Goal: Task Accomplishment & Management: Use online tool/utility

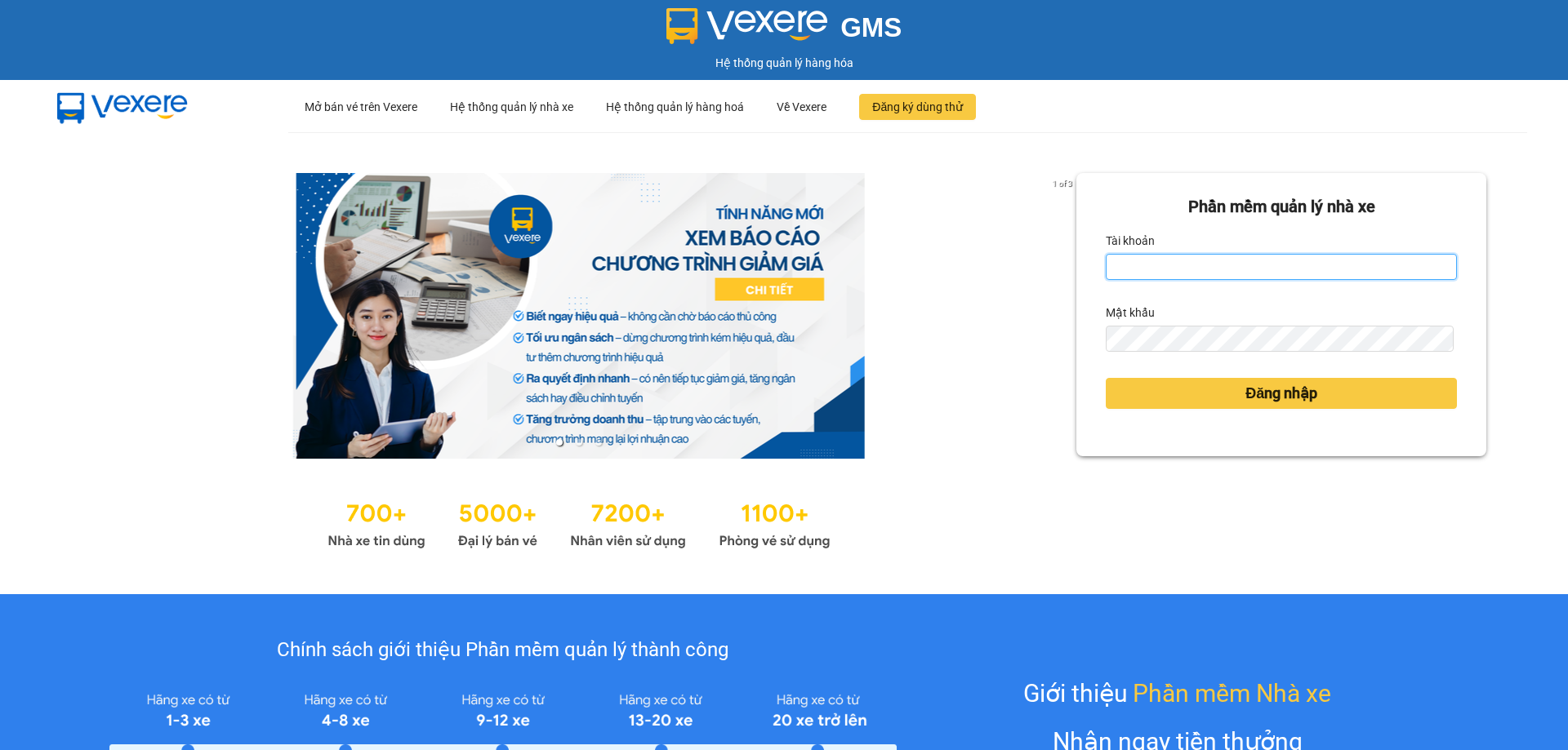
click at [1110, 263] on input "Tài khoản" at bounding box center [1282, 268] width 351 height 26
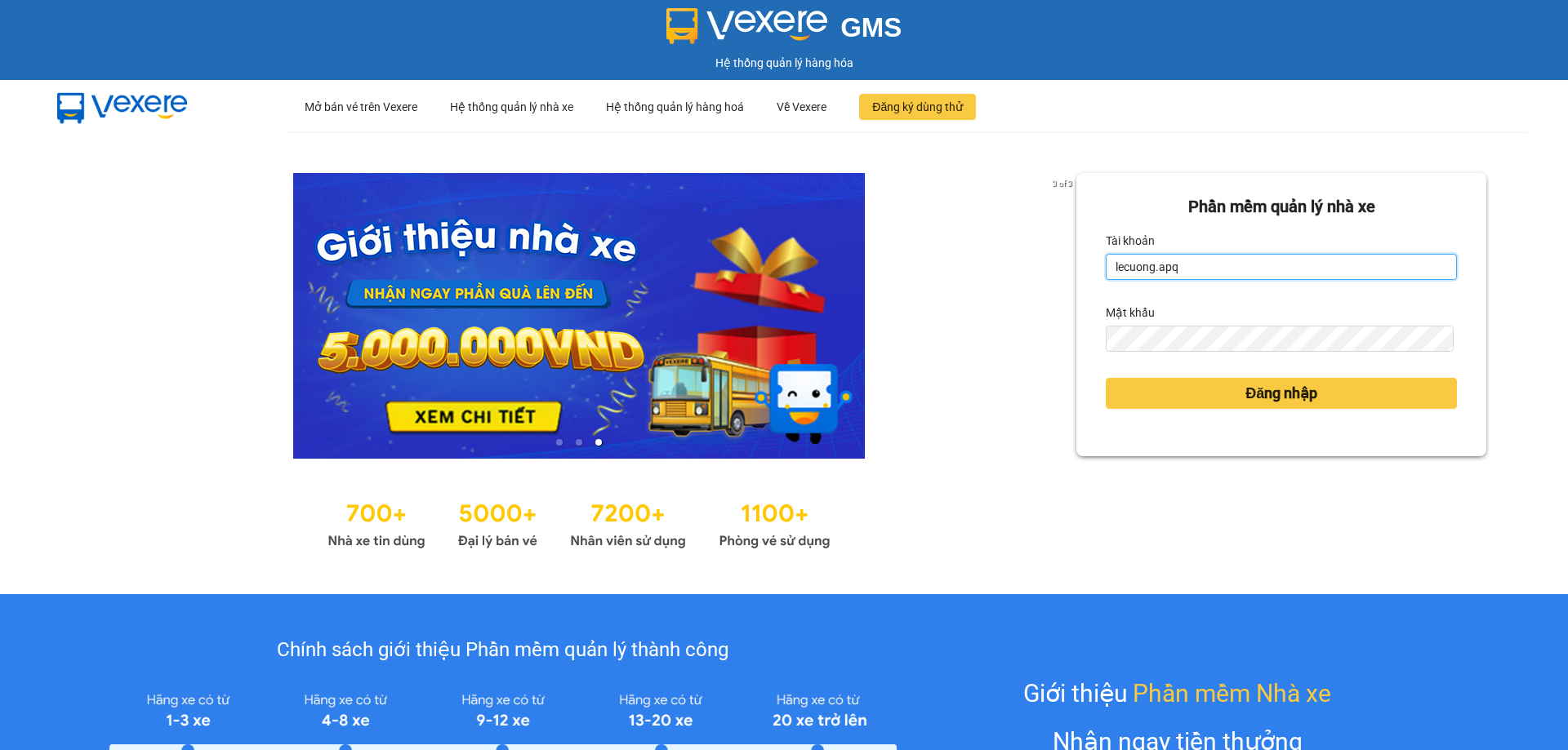
type input "lecuong.apq"
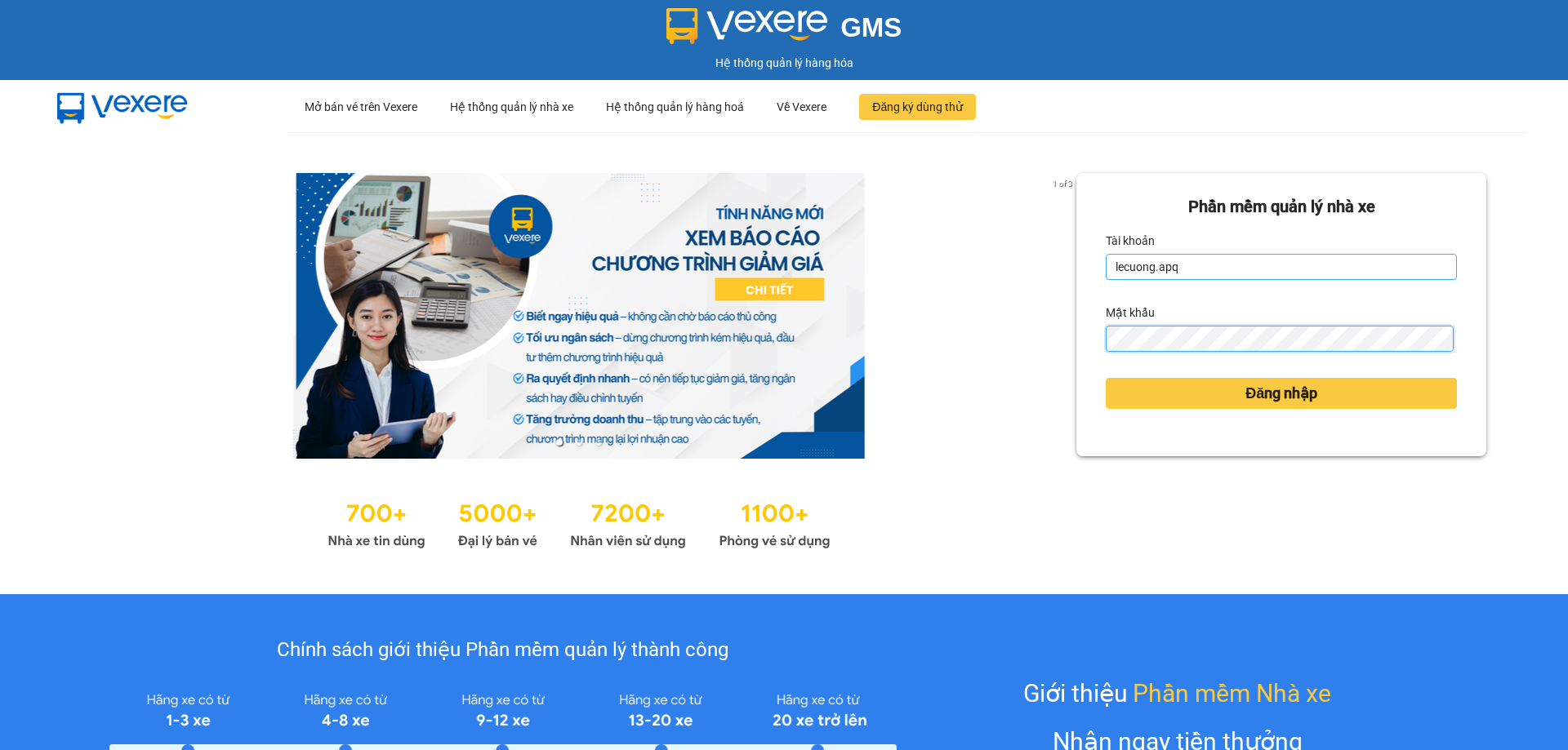
click at [1106, 378] on button "Đăng nhập" at bounding box center [1282, 393] width 351 height 31
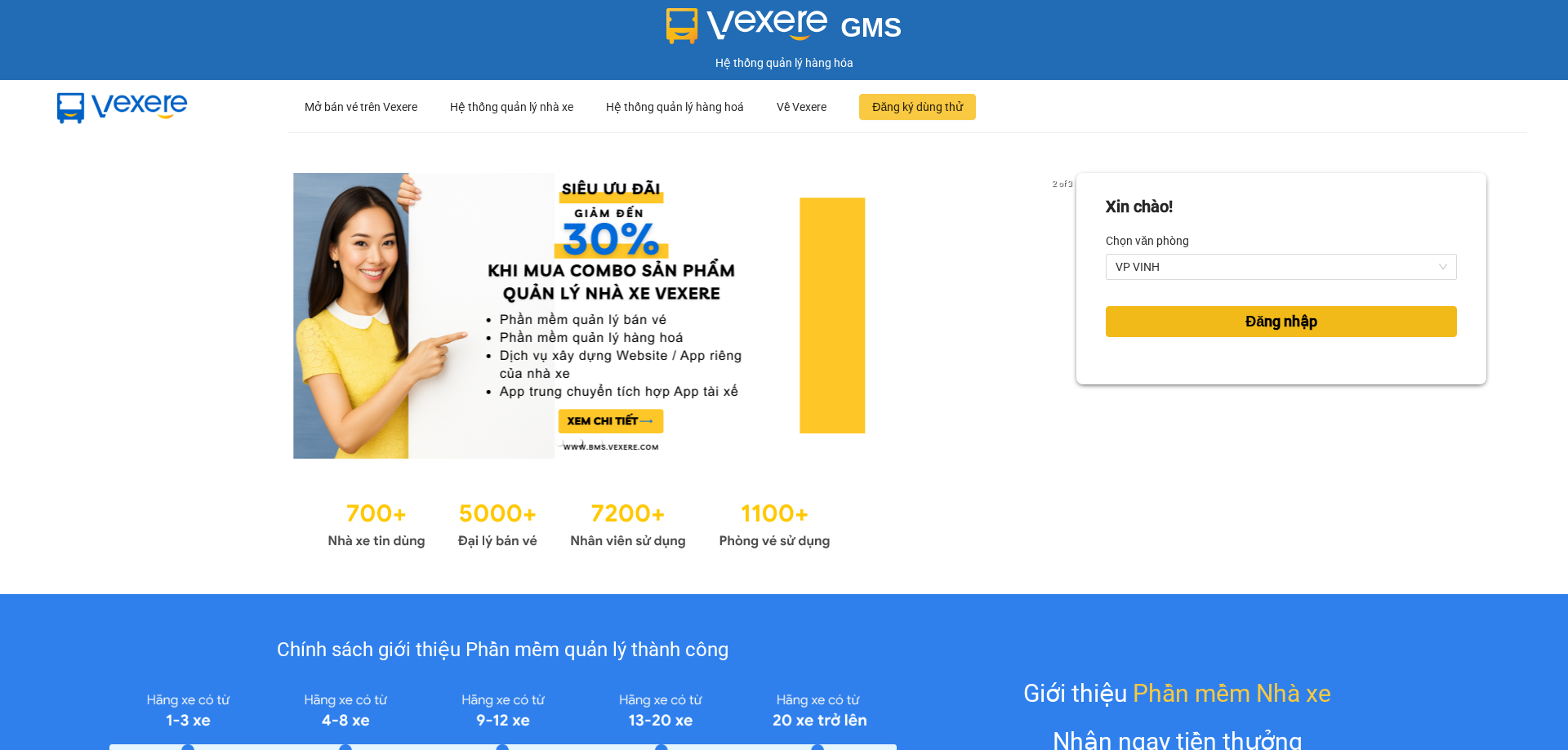
click at [1272, 329] on span "Đăng nhập" at bounding box center [1281, 322] width 72 height 23
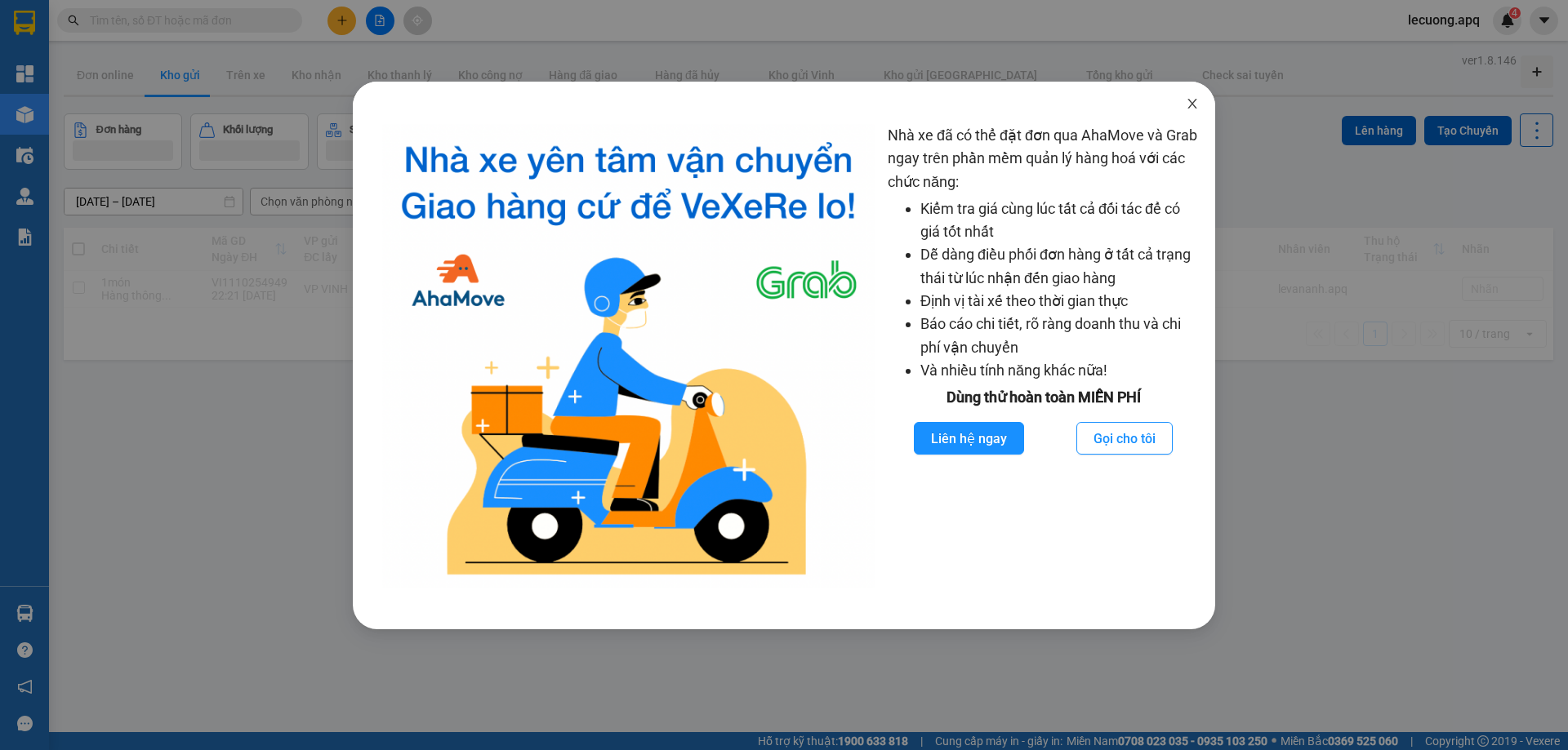
click at [1182, 111] on span "Close" at bounding box center [1192, 104] width 46 height 46
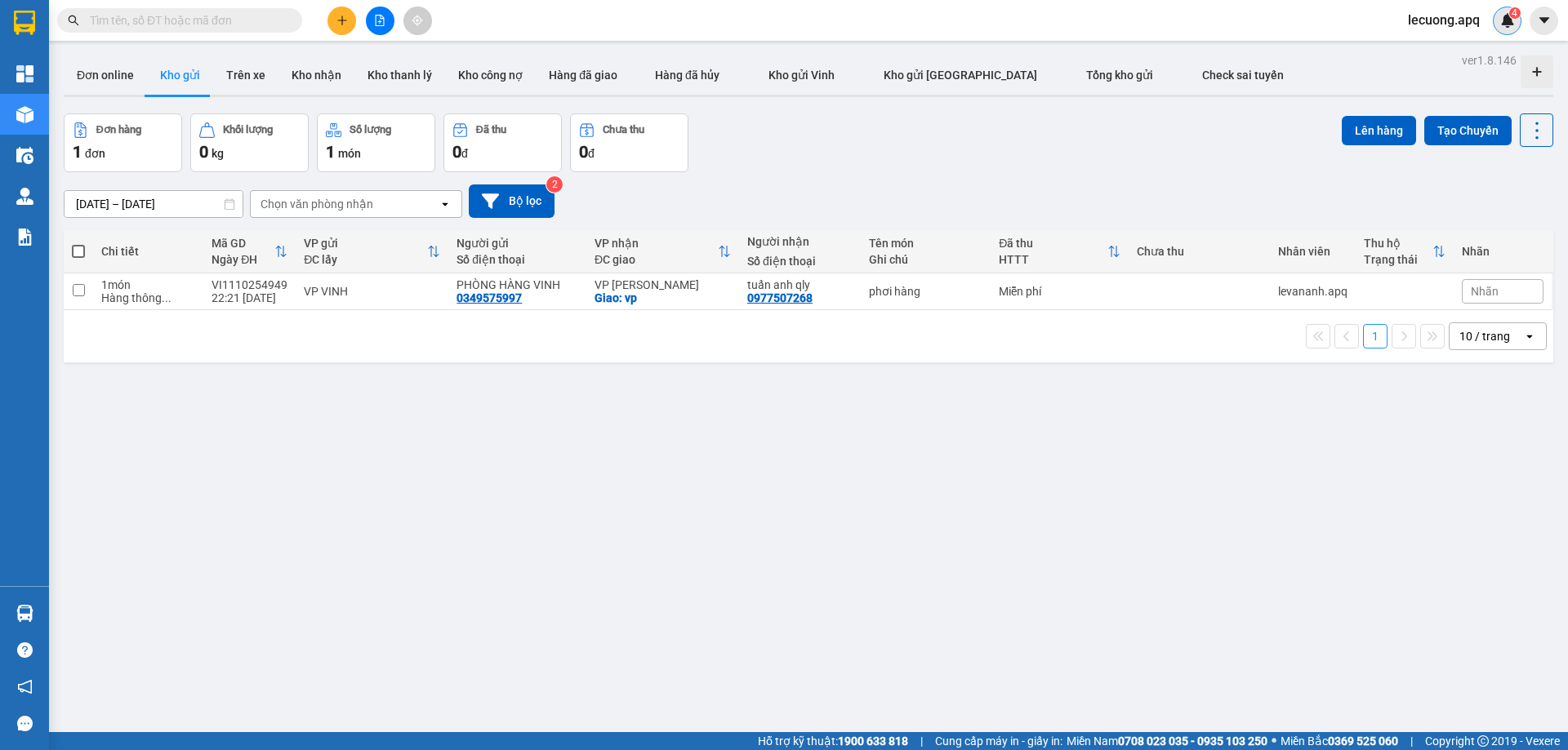
click at [1501, 19] on img at bounding box center [1508, 21] width 15 height 15
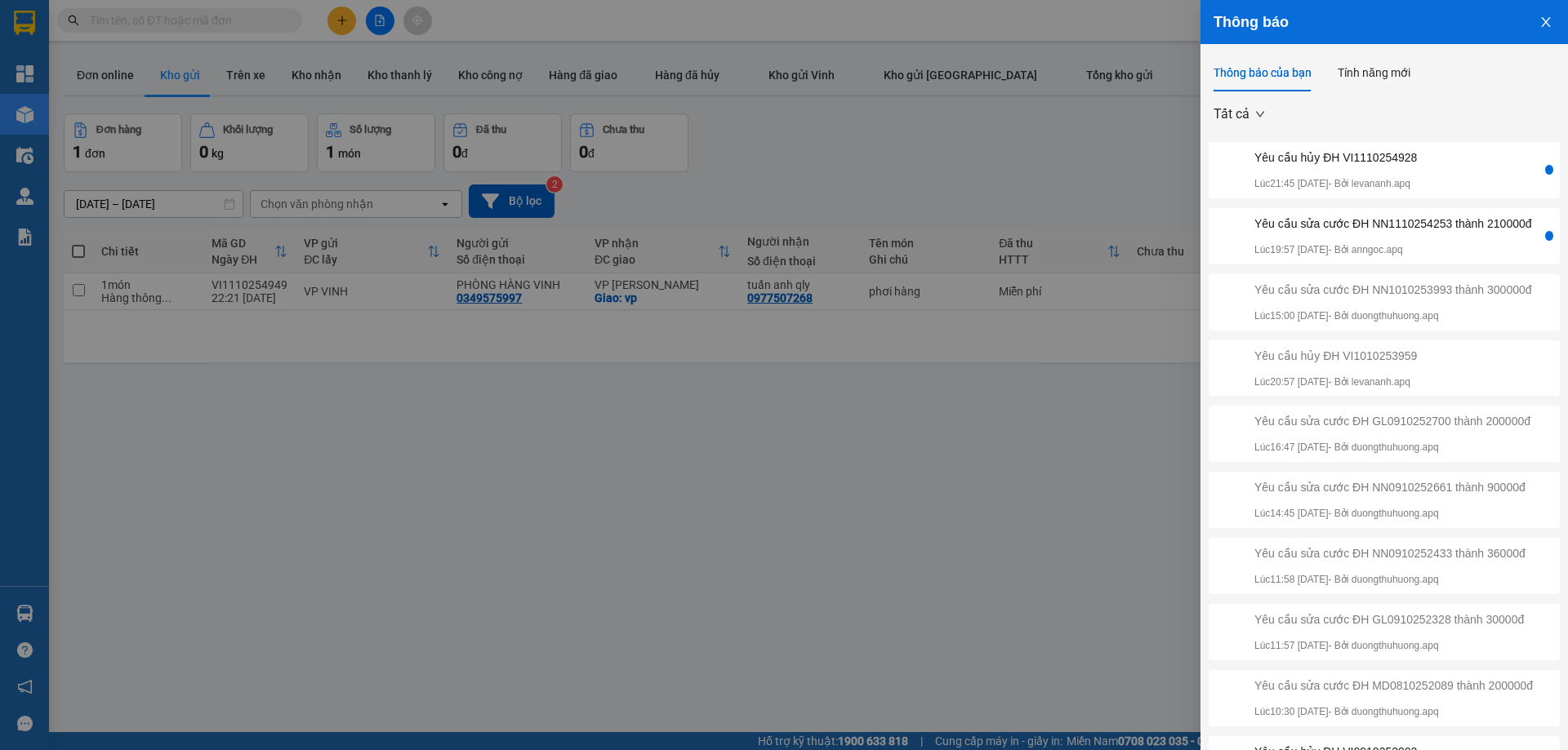
click at [1356, 233] on div "Yêu cầu sửa cước ĐH NN1110254253 thành 210000đ" at bounding box center [1393, 223] width 278 height 18
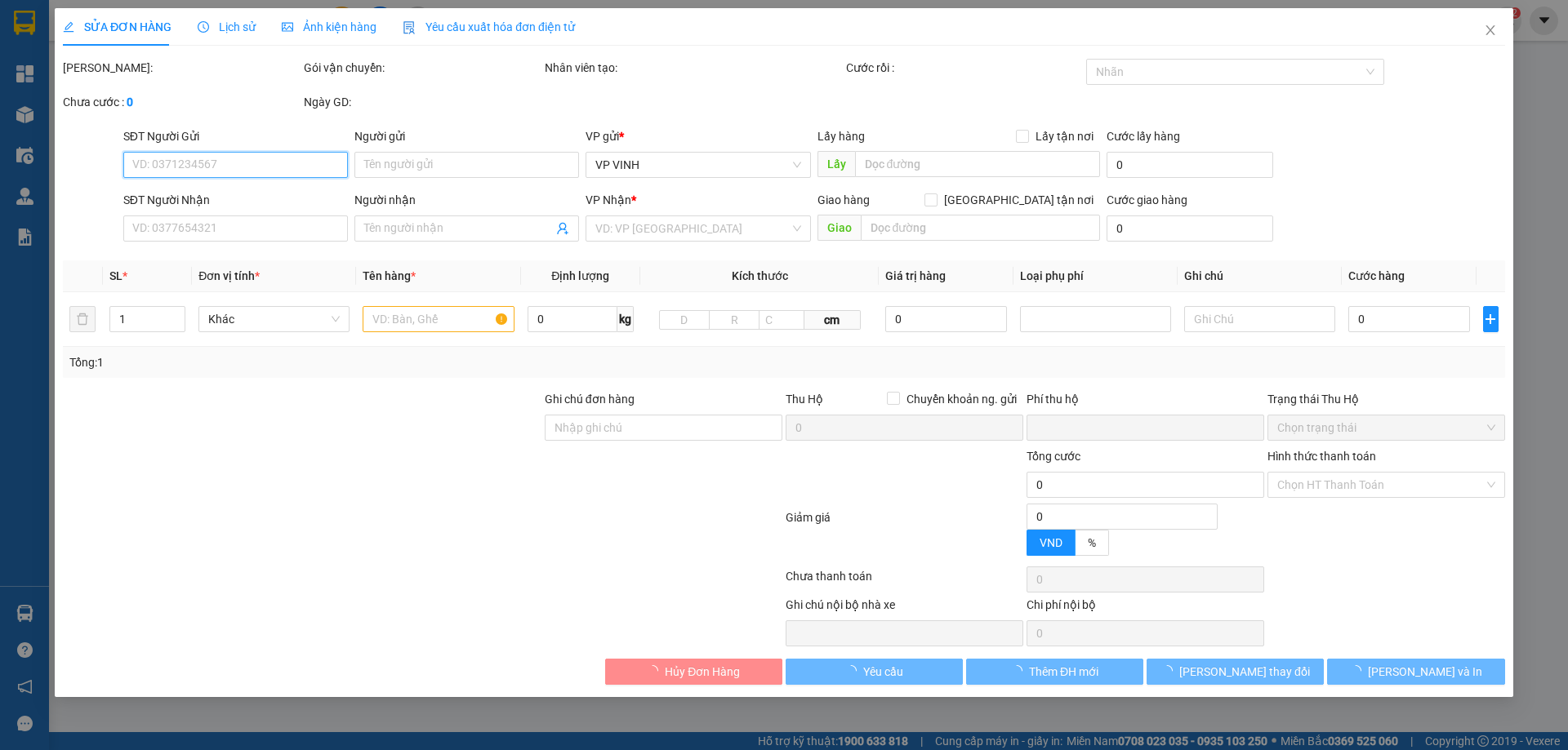
type input "0962620193"
type input "0916858234"
type input "a nam( hợp đồng 70k 1 thùng)"
checkbox input "true"
type input "vp"
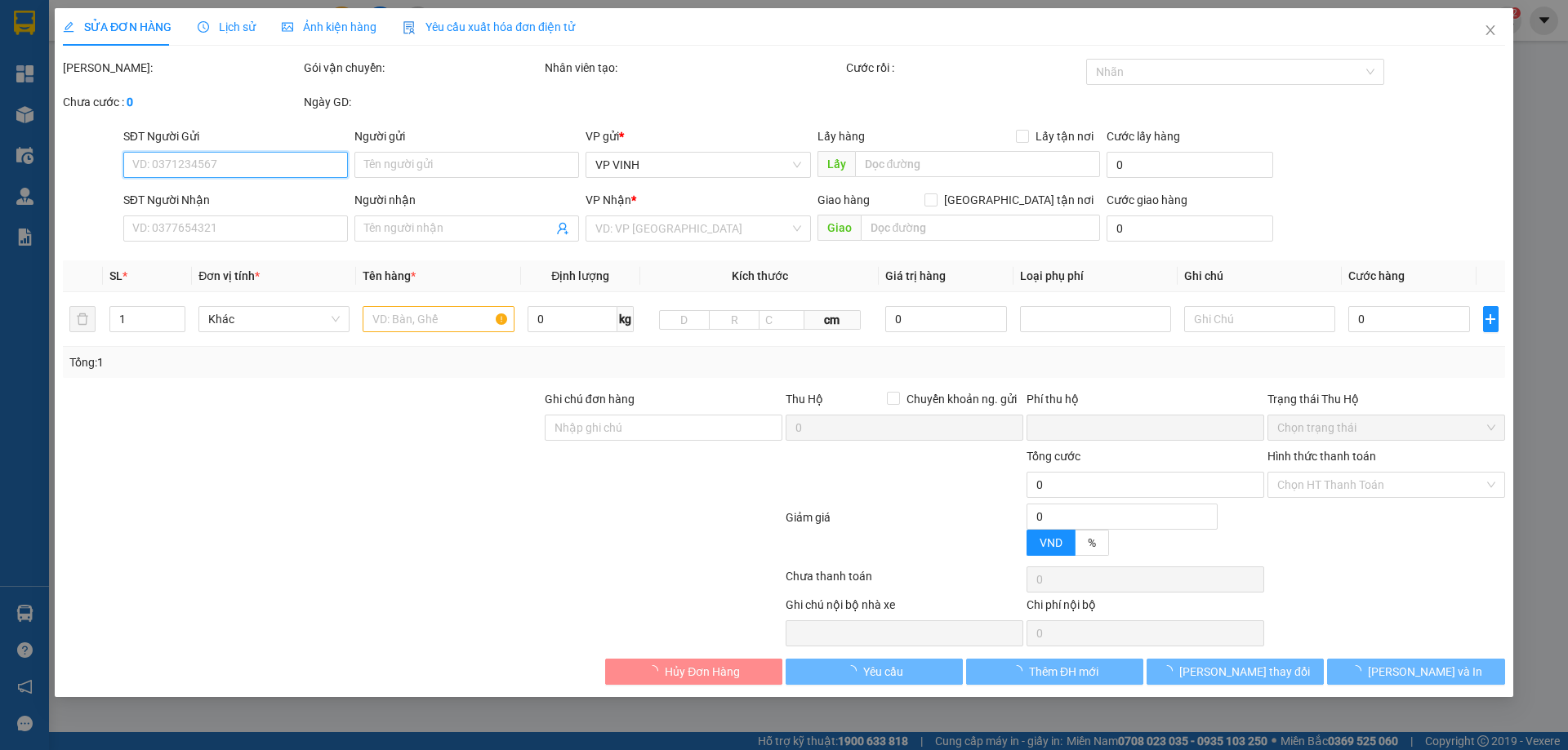
type input "0"
type input "330.000"
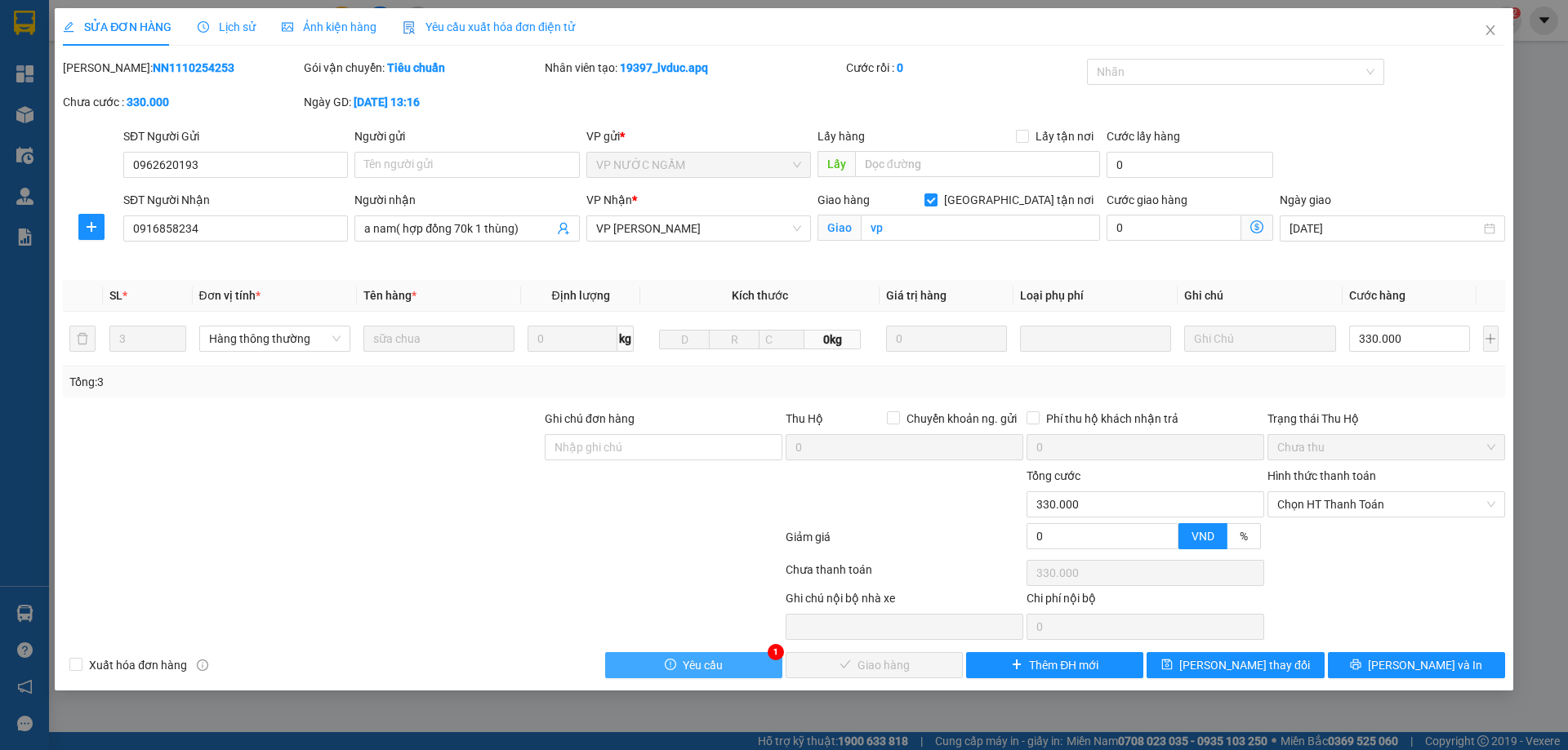
click at [751, 666] on button "Yêu cầu" at bounding box center [694, 666] width 177 height 26
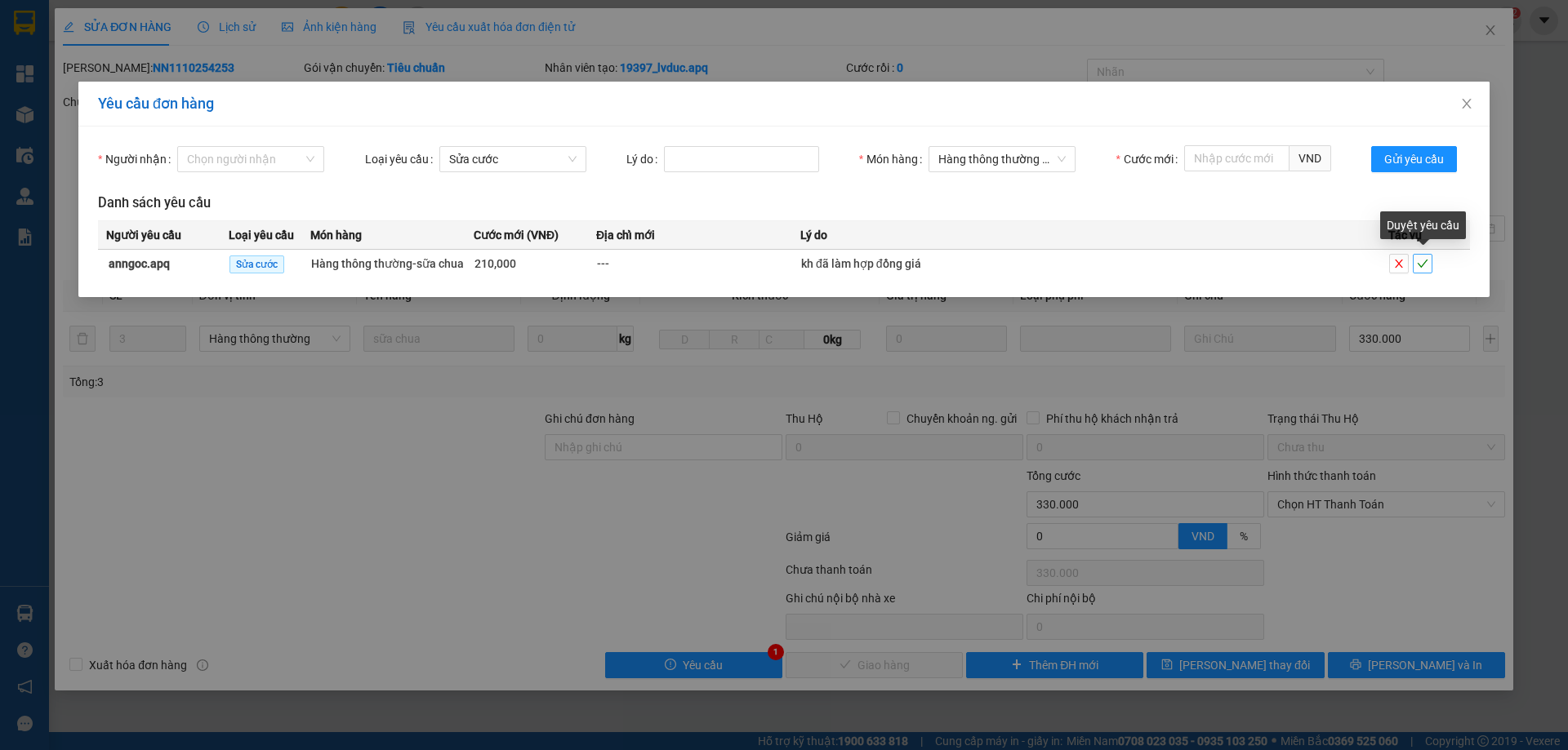
click at [1422, 263] on icon "check" at bounding box center [1422, 264] width 11 height 11
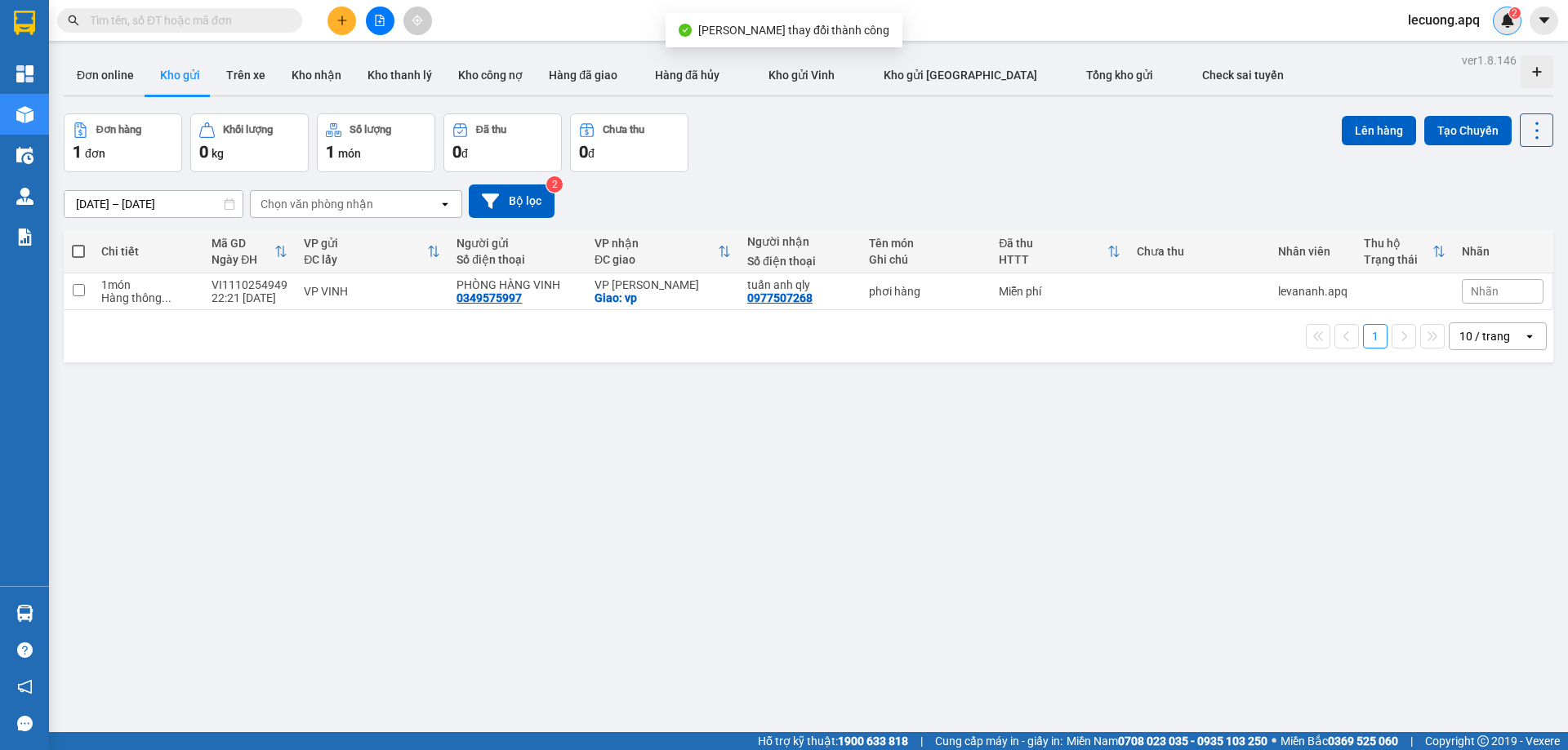
click at [1511, 20] on img at bounding box center [1508, 21] width 15 height 15
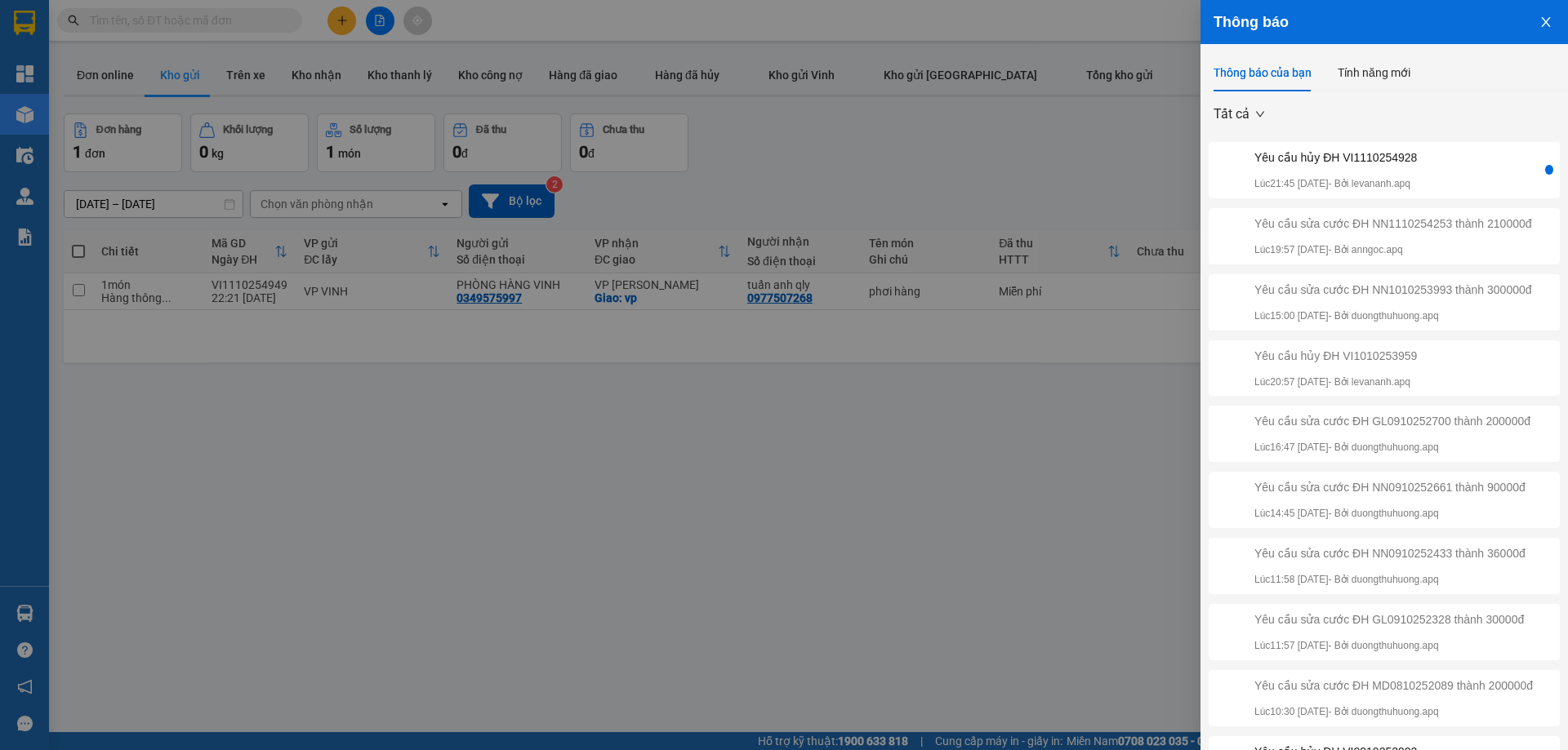
click at [1350, 157] on div "Yêu cầu hủy ĐH VI1110254928" at bounding box center [1335, 157] width 162 height 18
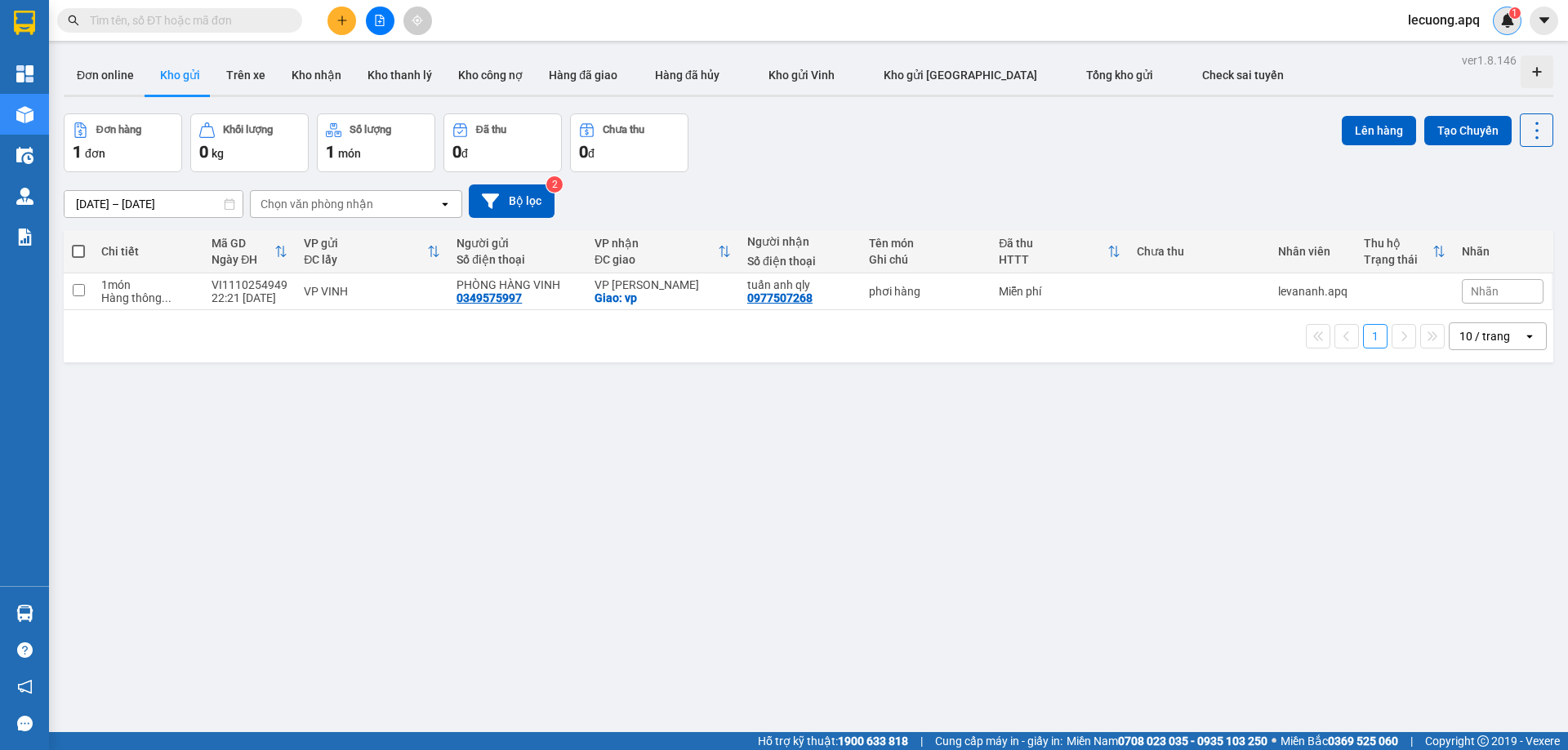
click at [1503, 18] on img at bounding box center [1508, 21] width 15 height 15
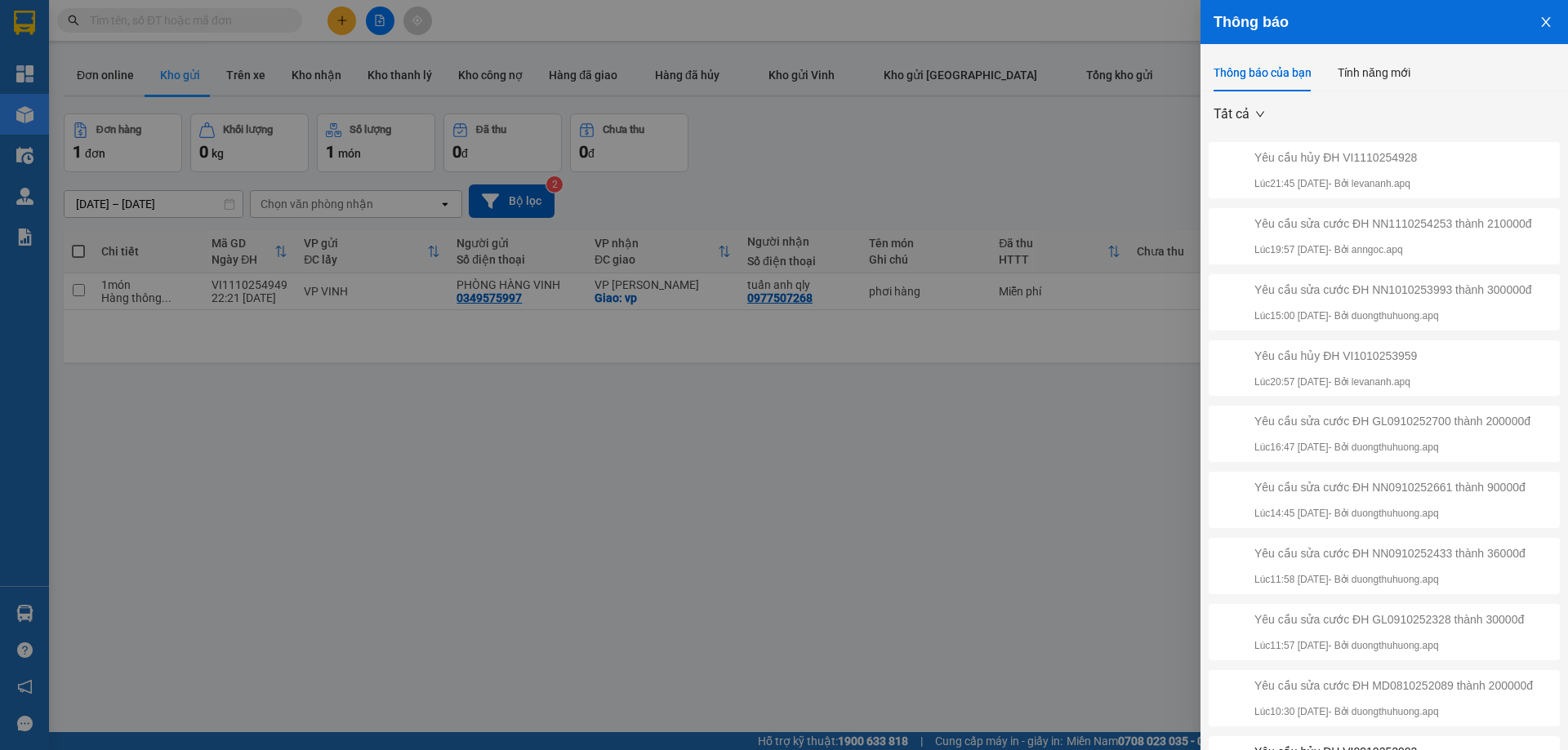
scroll to position [158, 0]
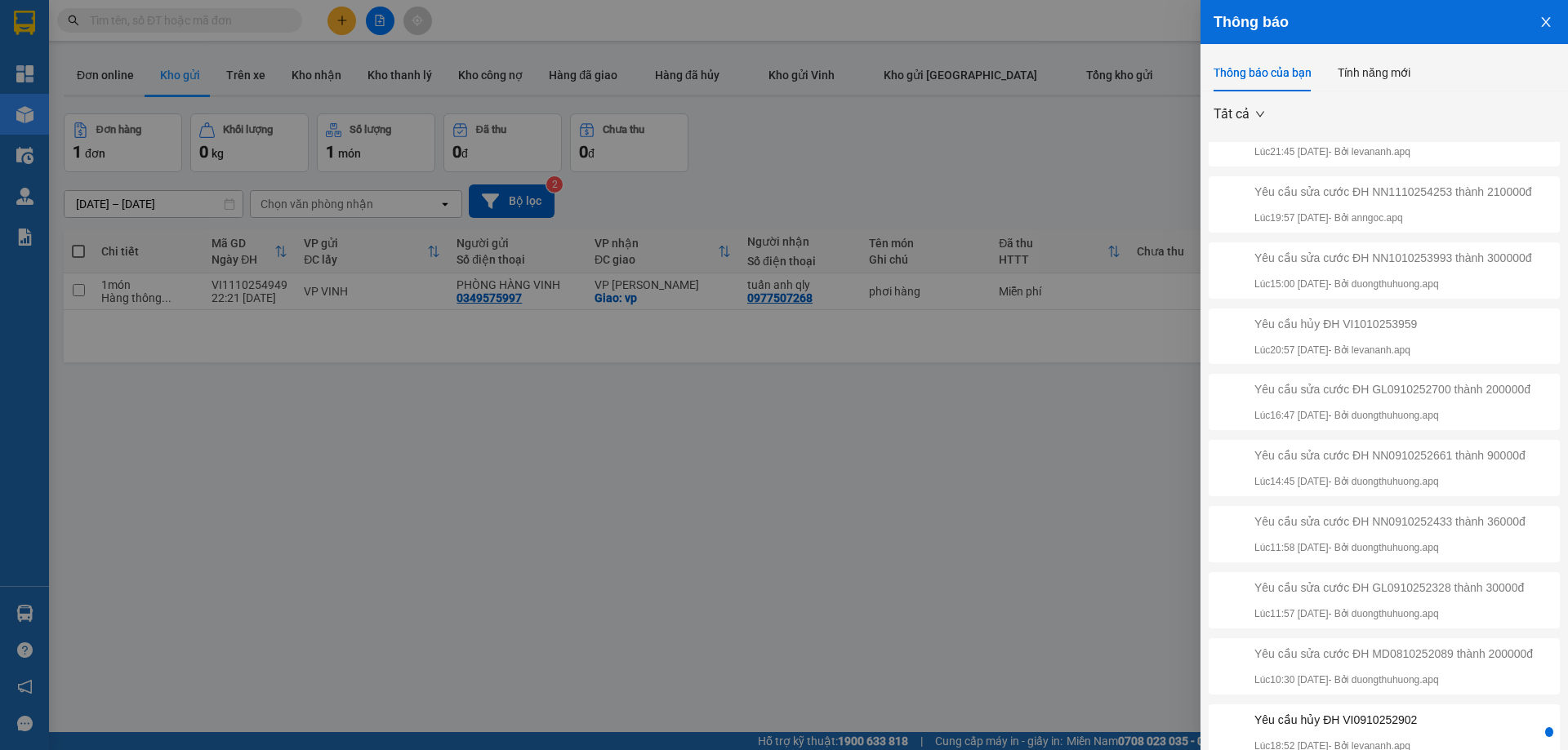
click at [1393, 715] on div "Yêu cầu hủy ĐH VI0910252902" at bounding box center [1335, 720] width 162 height 18
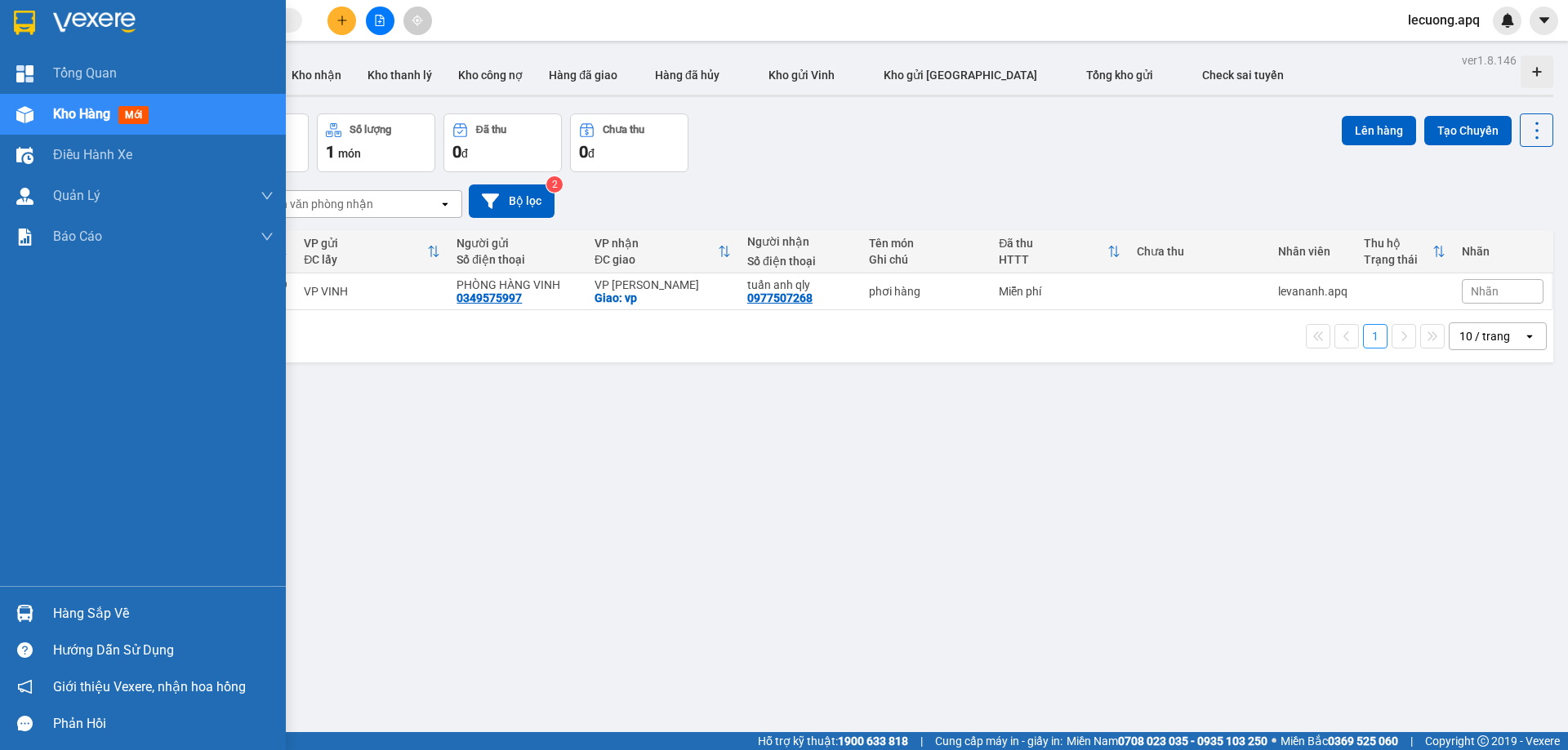
click at [51, 608] on div "Hàng sắp về" at bounding box center [143, 613] width 285 height 37
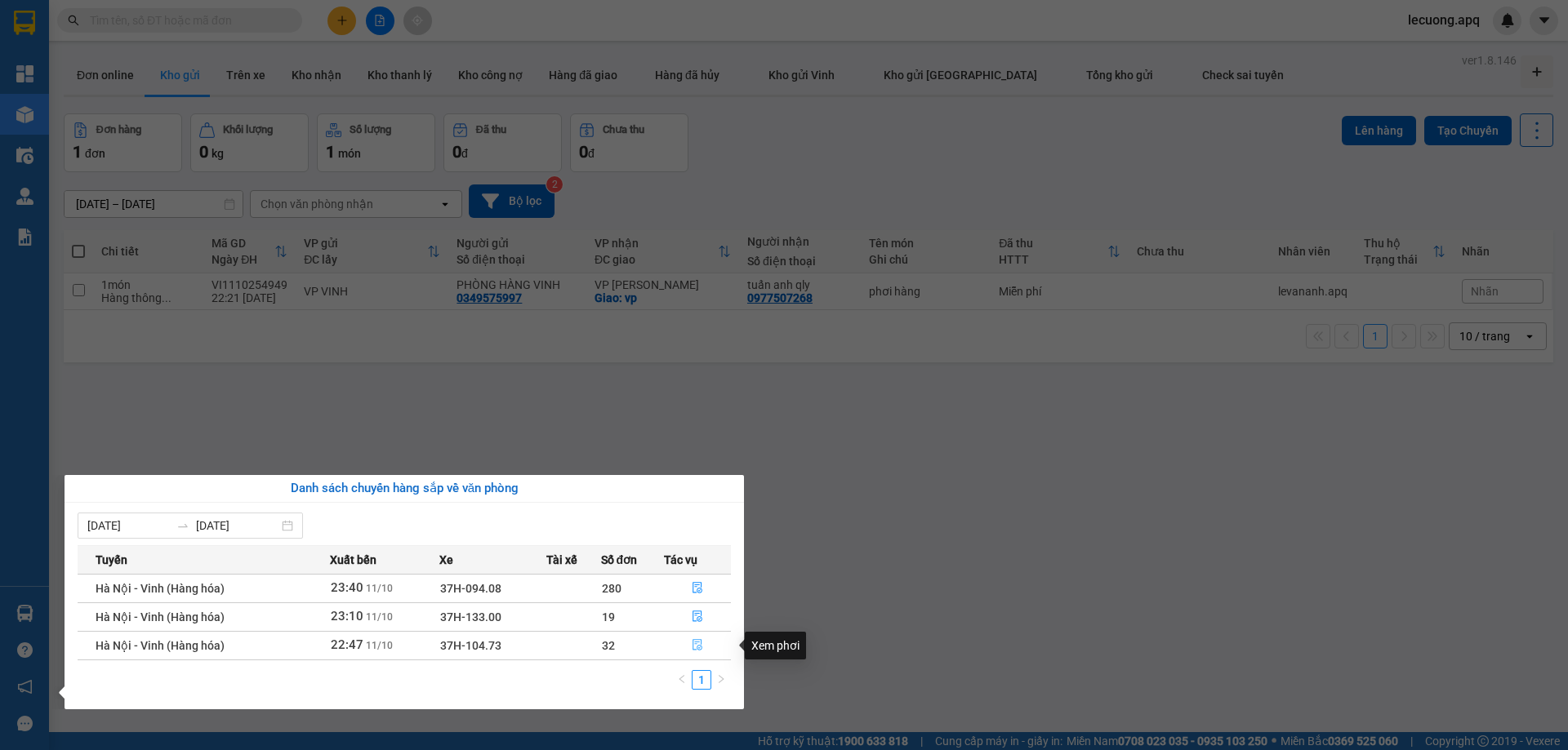
click at [696, 640] on icon "file-done" at bounding box center [698, 646] width 9 height 11
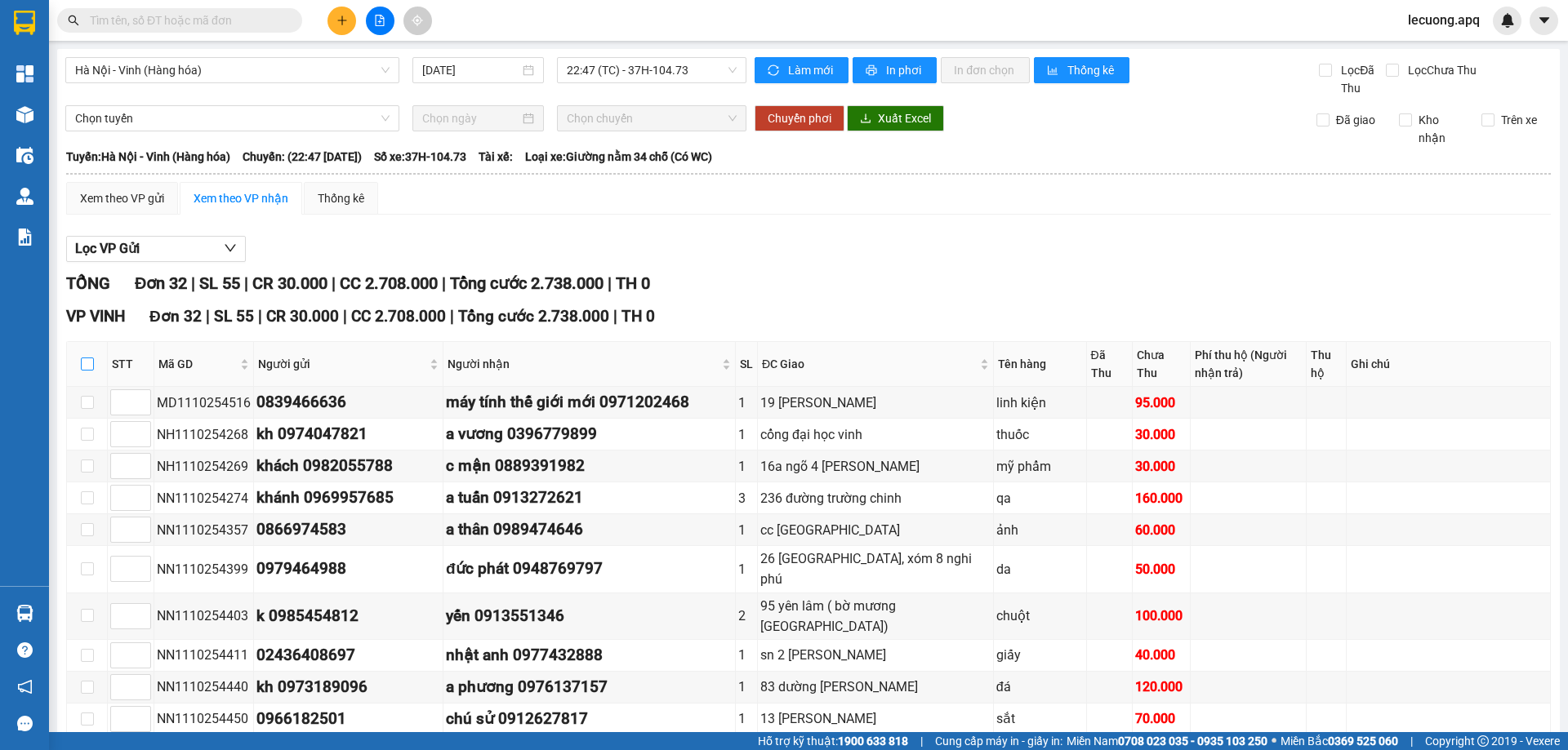
click at [86, 366] on input "checkbox" at bounding box center [87, 364] width 13 height 13
checkbox input "true"
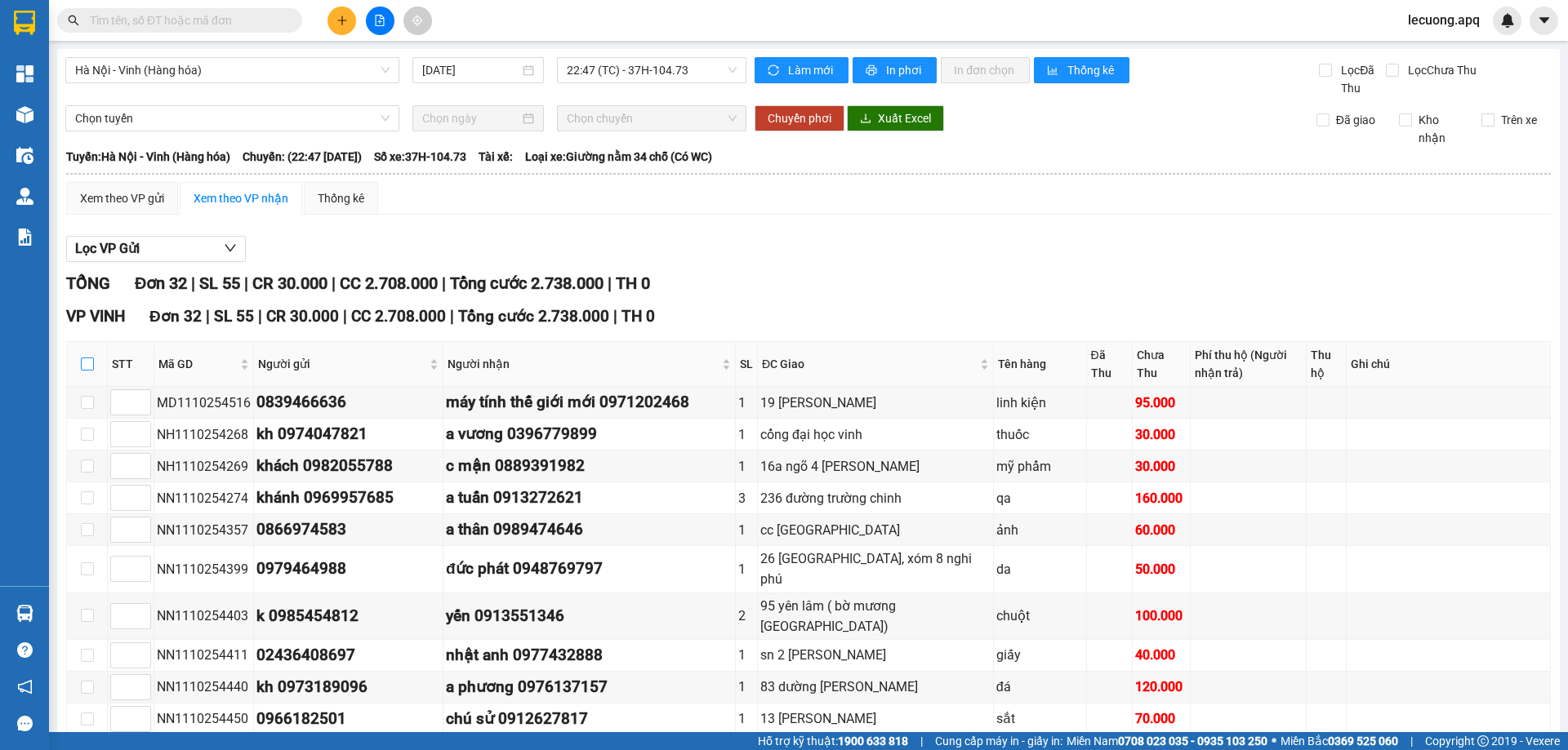
checkbox input "true"
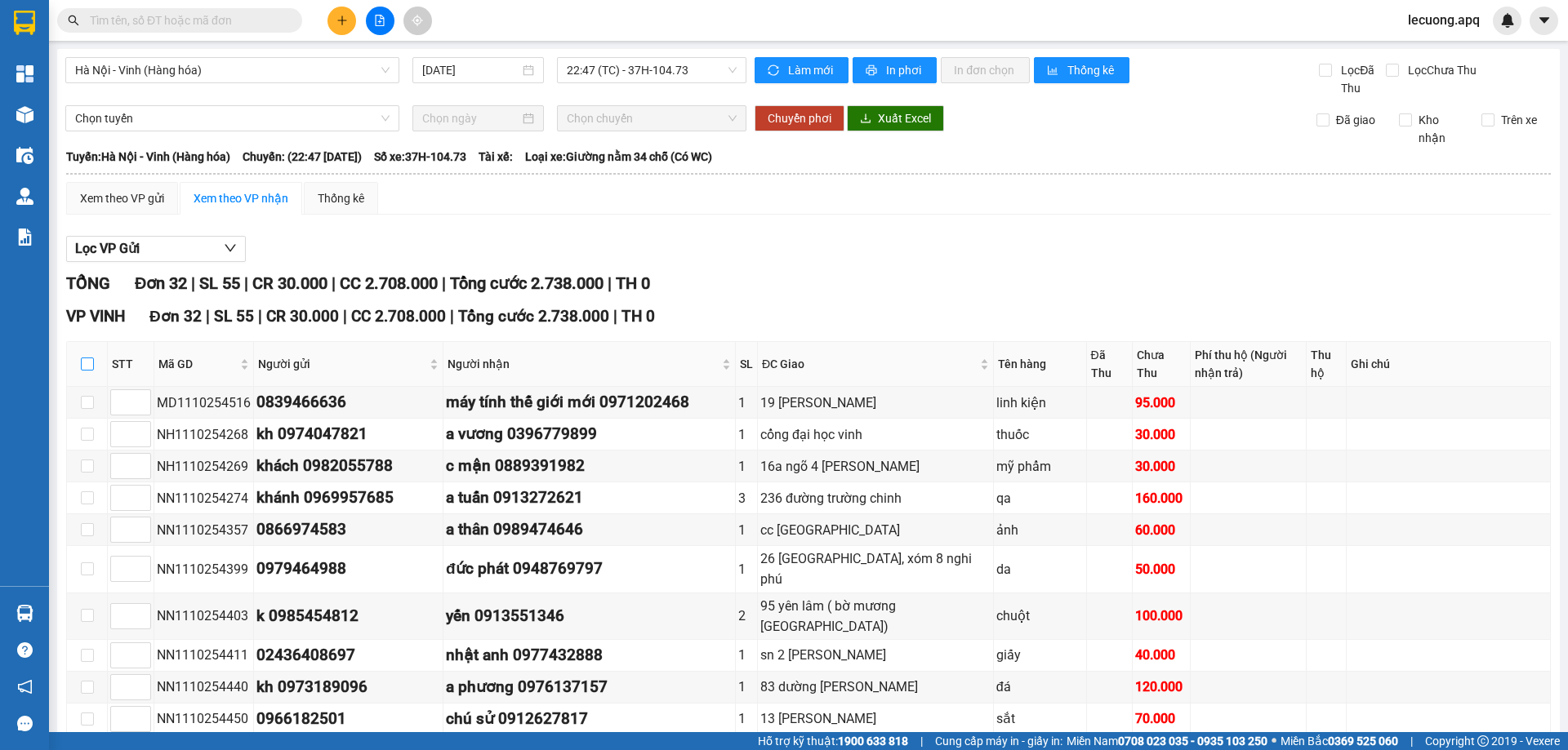
checkbox input "true"
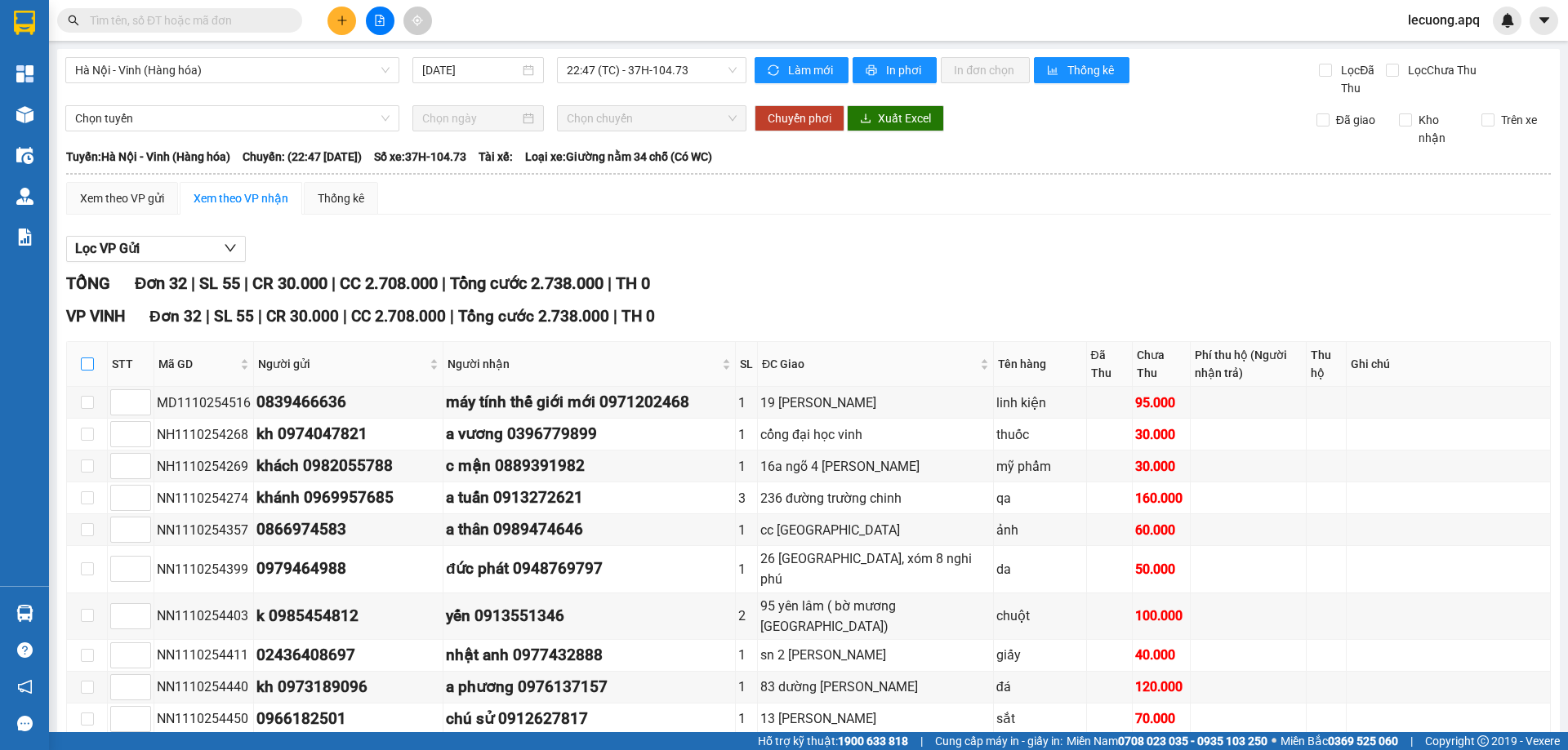
checkbox input "true"
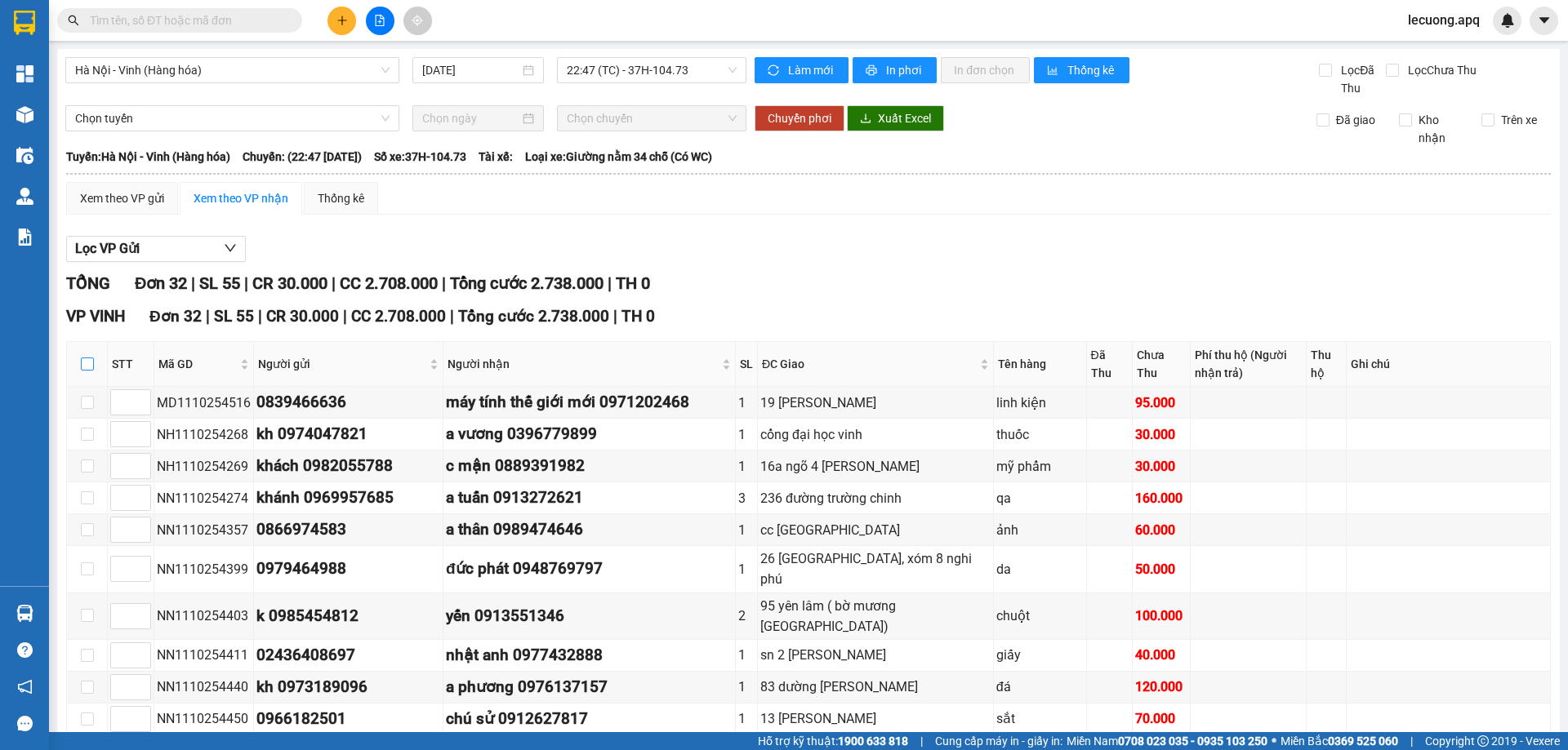
checkbox input "true"
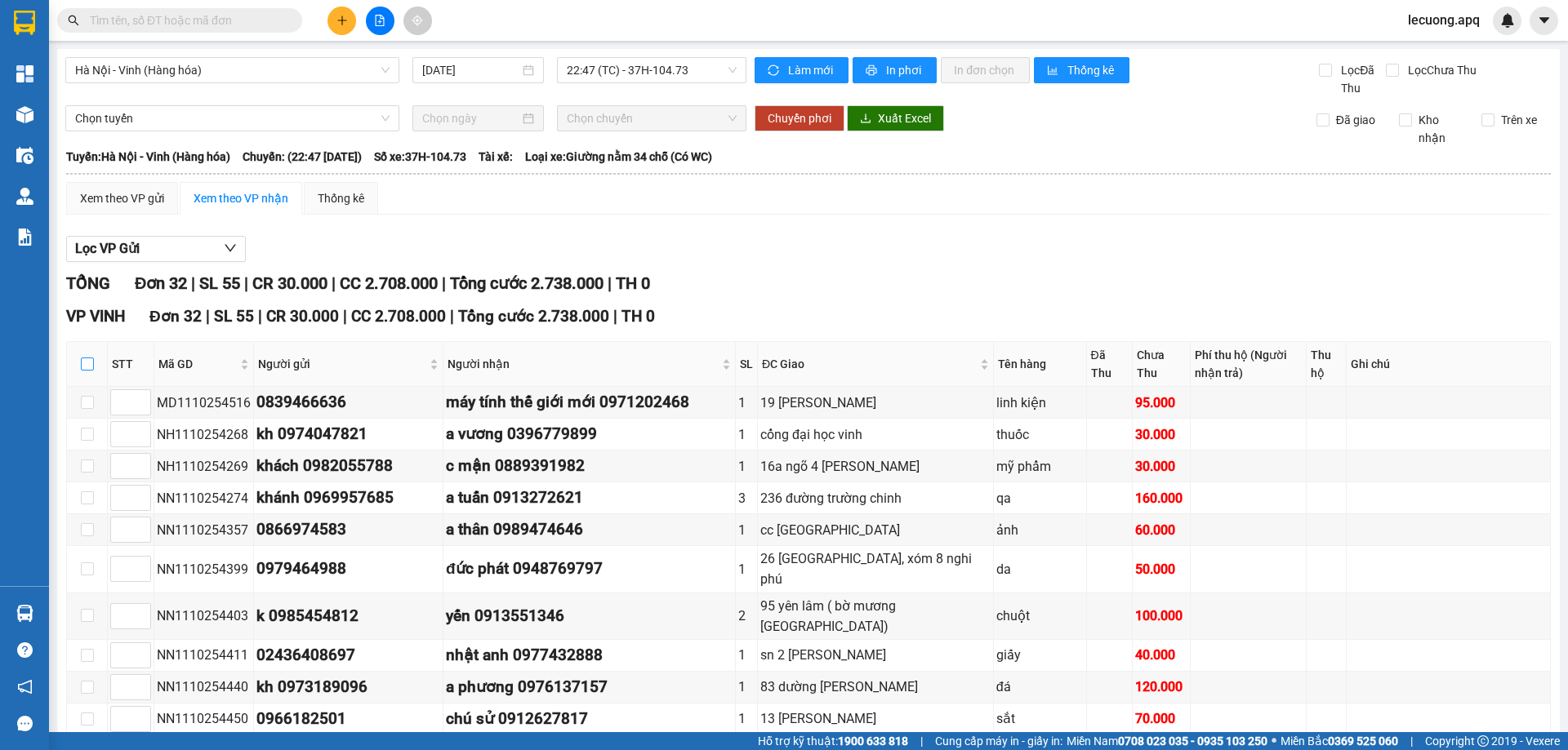
checkbox input "true"
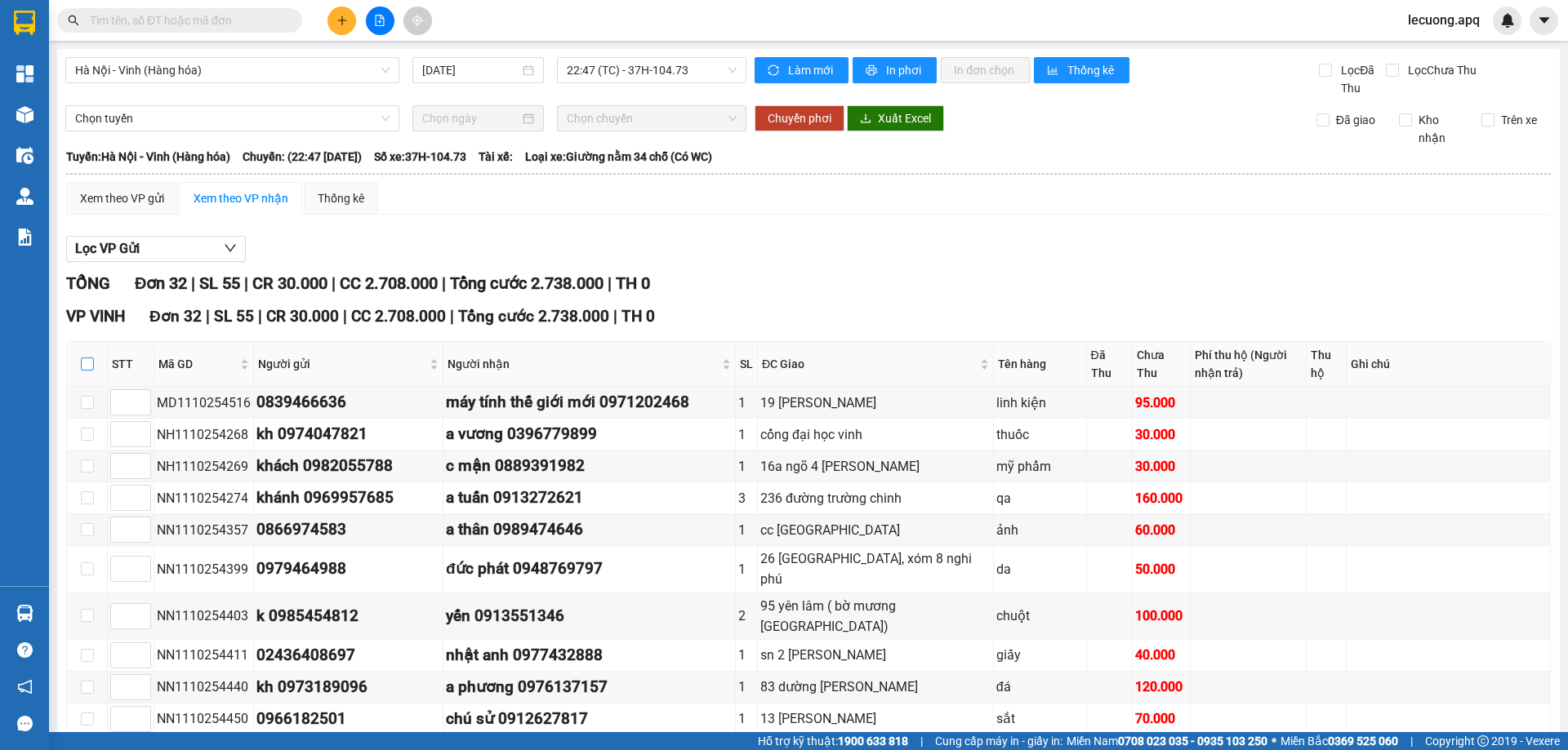
checkbox input "true"
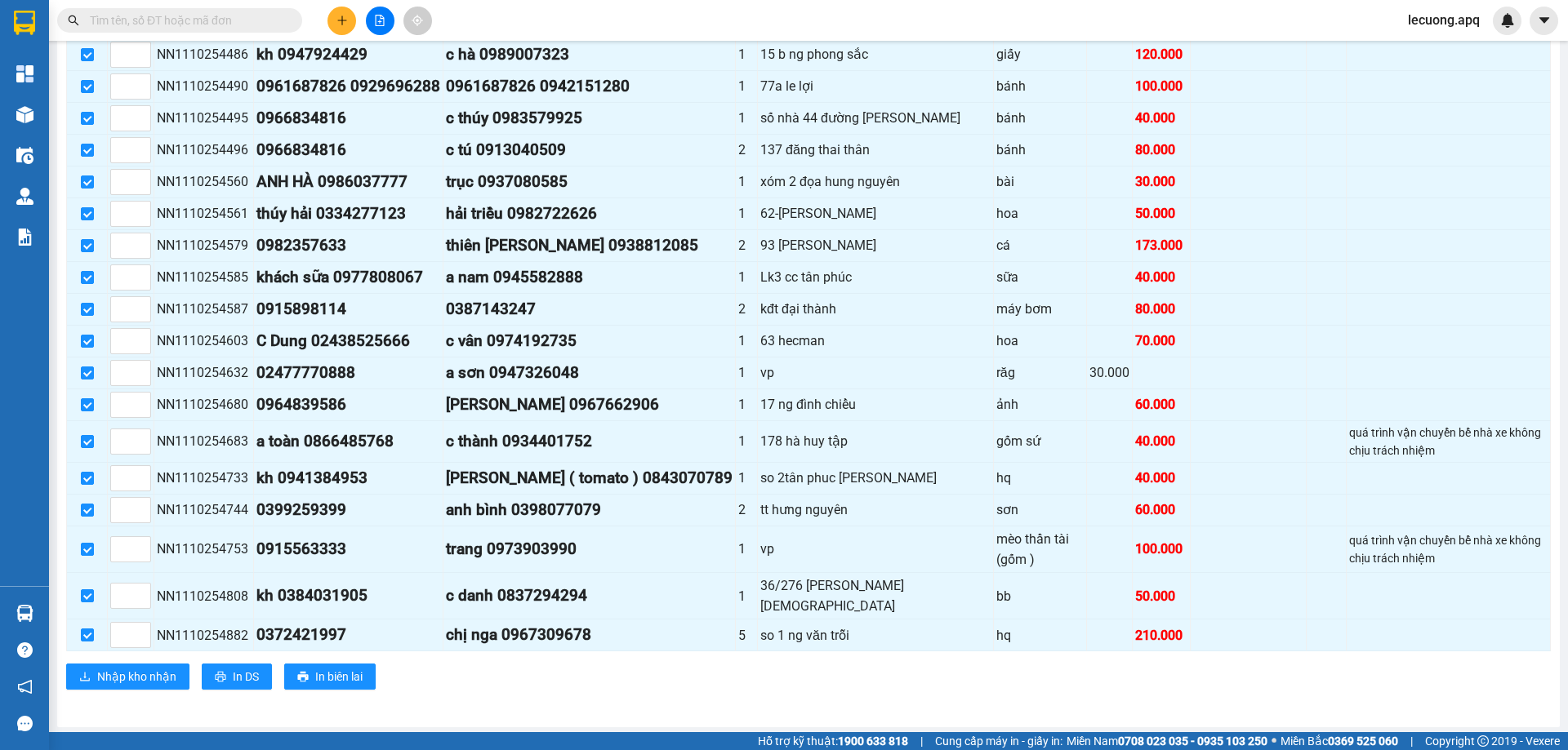
scroll to position [827, 0]
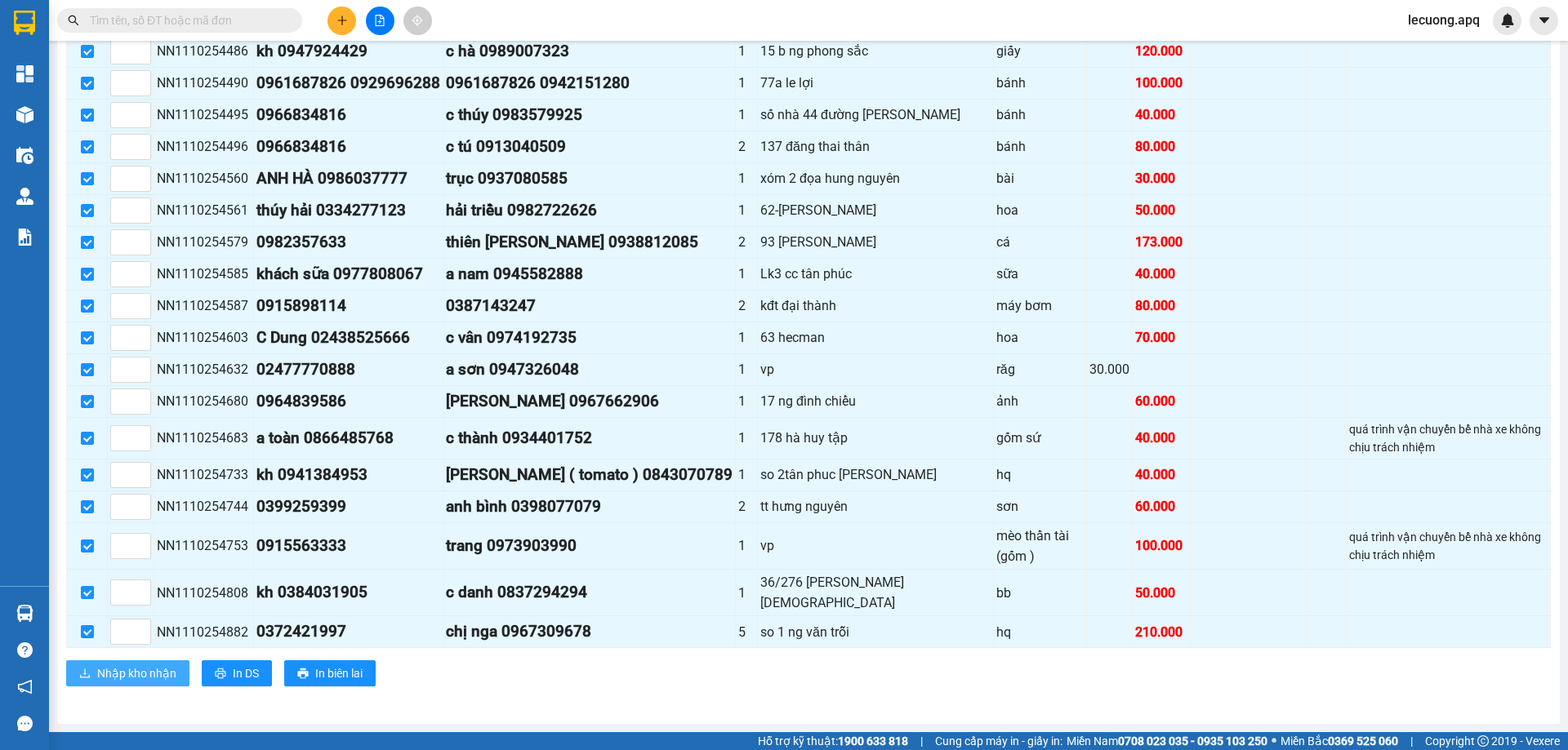
click at [135, 671] on span "Nhập kho nhận" at bounding box center [137, 673] width 79 height 18
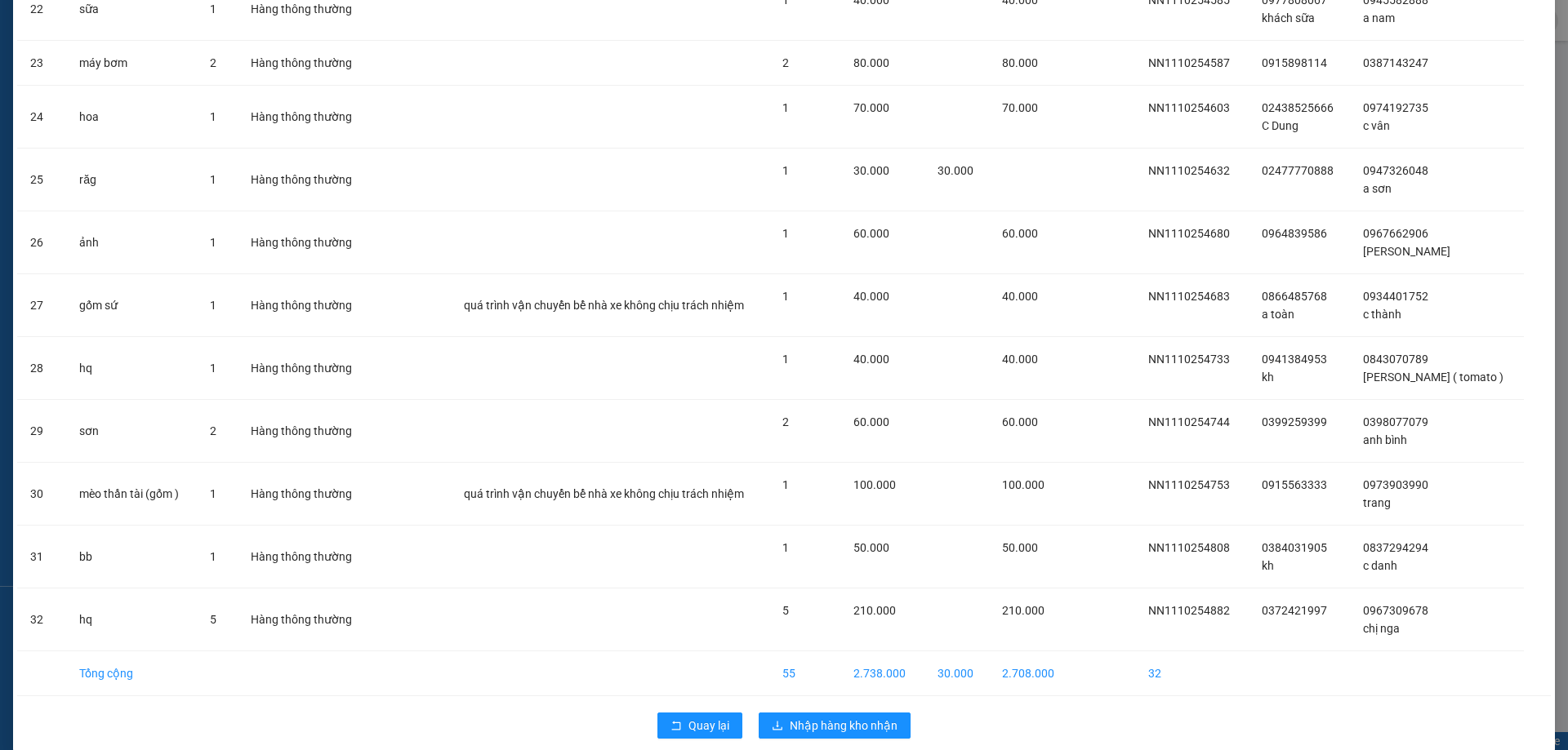
scroll to position [1500, 0]
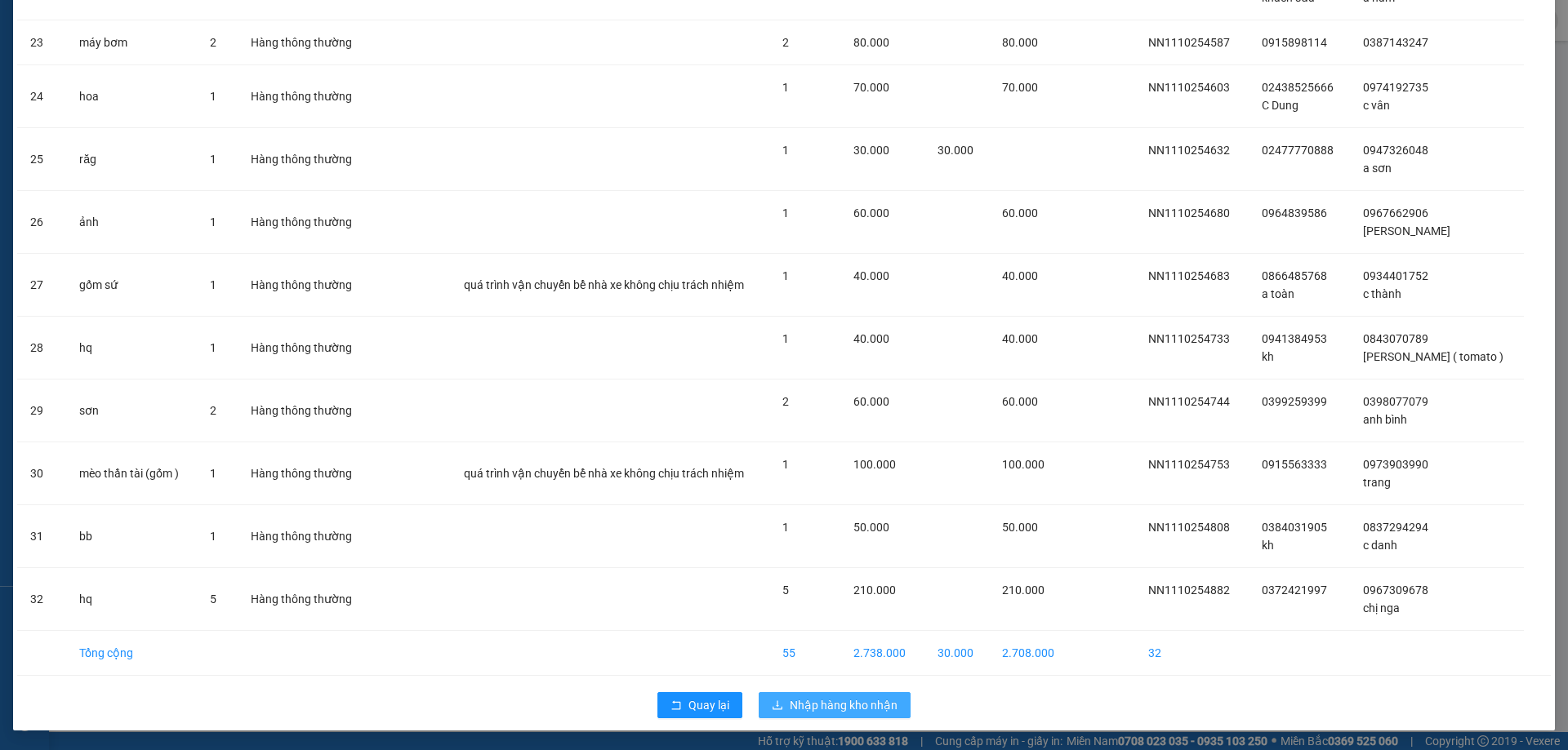
click at [838, 700] on span "Nhập hàng kho nhận" at bounding box center [843, 705] width 108 height 18
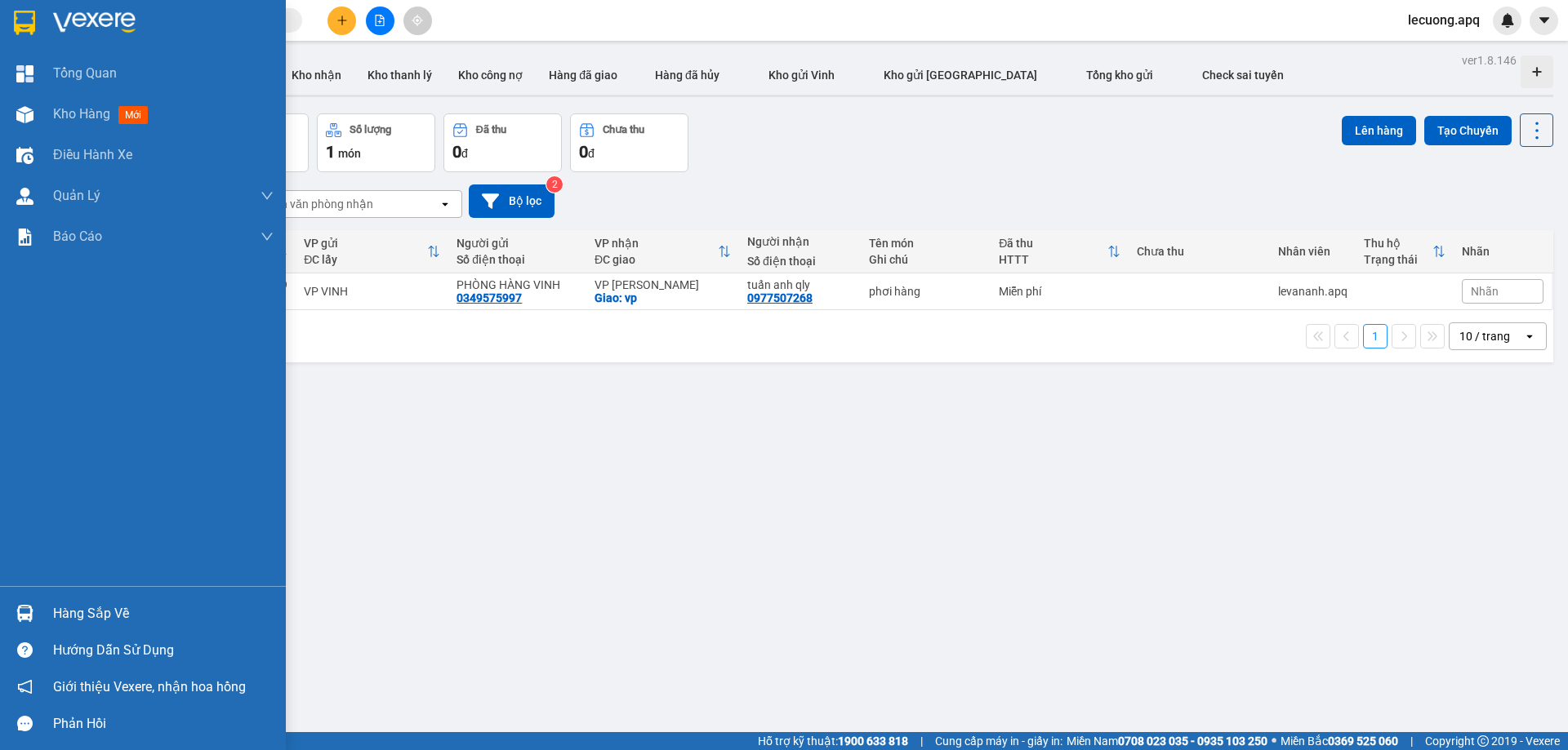
click at [94, 610] on div "Hàng sắp về" at bounding box center [163, 614] width 221 height 24
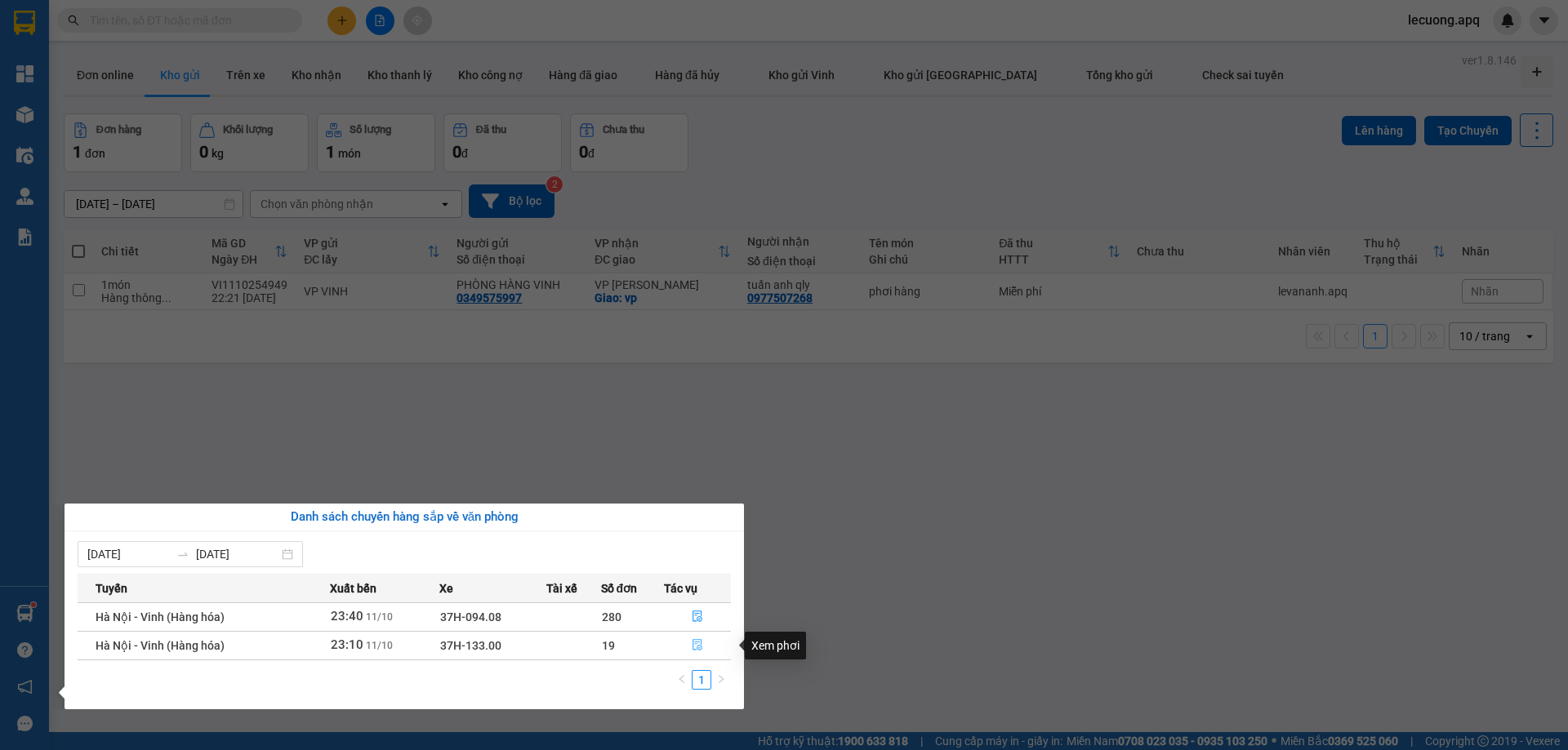
click at [695, 647] on icon "file-done" at bounding box center [698, 645] width 11 height 11
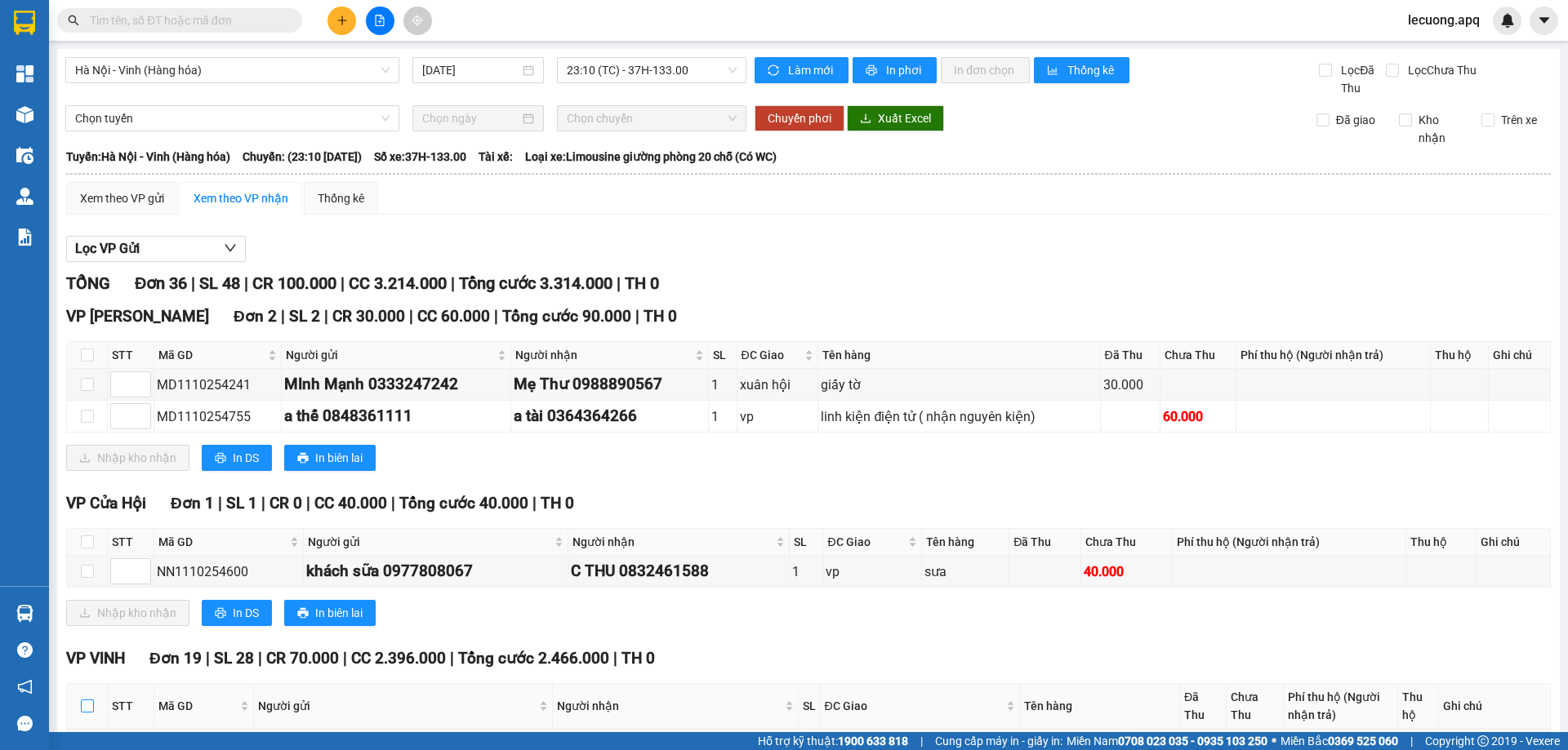
click at [89, 699] on input "checkbox" at bounding box center [87, 706] width 13 height 13
checkbox input "true"
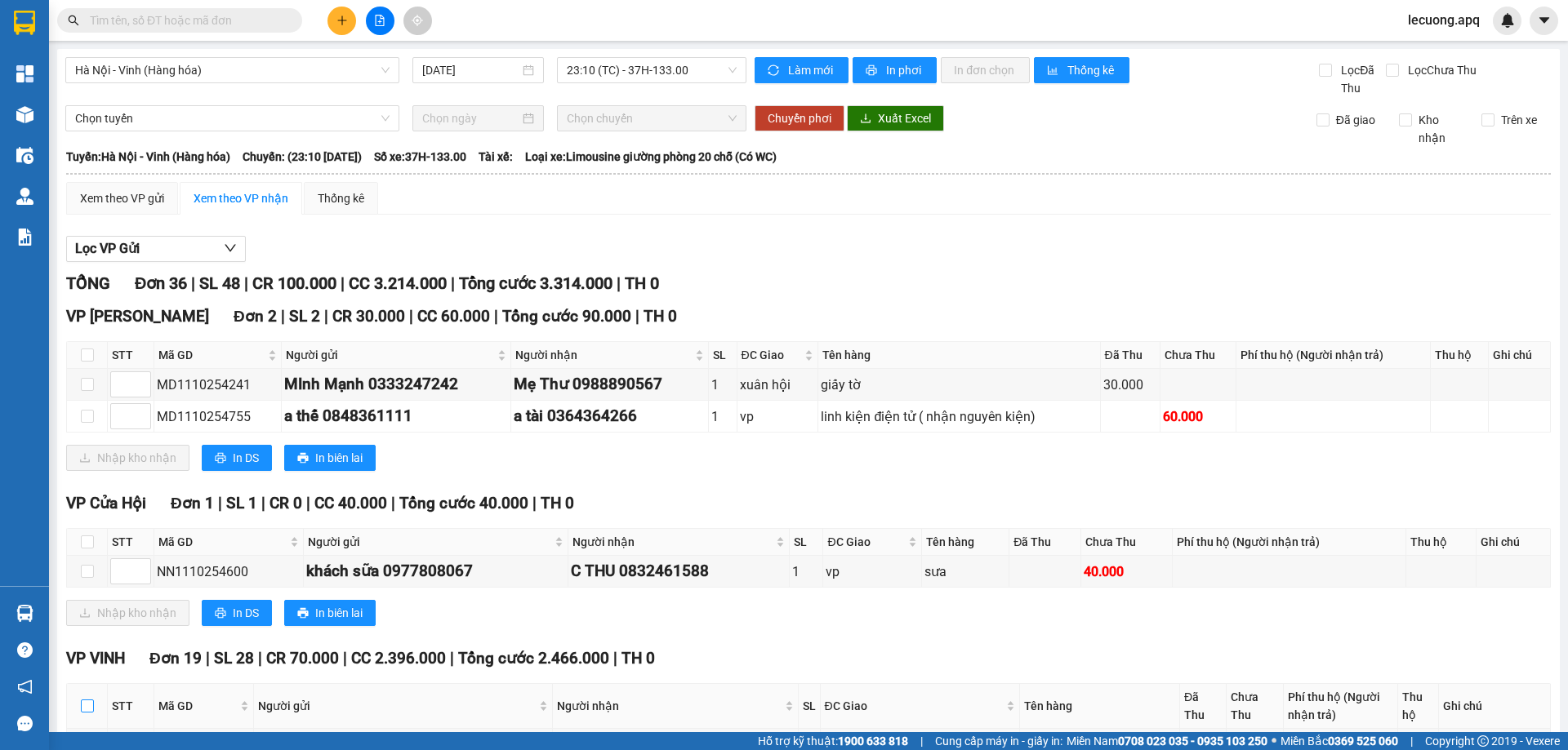
checkbox input "true"
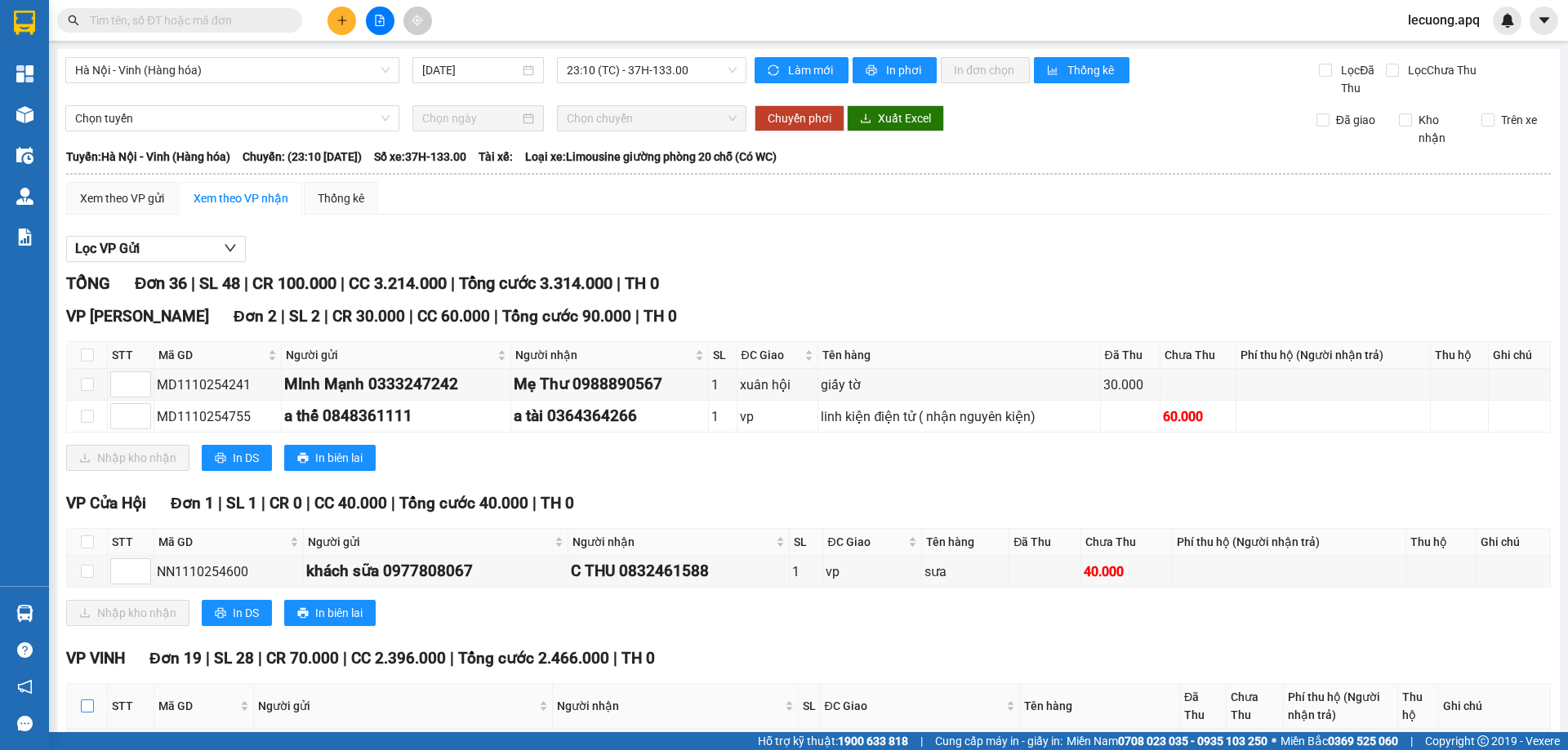
checkbox input "true"
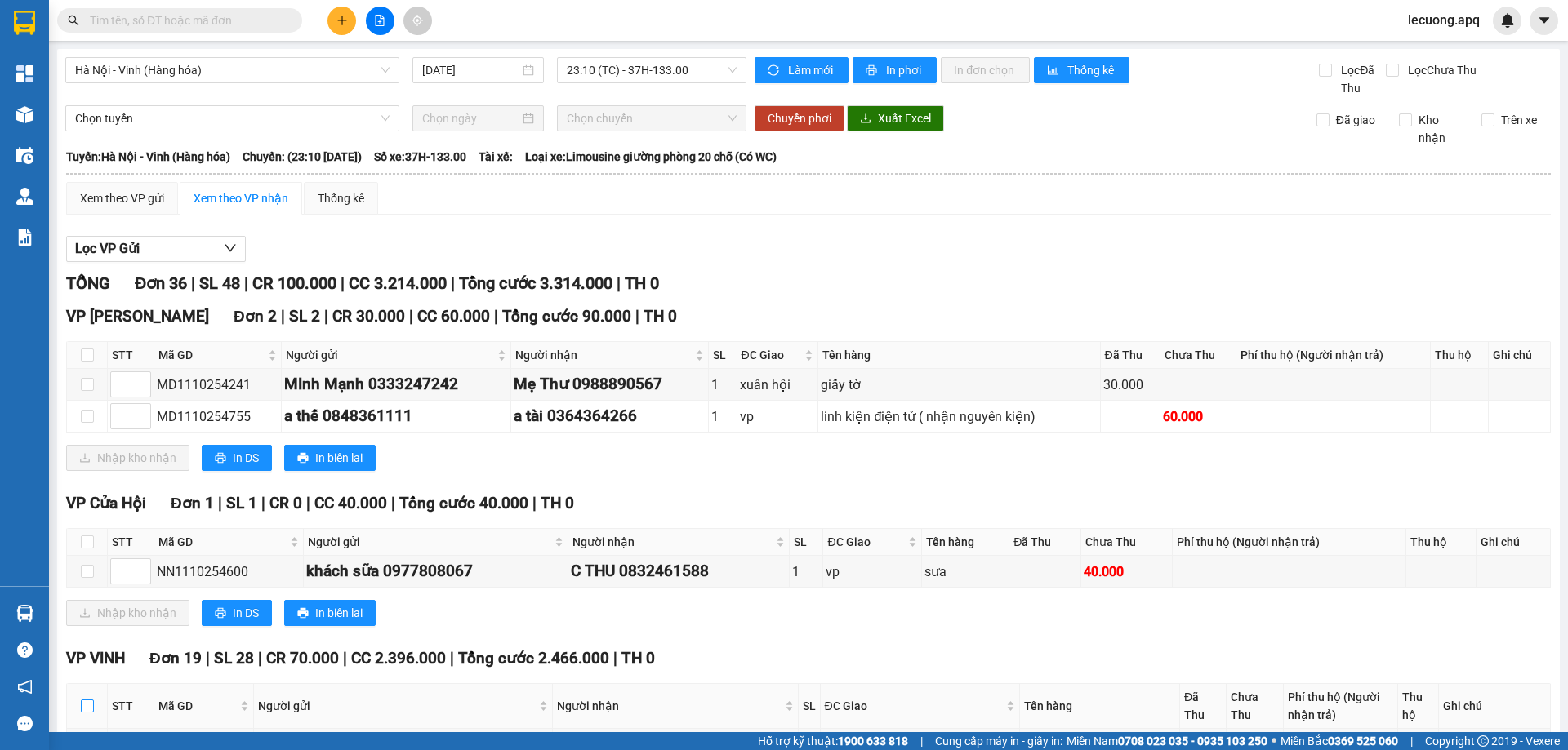
checkbox input "true"
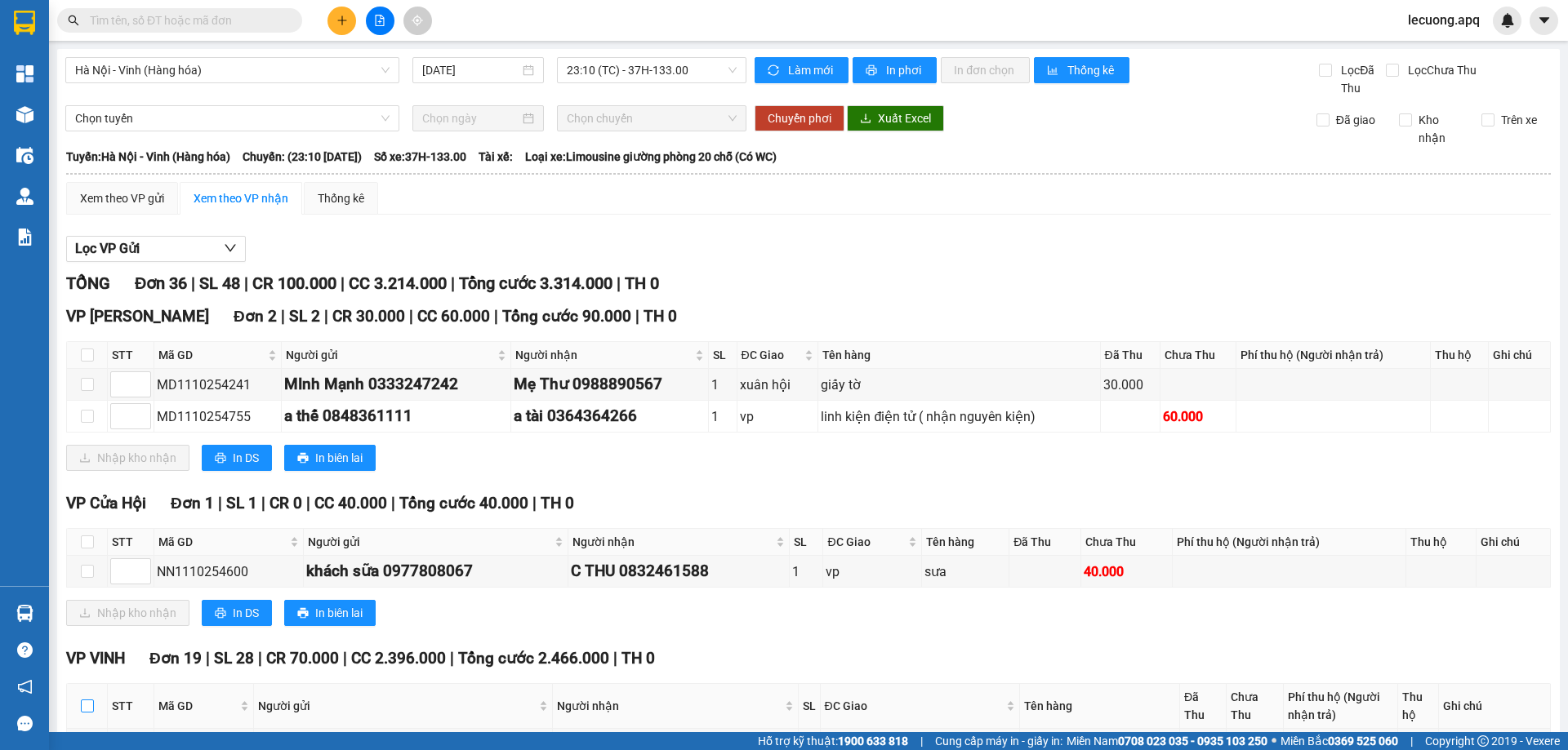
checkbox input "true"
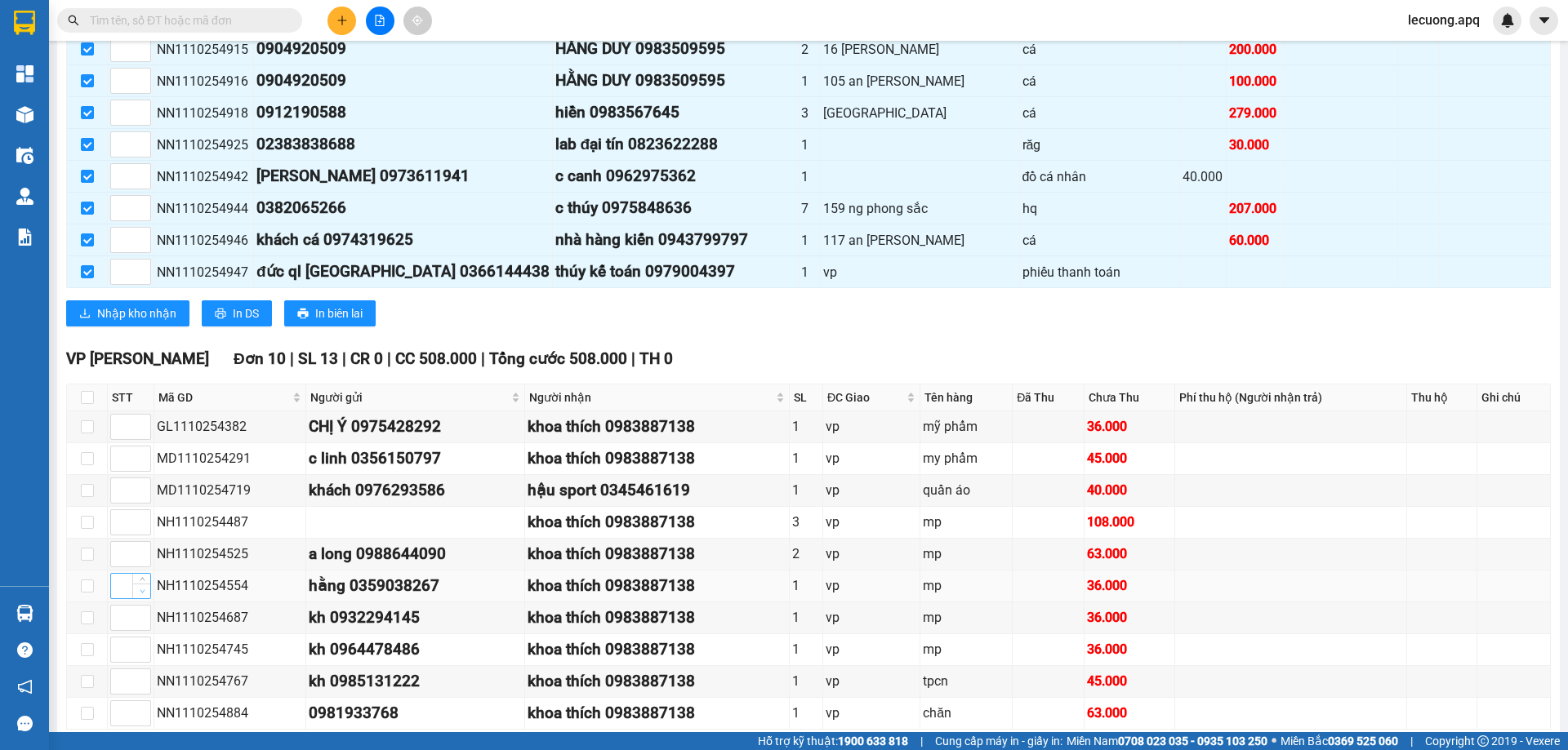
scroll to position [1033, 0]
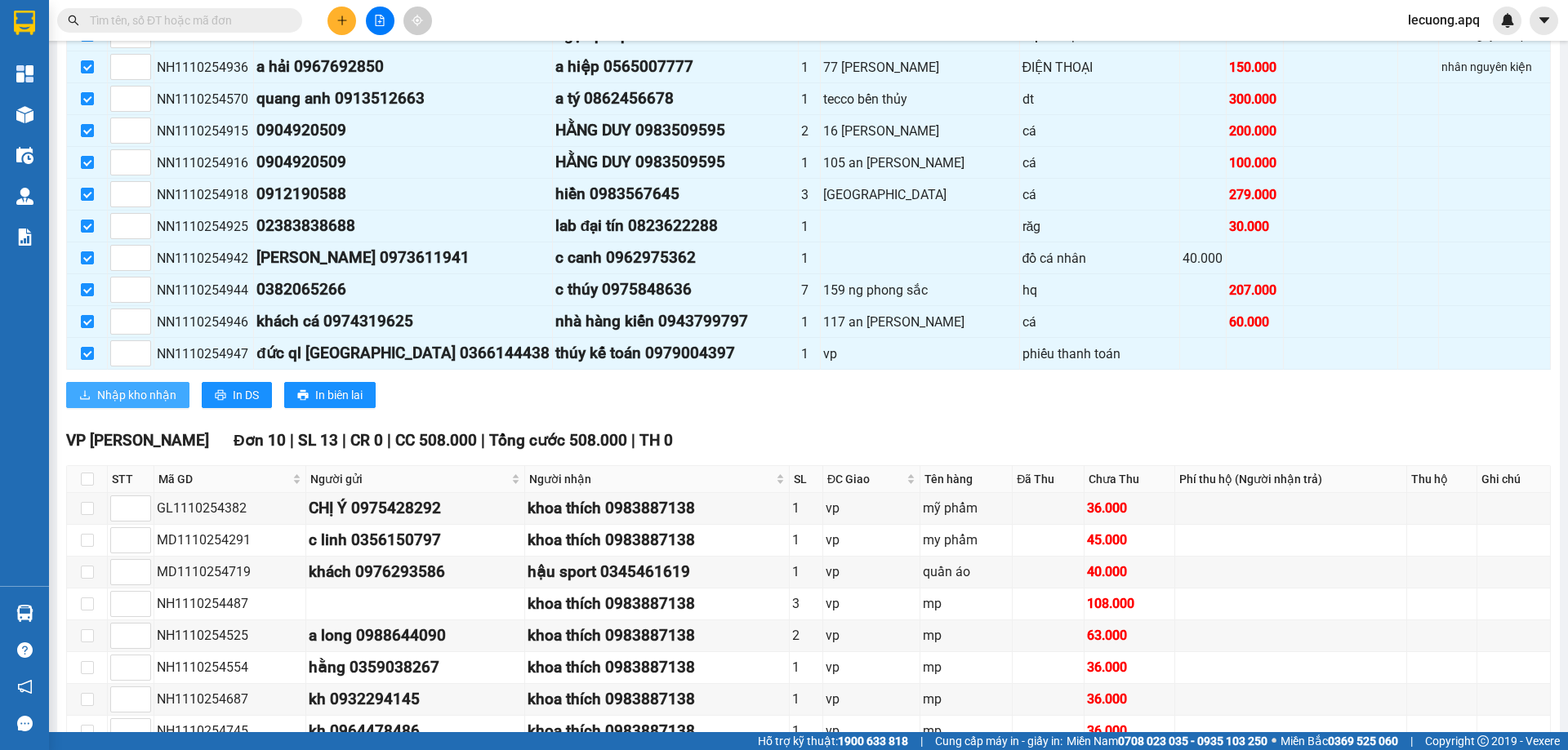
click at [86, 390] on icon "download" at bounding box center [85, 395] width 11 height 11
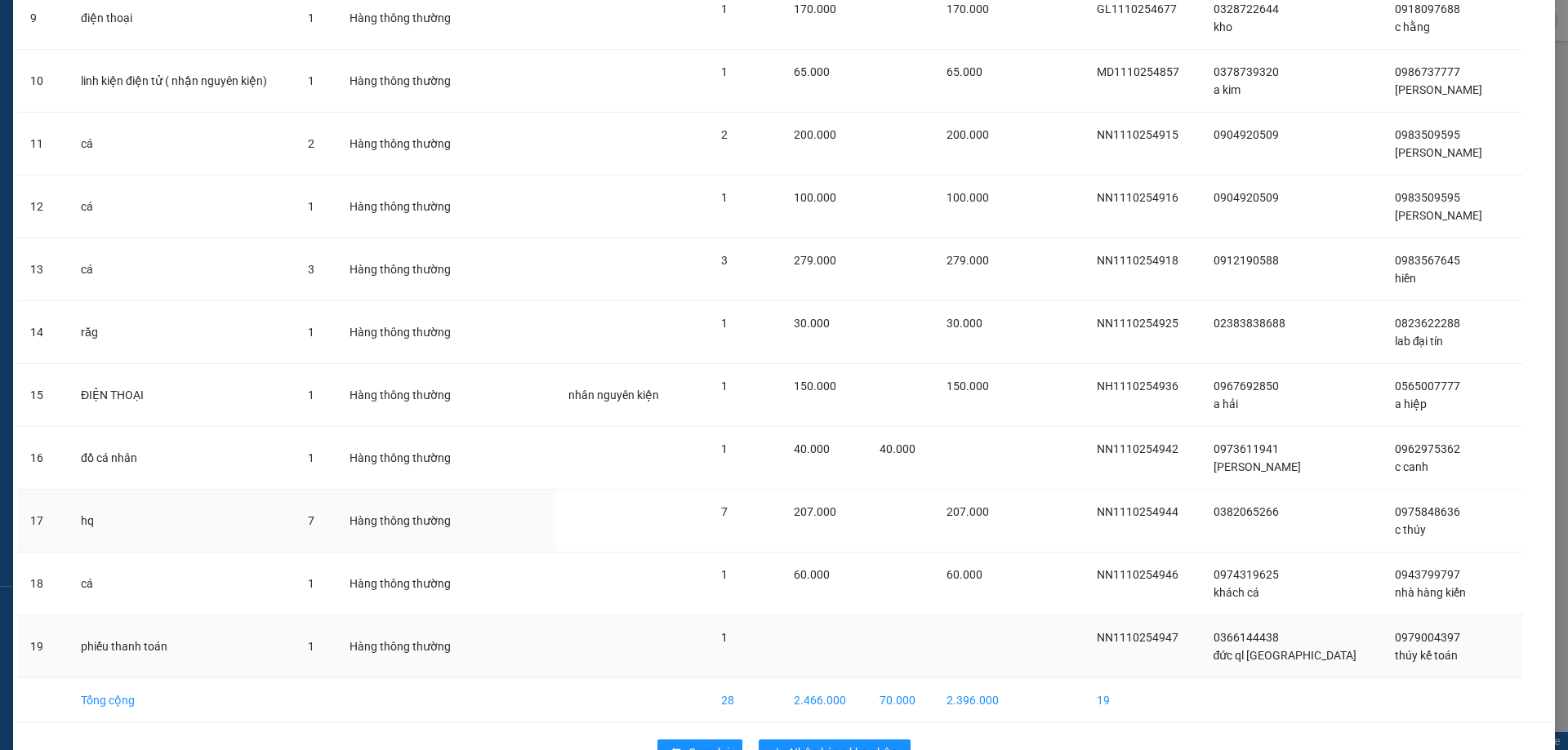
scroll to position [700, 0]
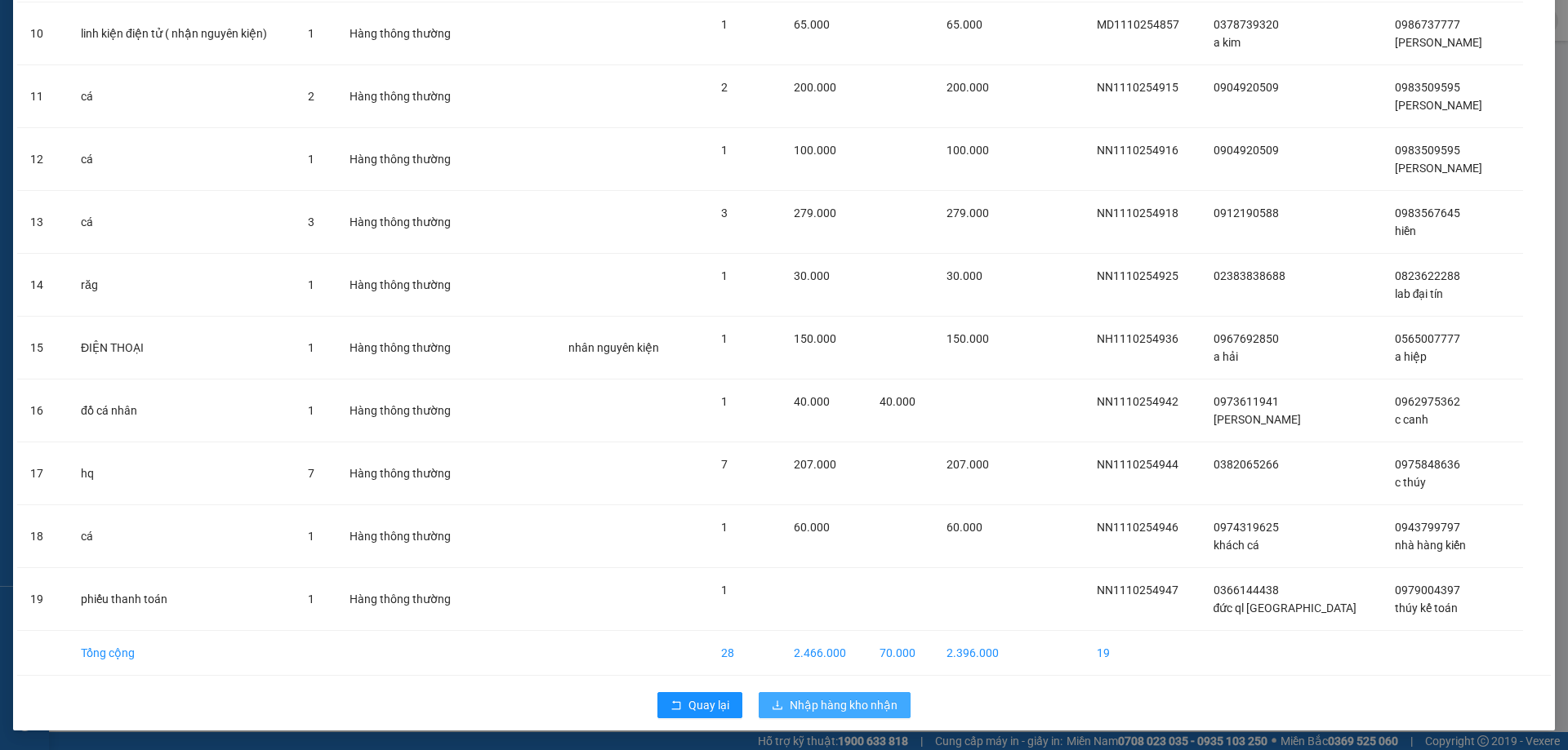
click at [810, 700] on span "Nhập hàng kho nhận" at bounding box center [843, 705] width 108 height 18
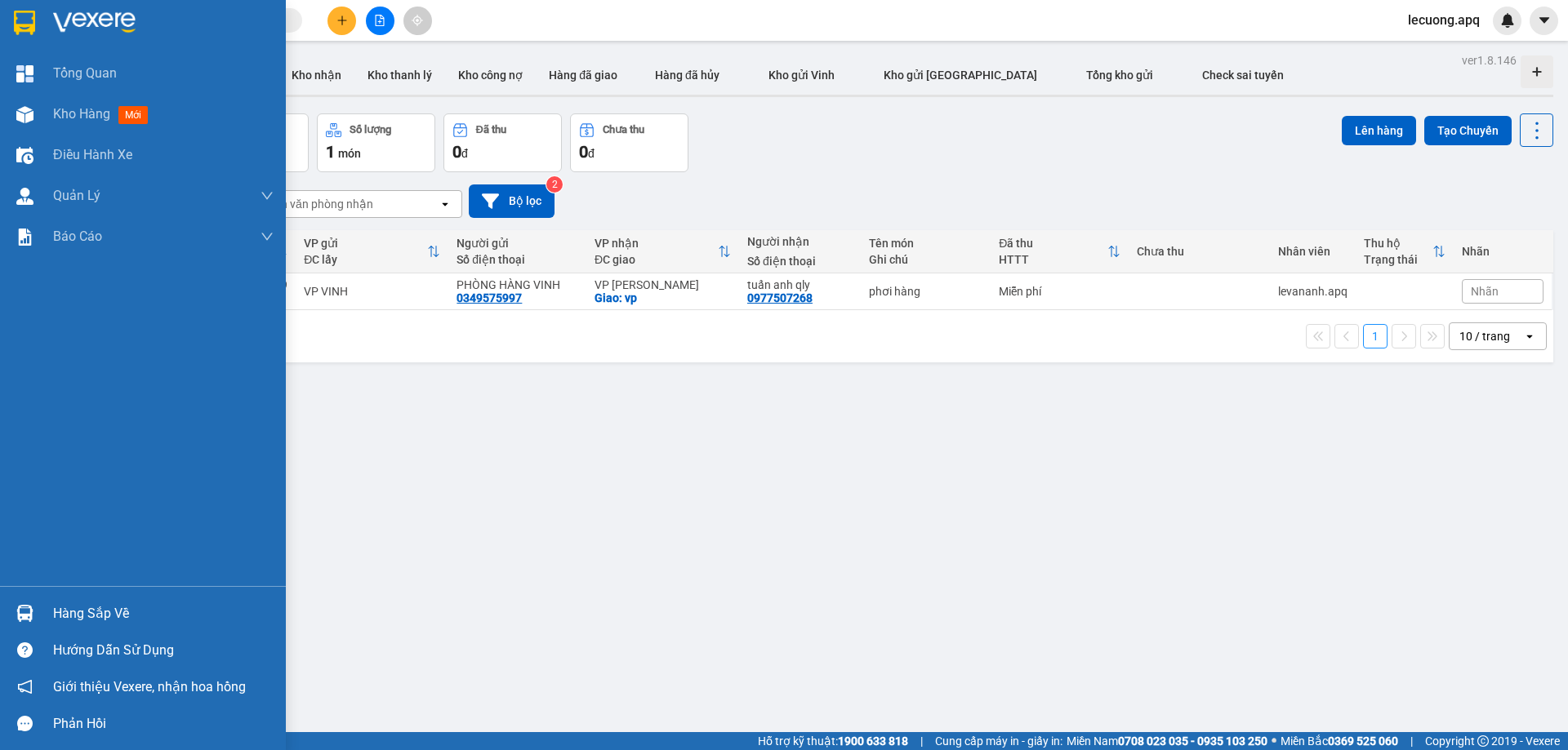
drag, startPoint x: 40, startPoint y: 615, endPoint x: 74, endPoint y: 605, distance: 35.4
click at [40, 611] on div "Hàng sắp về" at bounding box center [143, 613] width 285 height 37
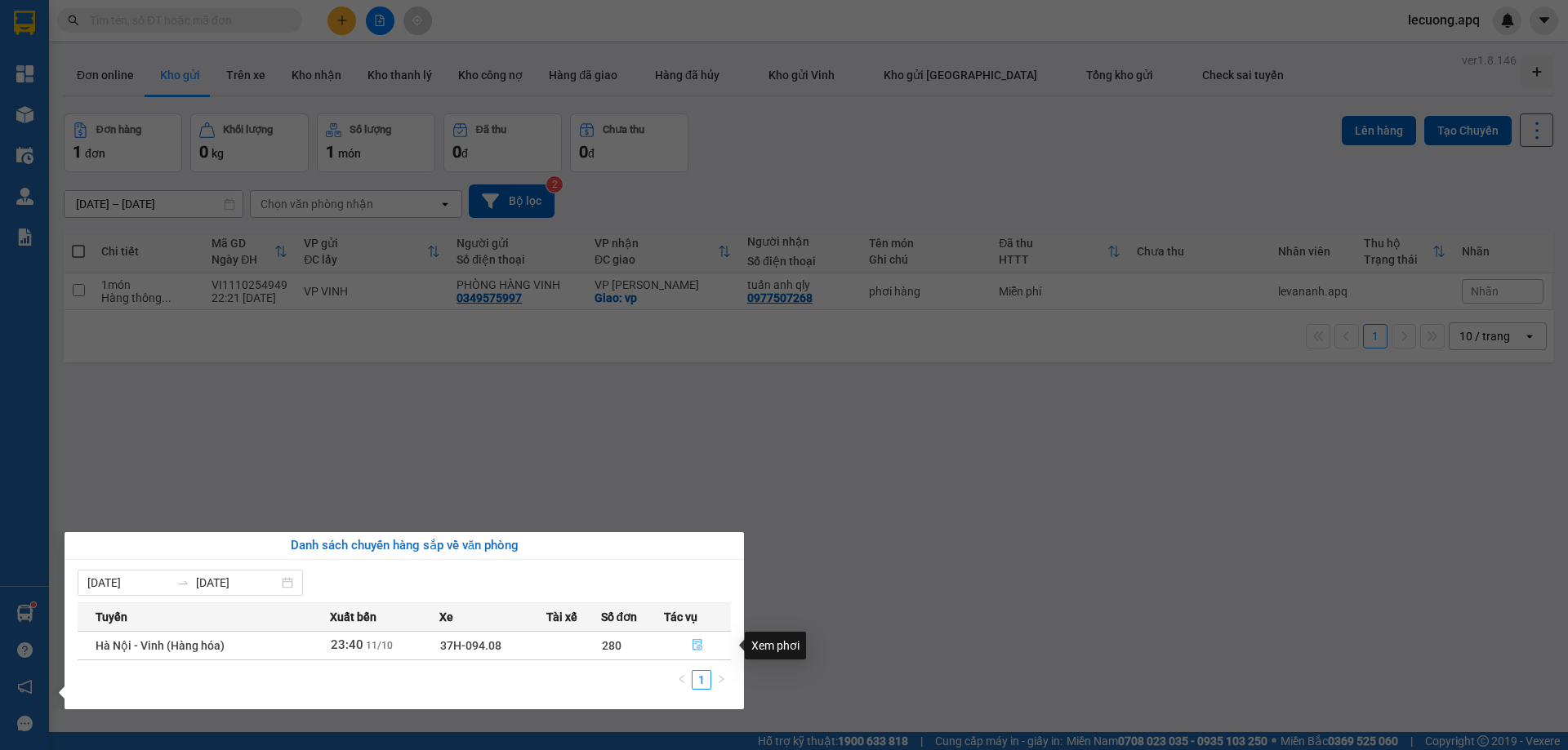
click at [698, 643] on icon "file-done" at bounding box center [698, 645] width 11 height 11
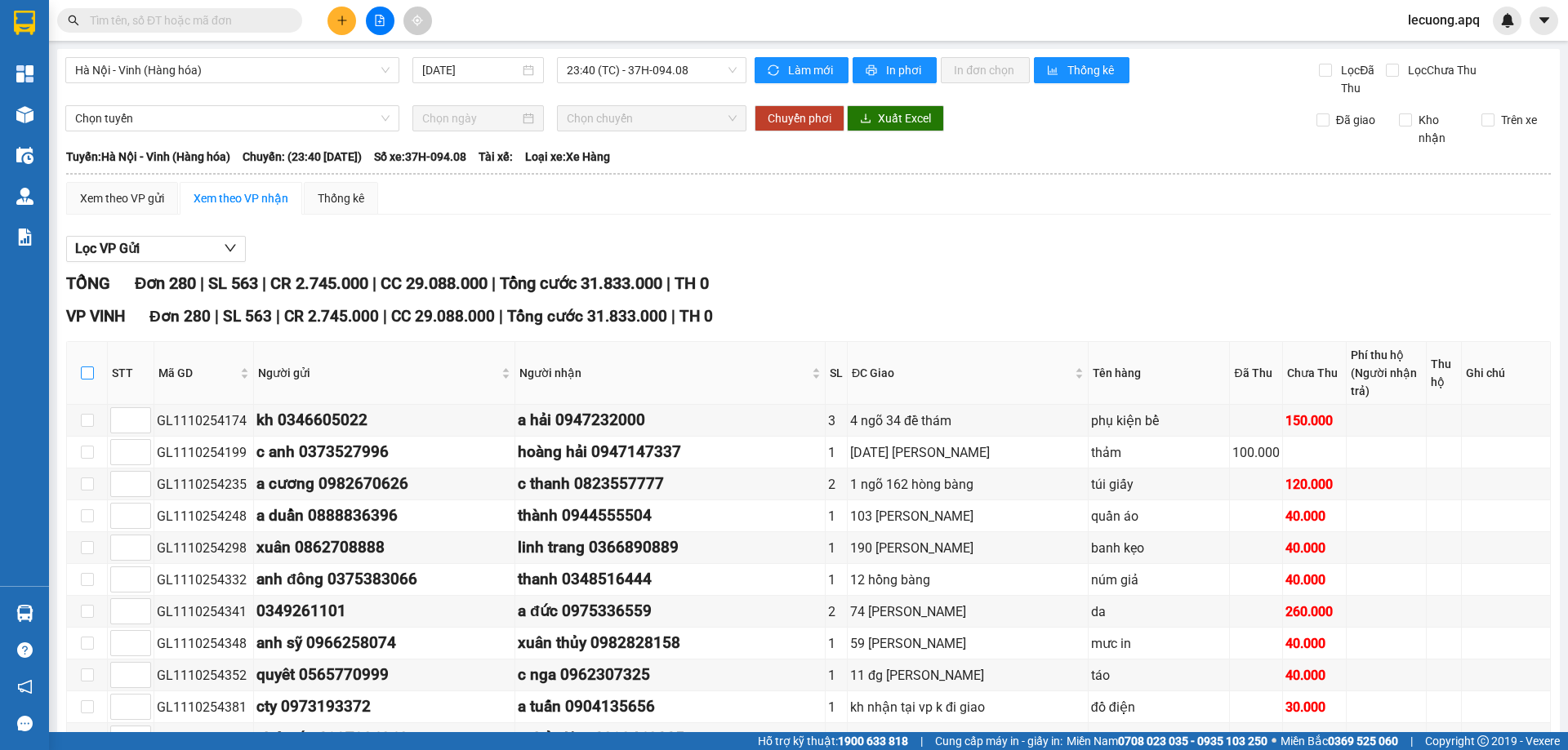
drag, startPoint x: 84, startPoint y: 360, endPoint x: 376, endPoint y: 315, distance: 295.4
click at [84, 367] on input "checkbox" at bounding box center [87, 374] width 13 height 13
checkbox input "true"
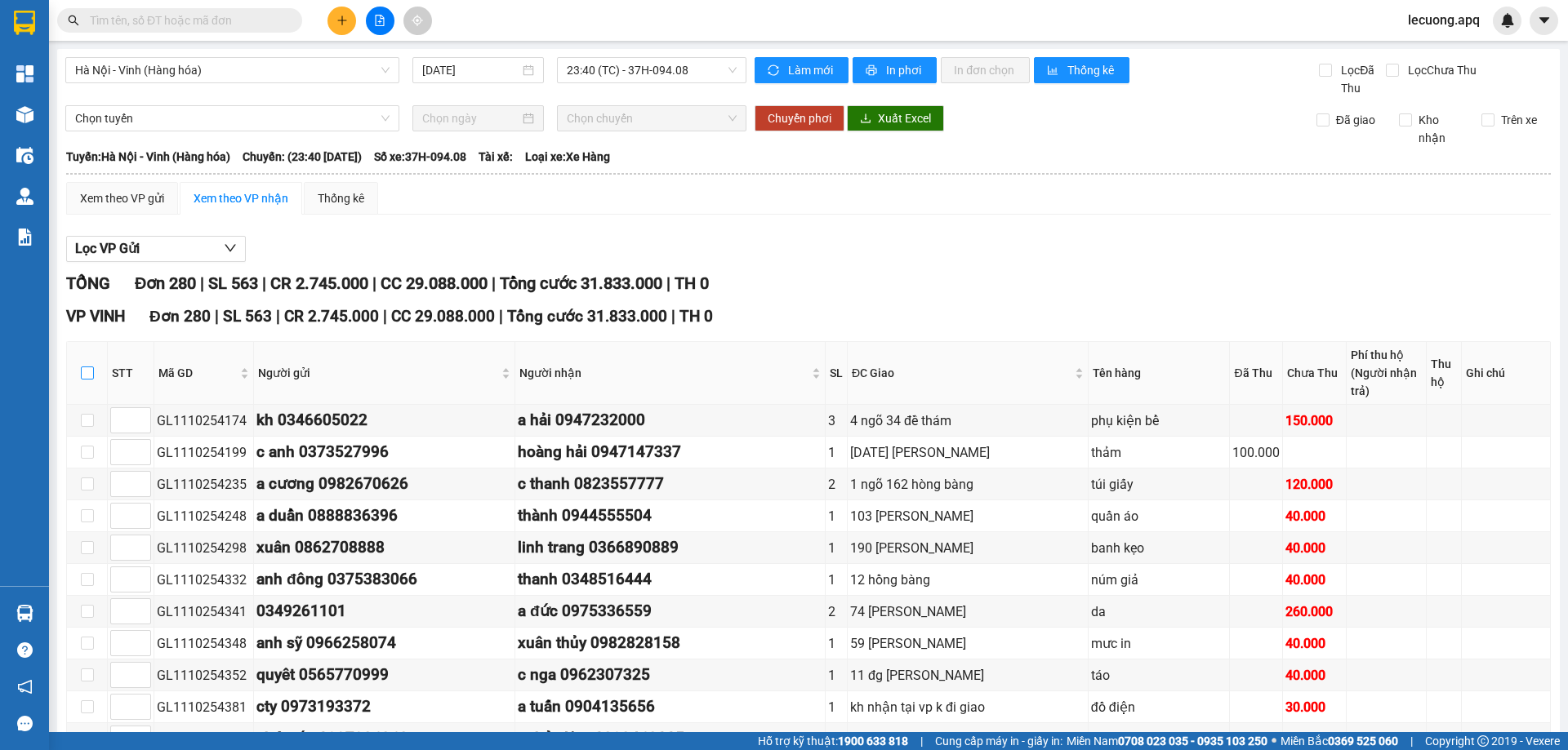
checkbox input "true"
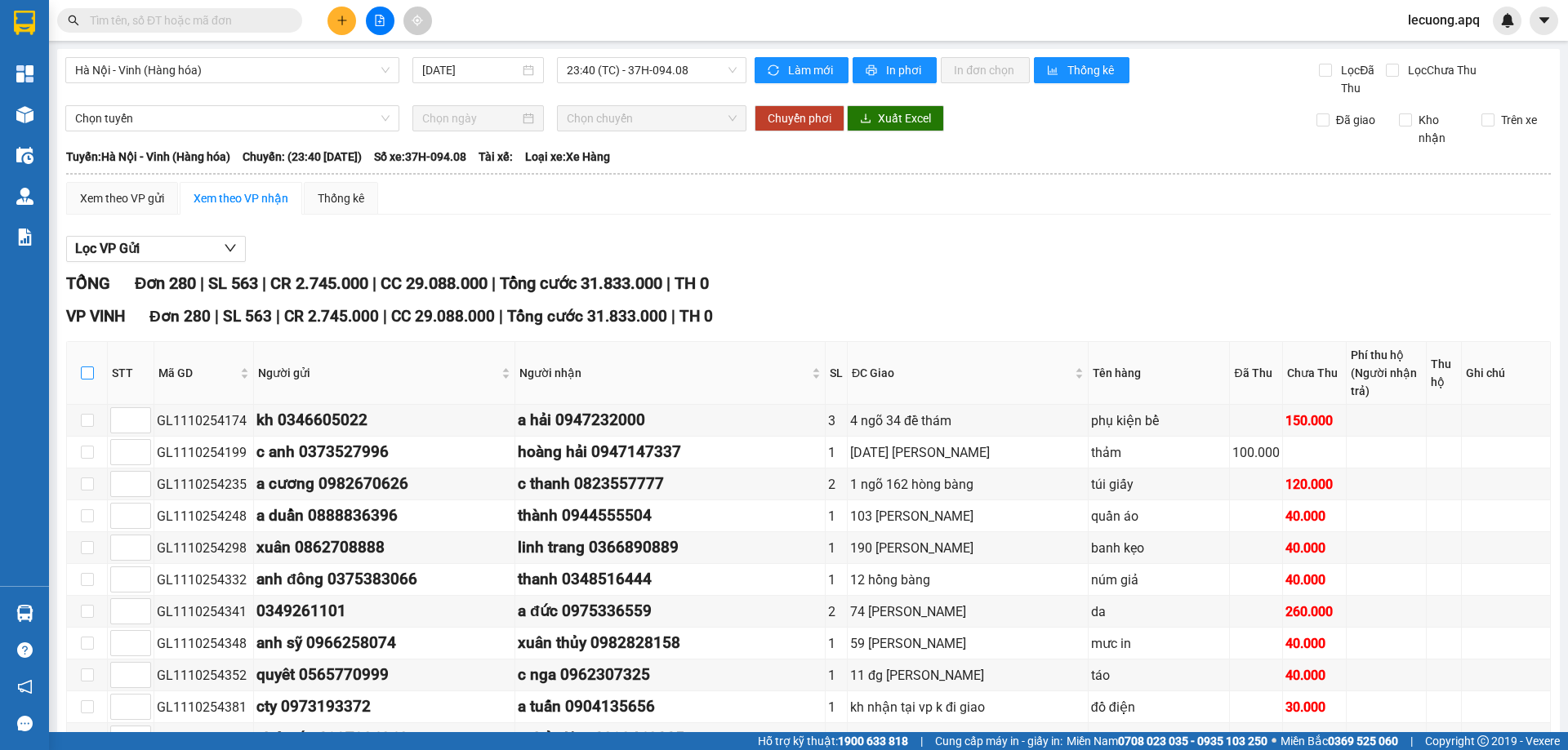
checkbox input "true"
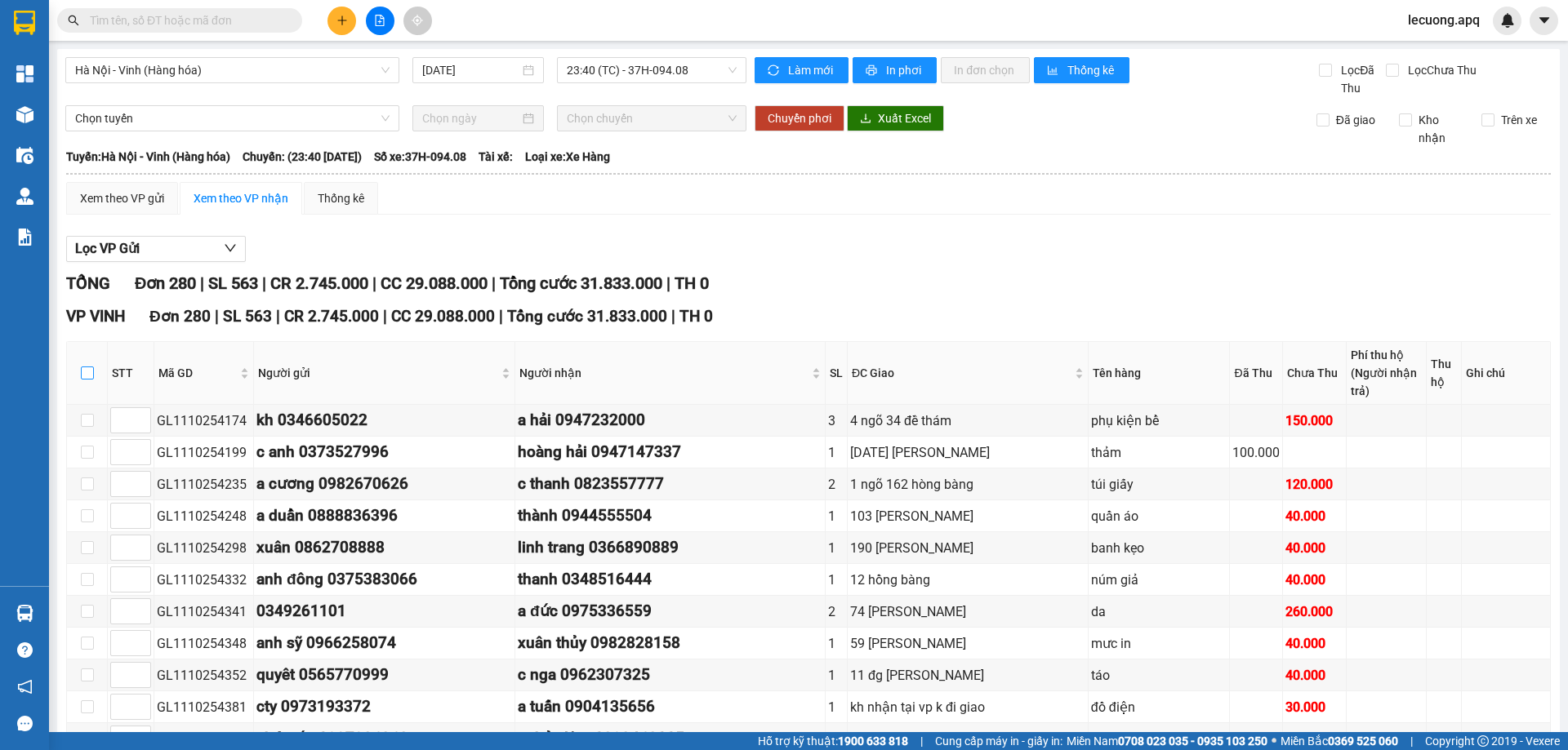
checkbox input "true"
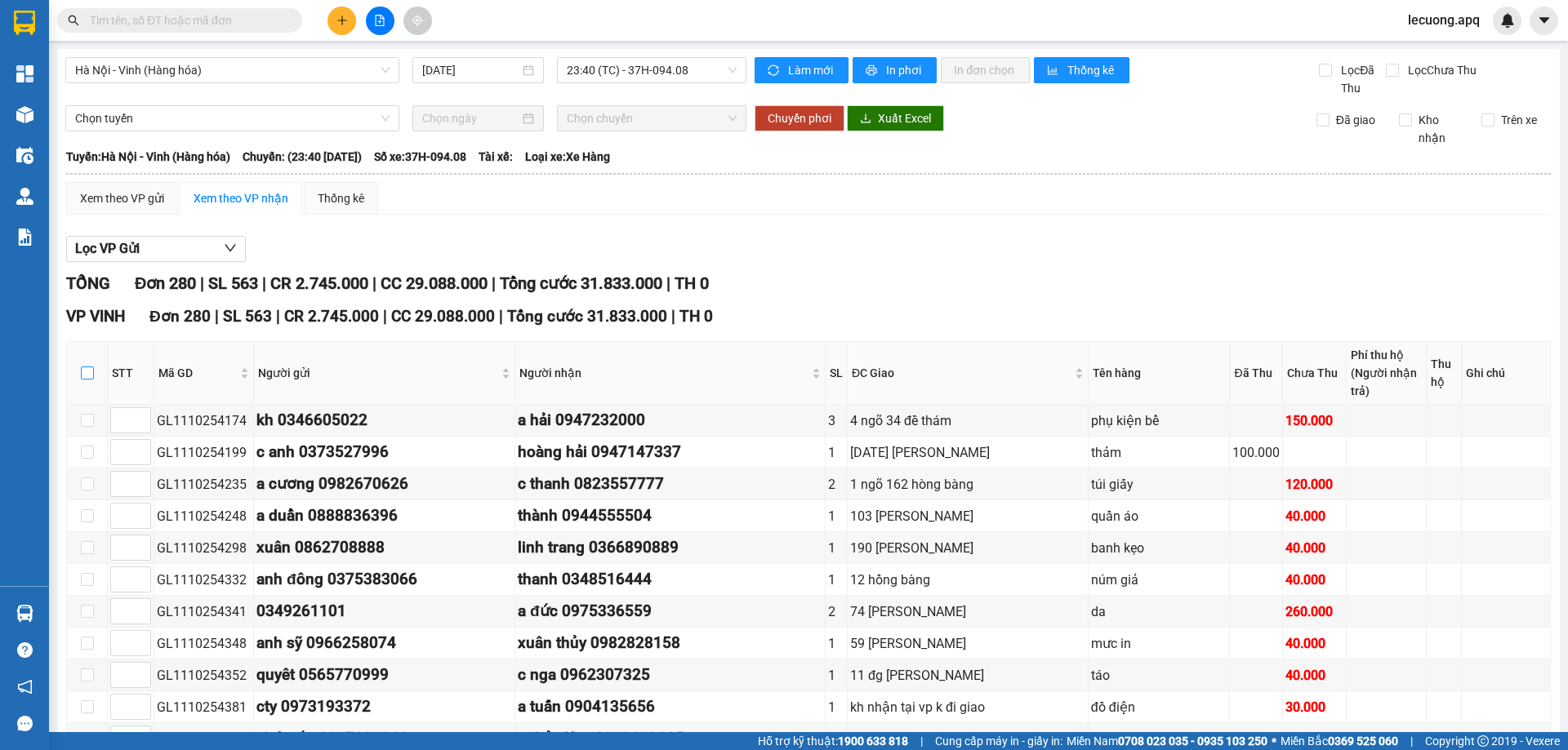
checkbox input "true"
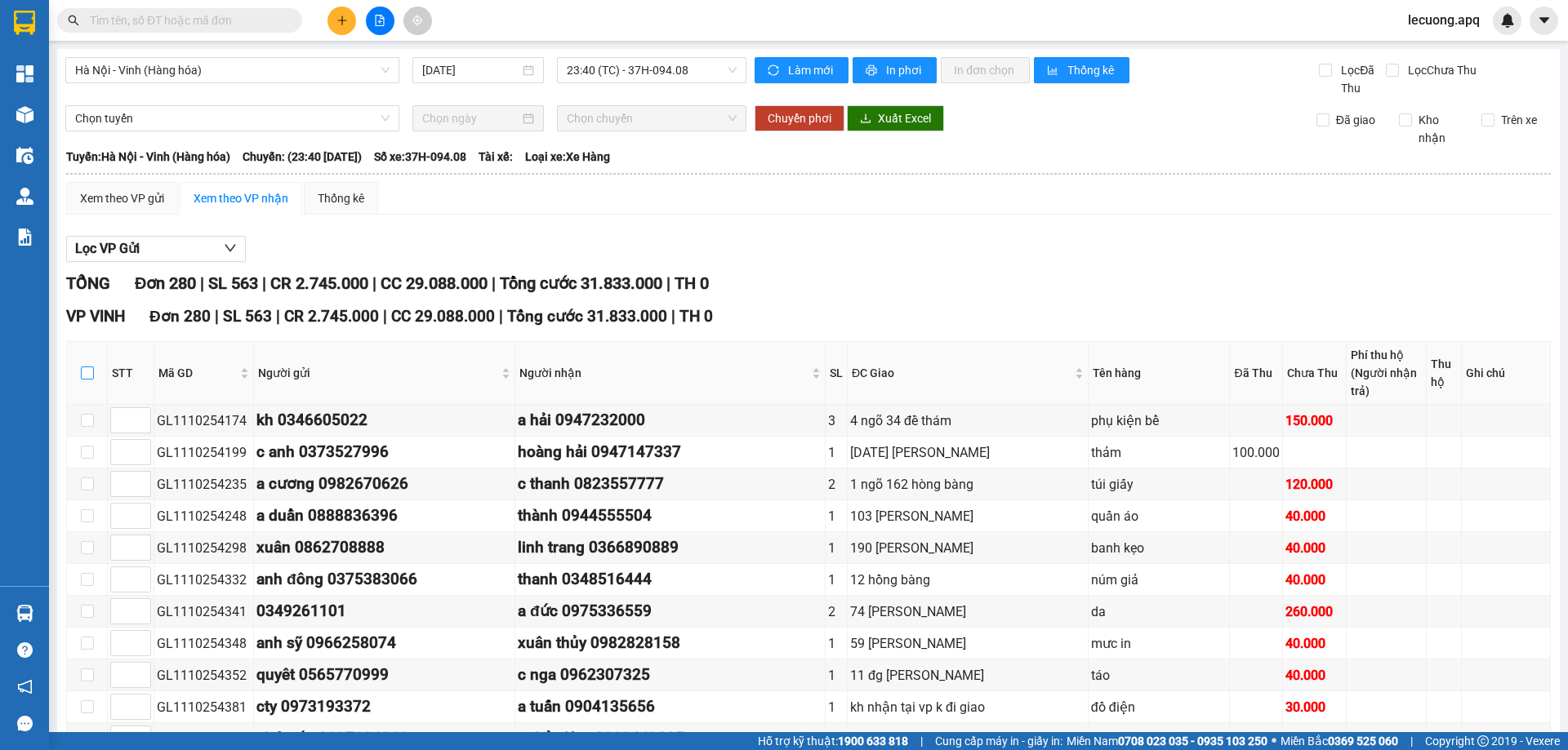
checkbox input "true"
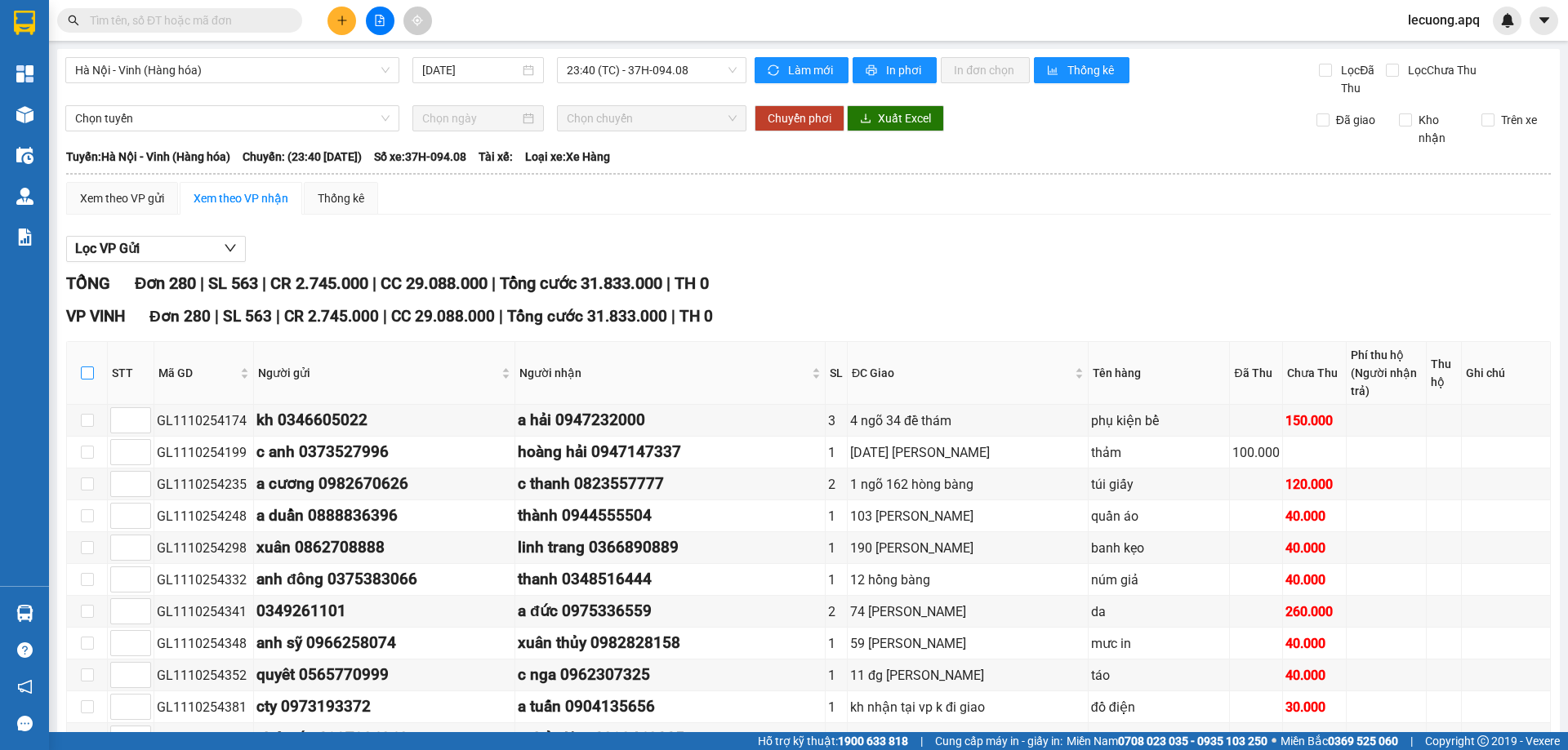
checkbox input "true"
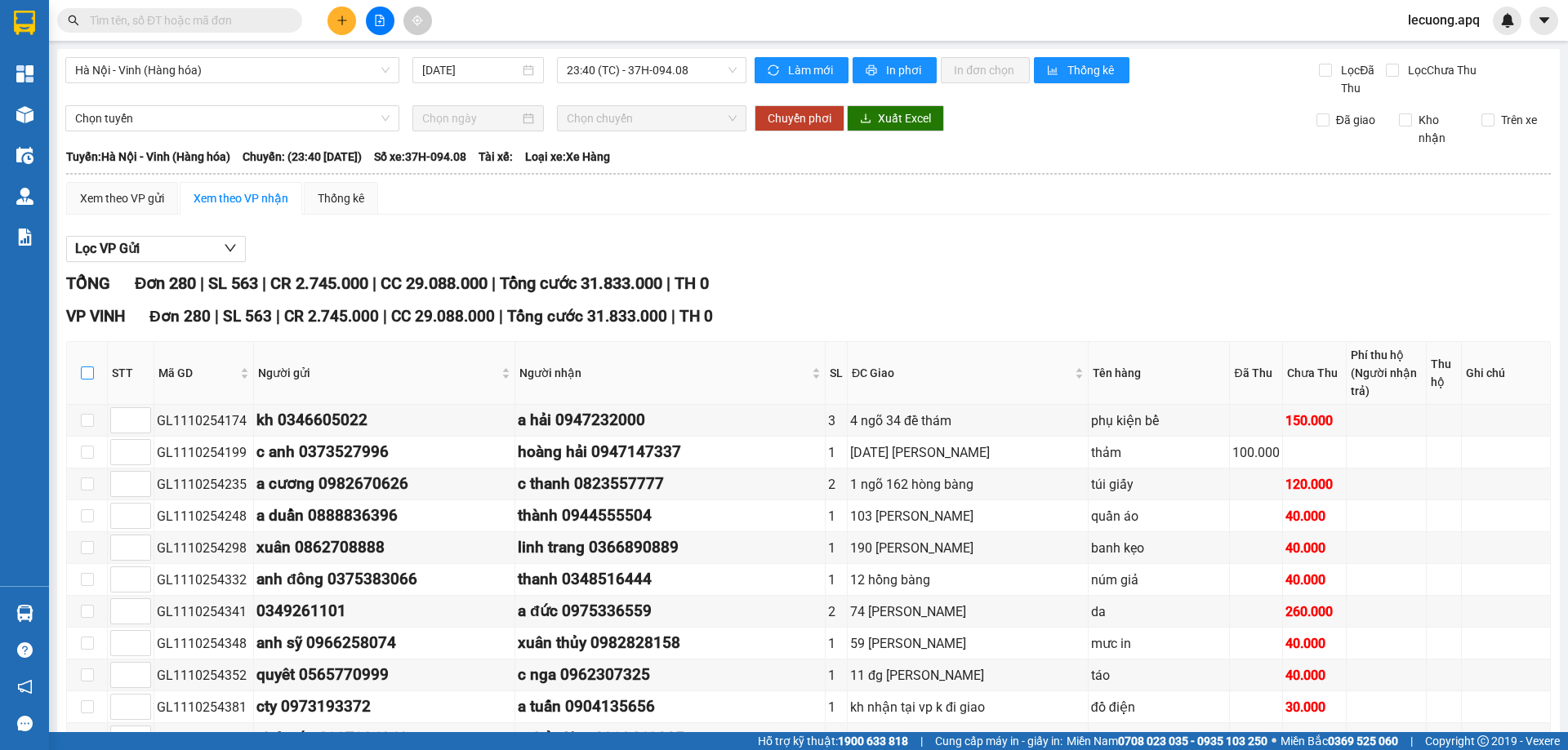
checkbox input "true"
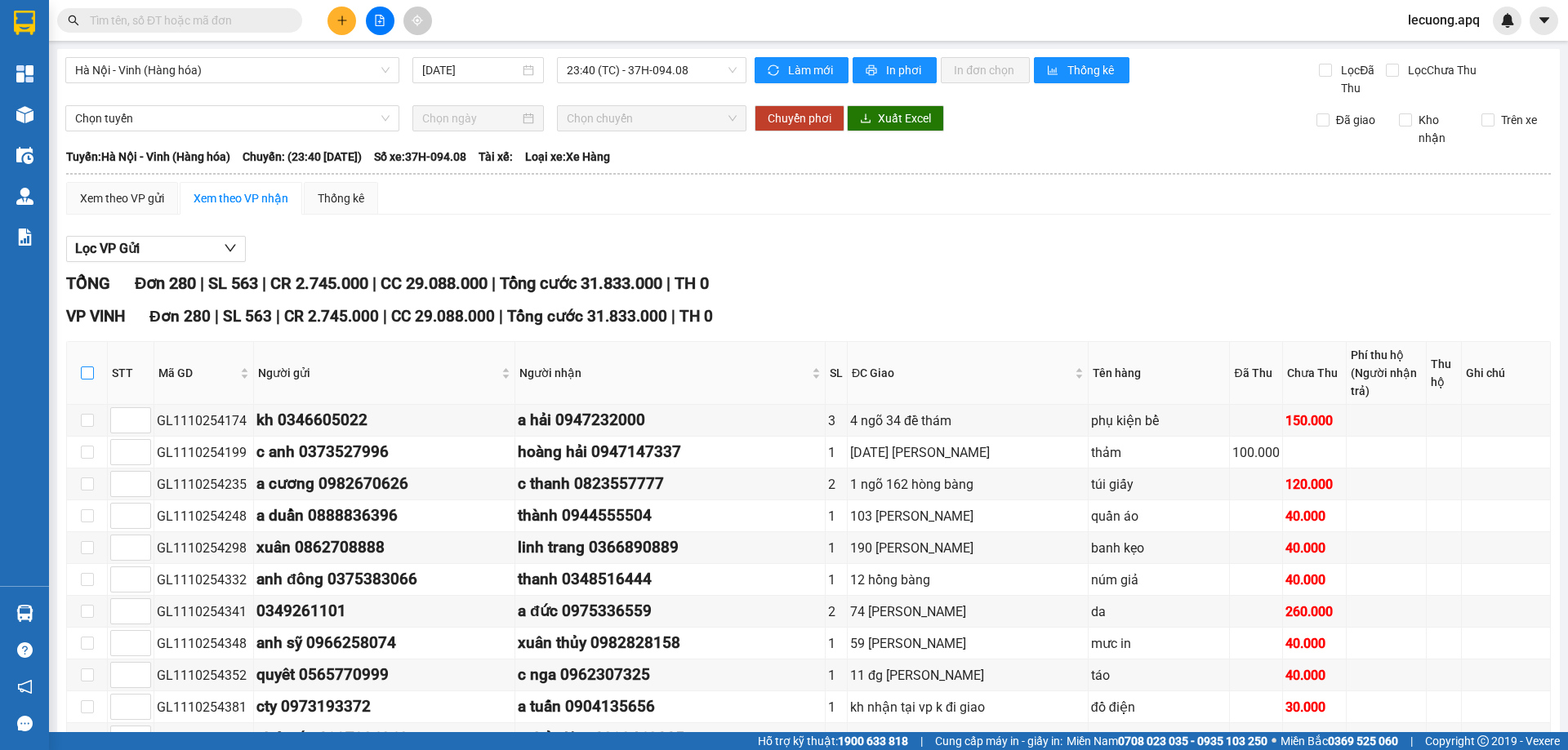
checkbox input "true"
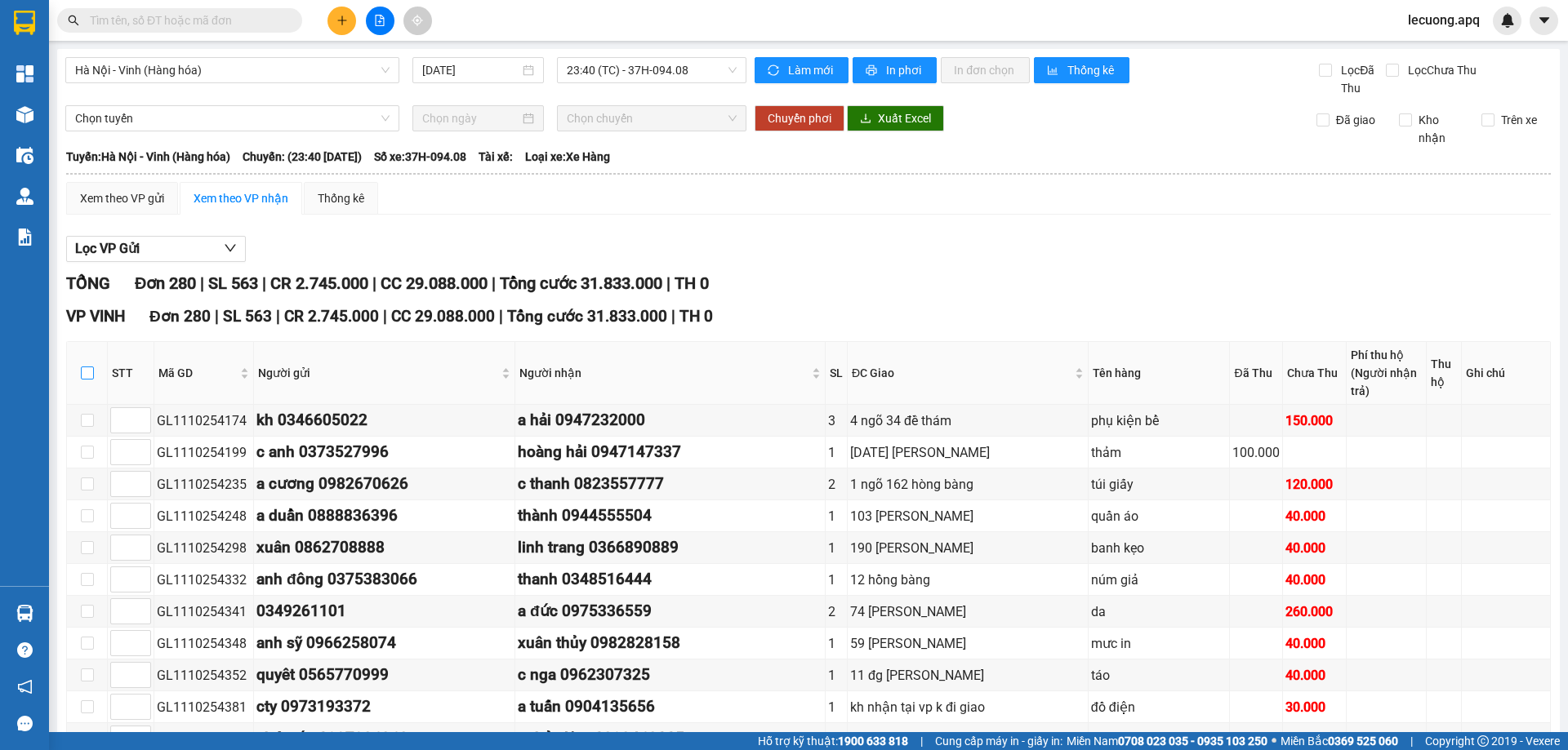
checkbox input "true"
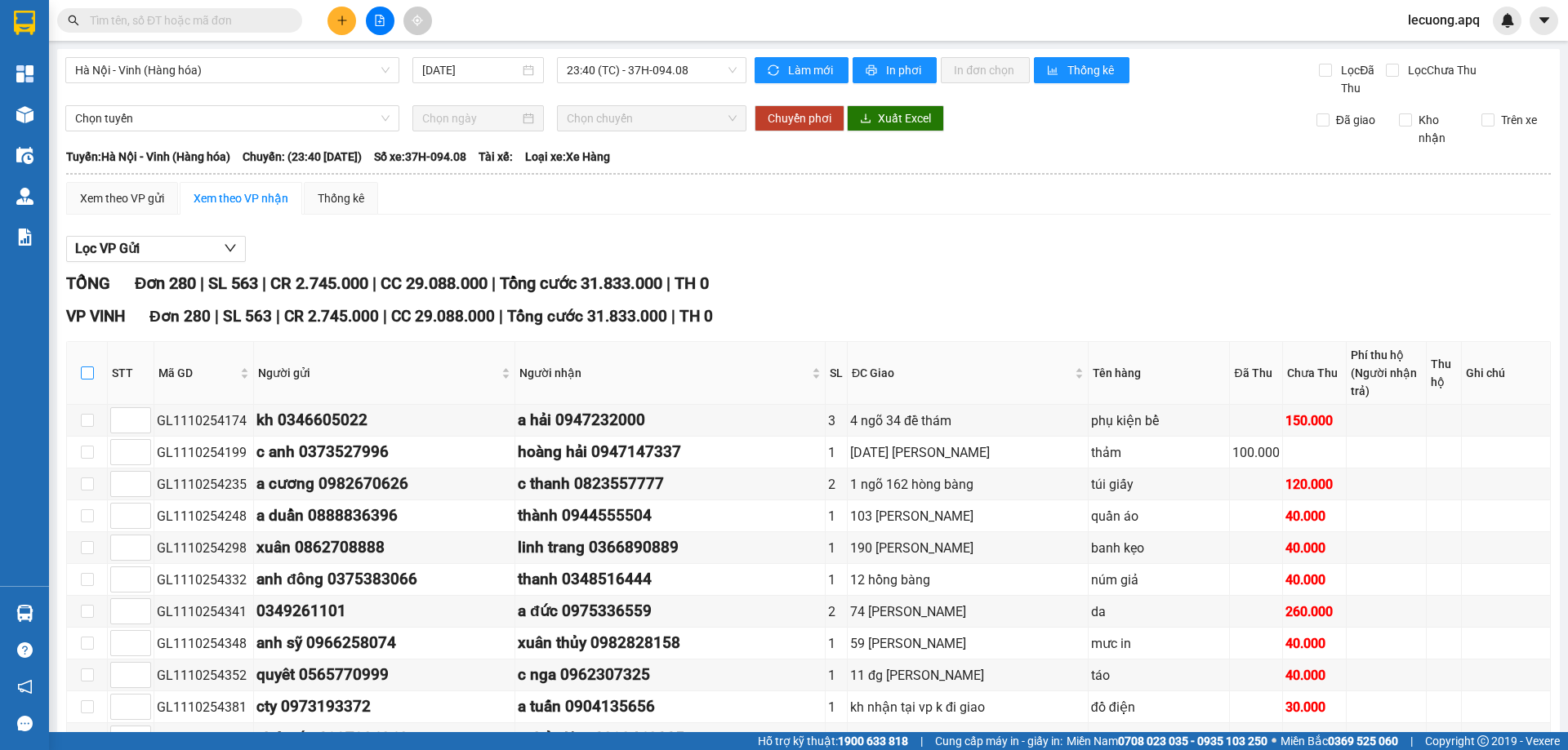
checkbox input "true"
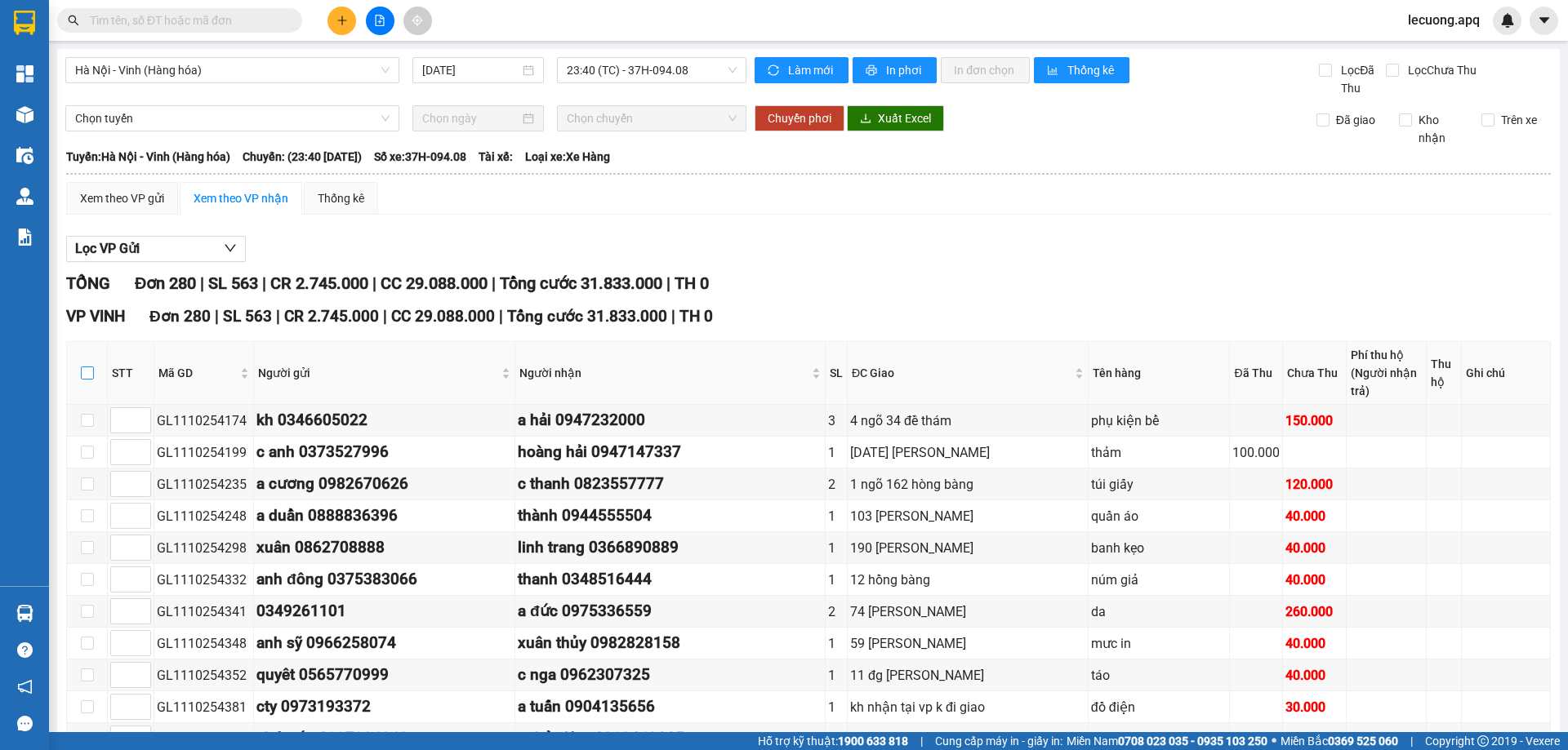
checkbox input "true"
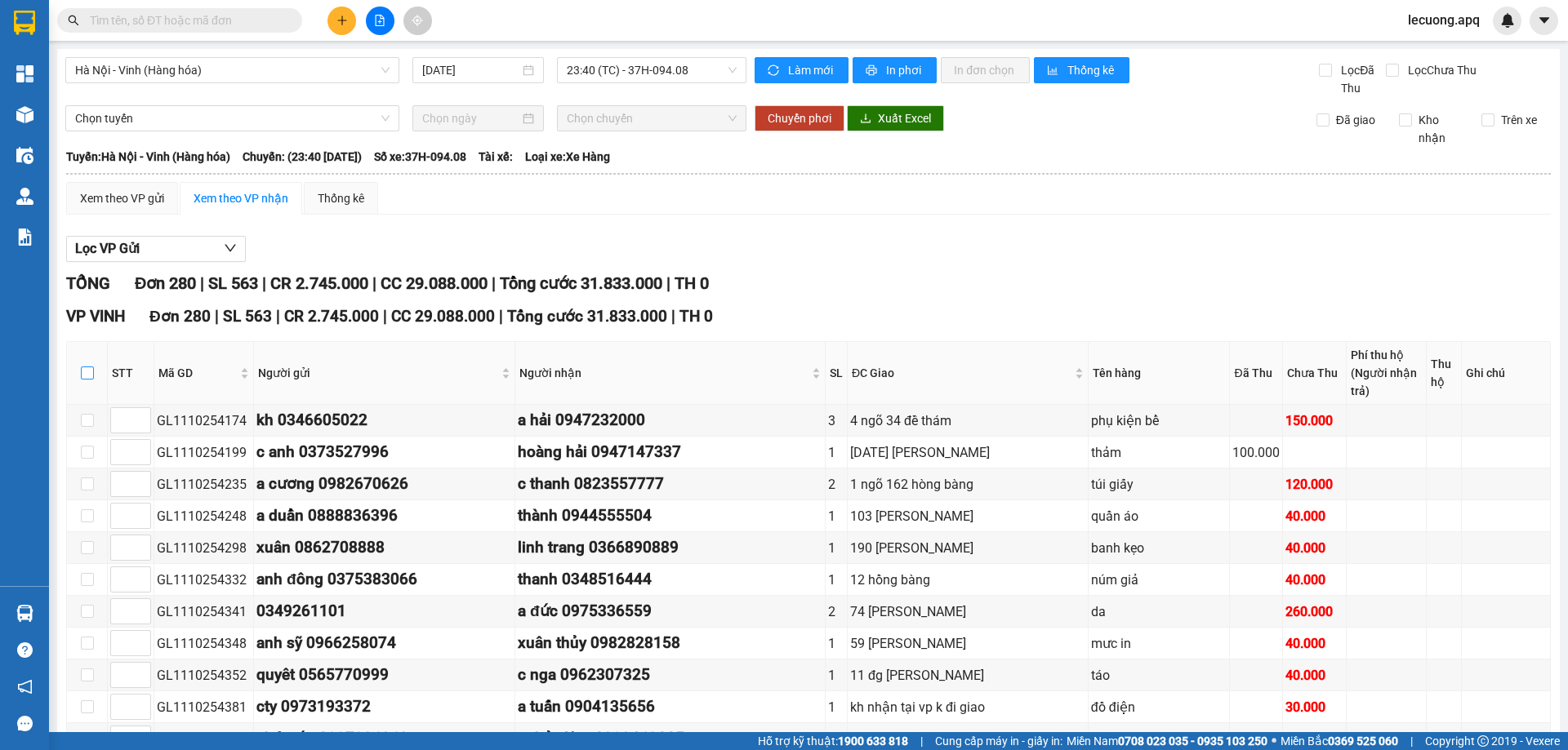
checkbox input "true"
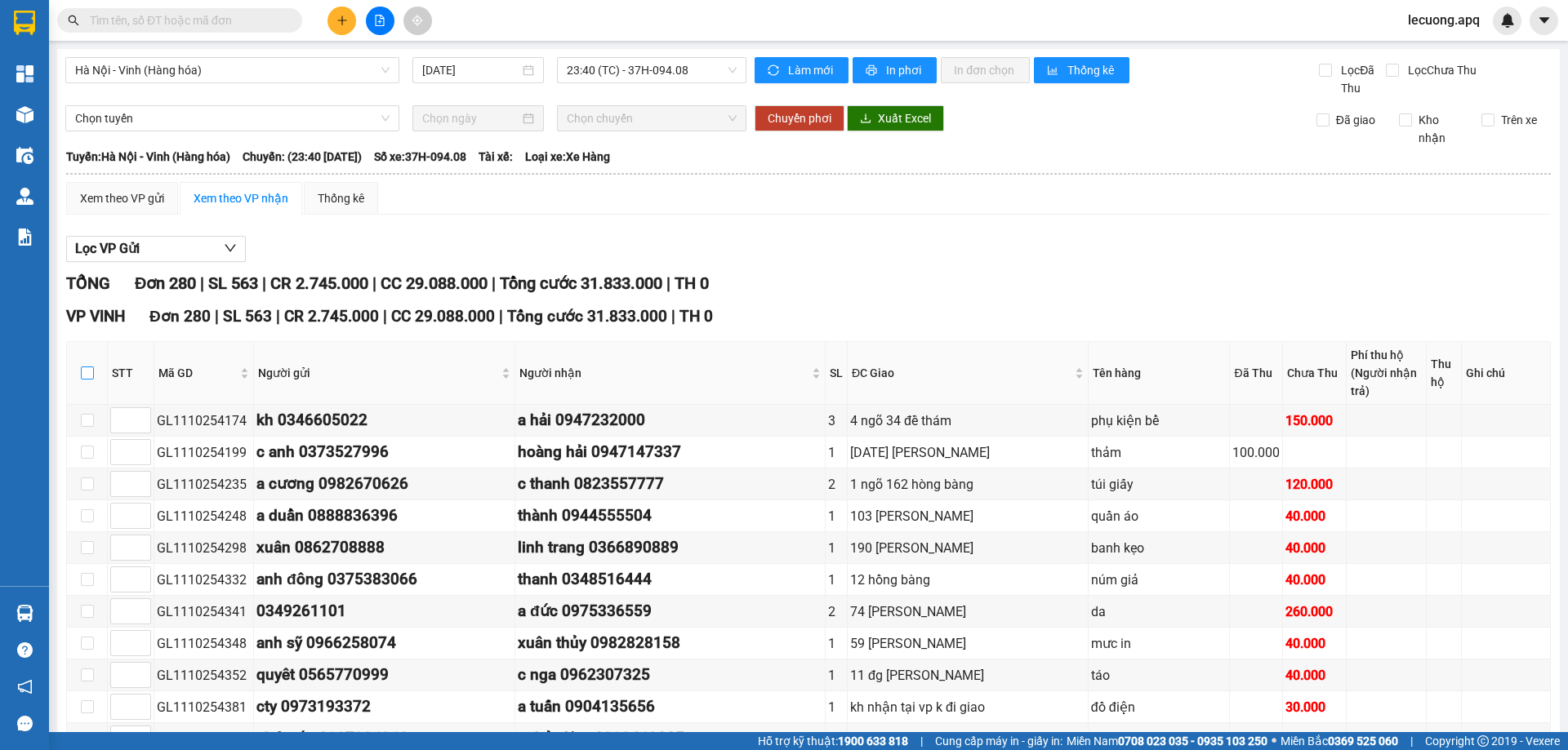
checkbox input "true"
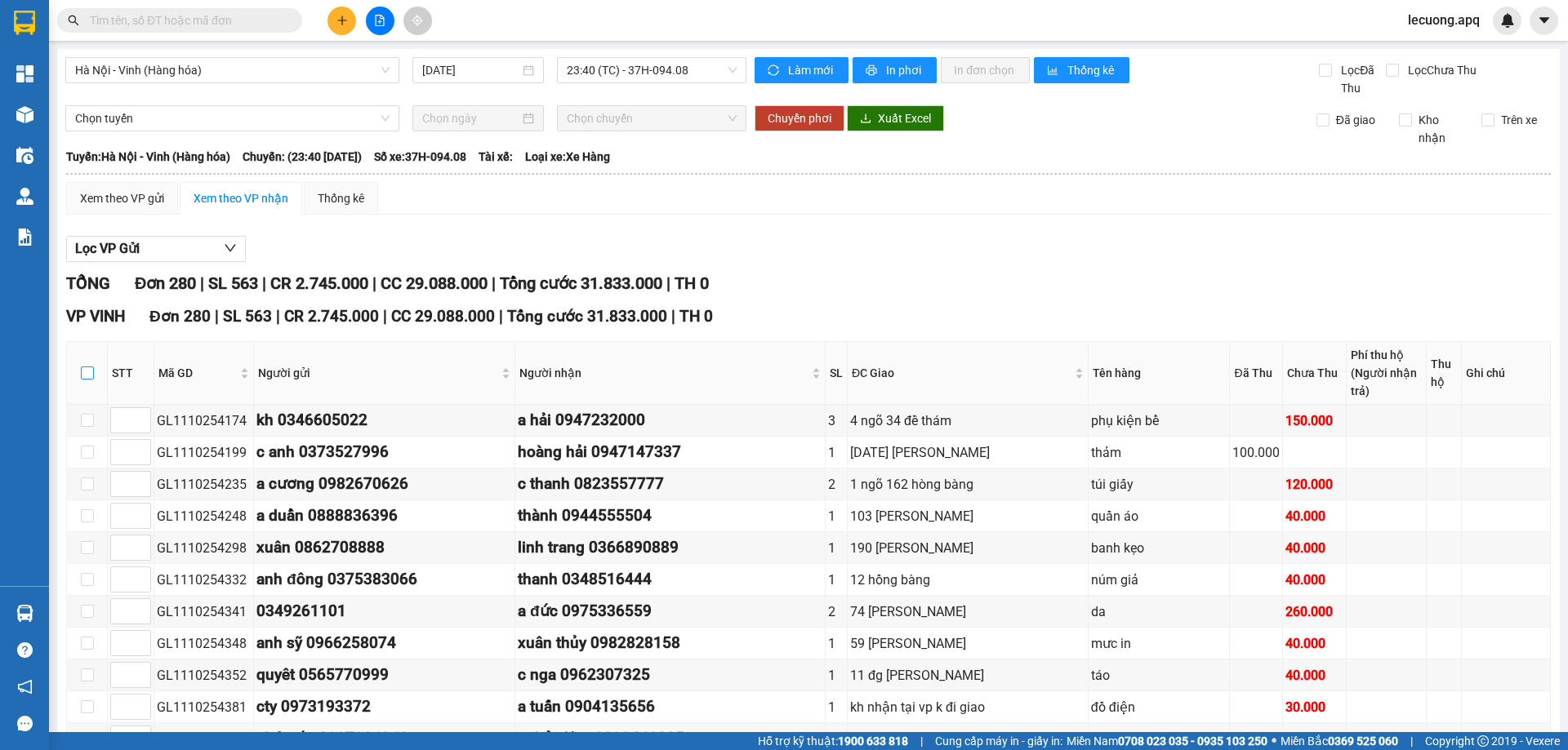
checkbox input "true"
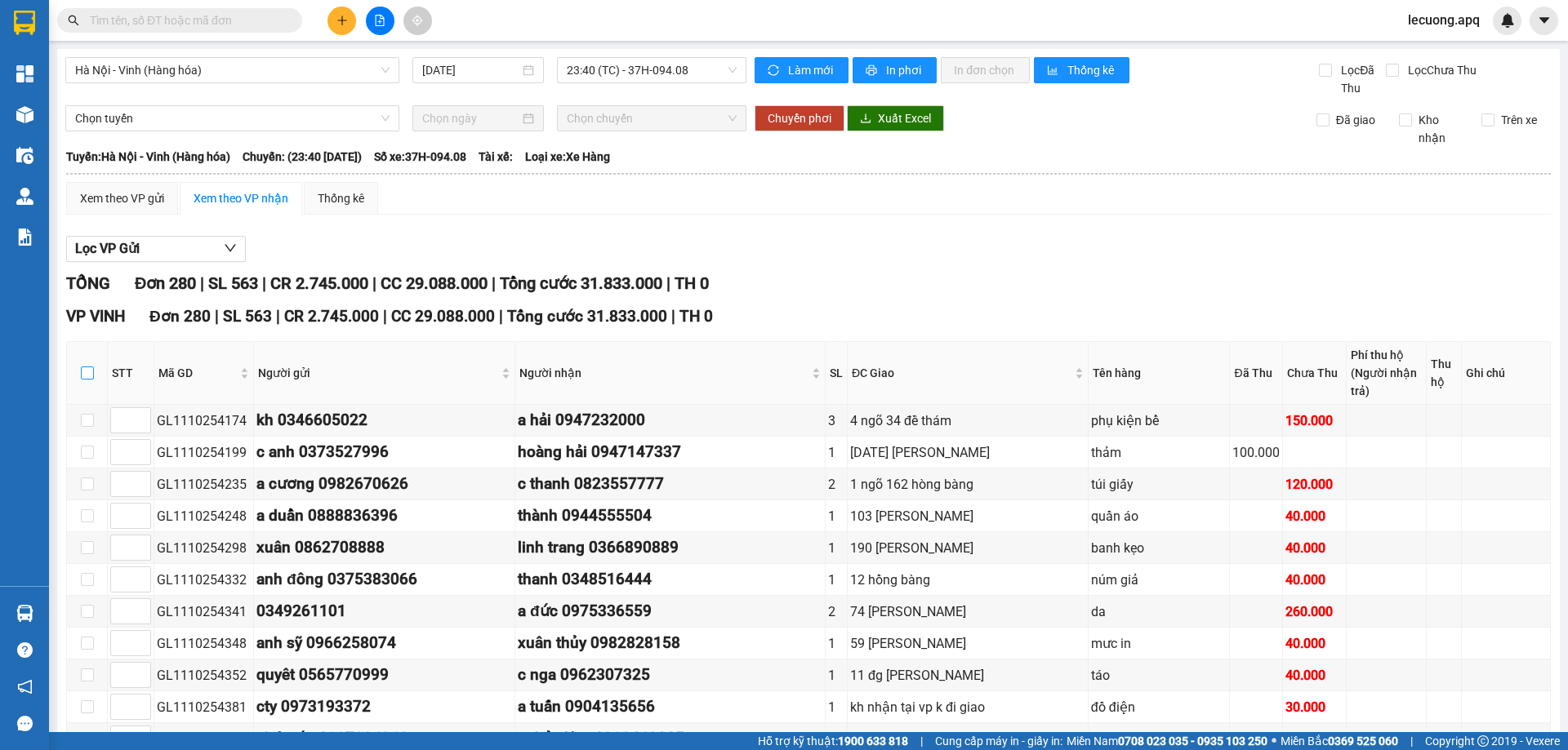
checkbox input "true"
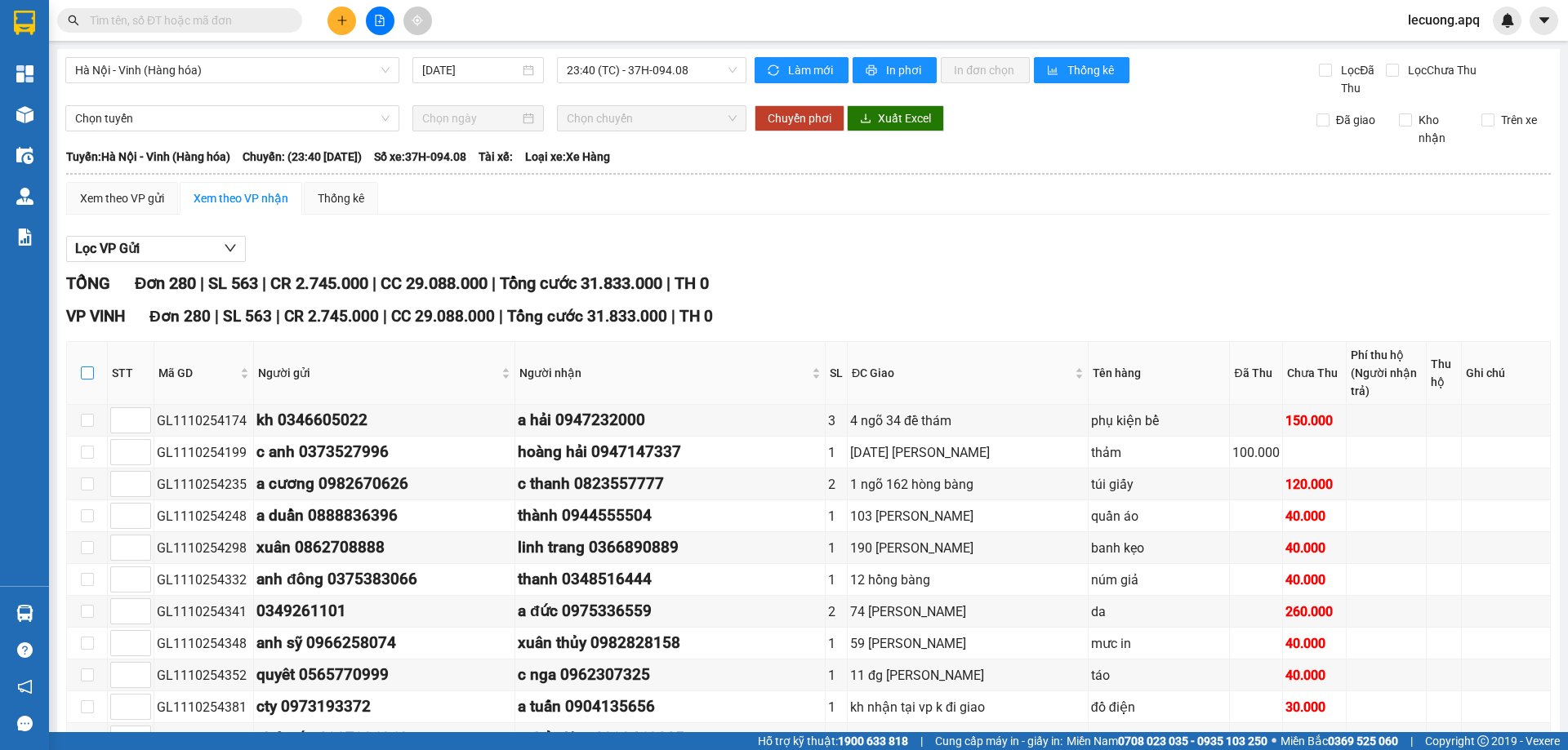
checkbox input "true"
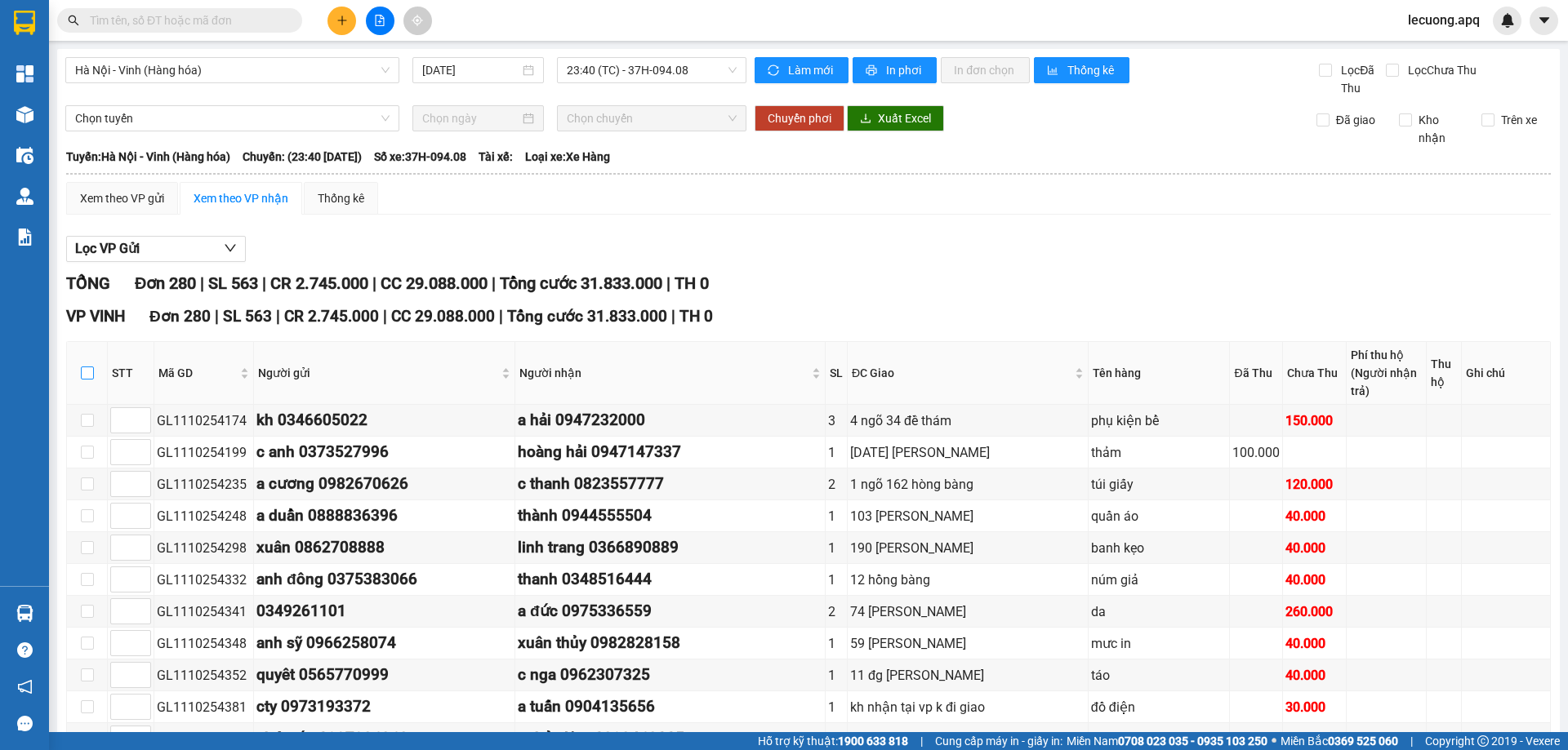
checkbox input "true"
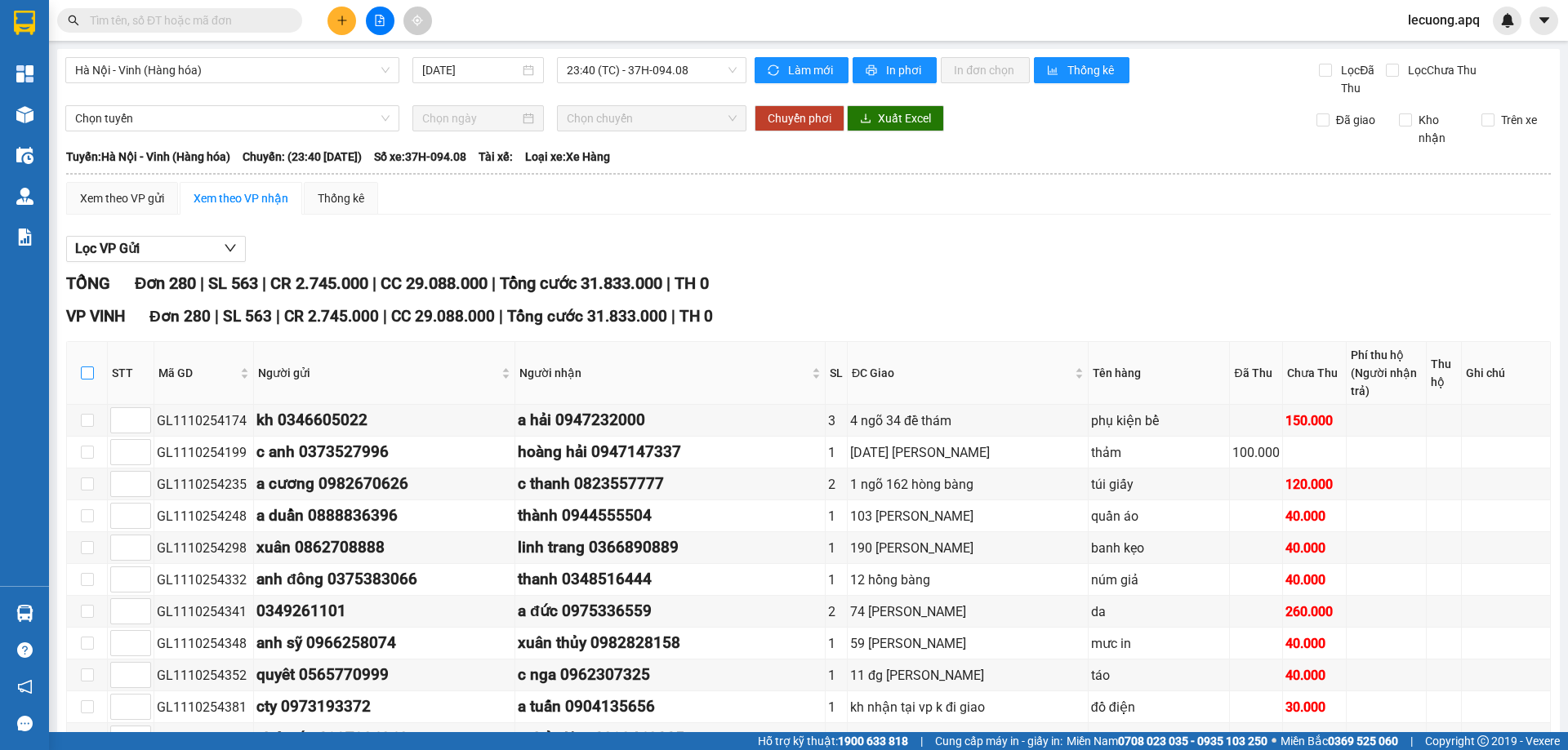
checkbox input "true"
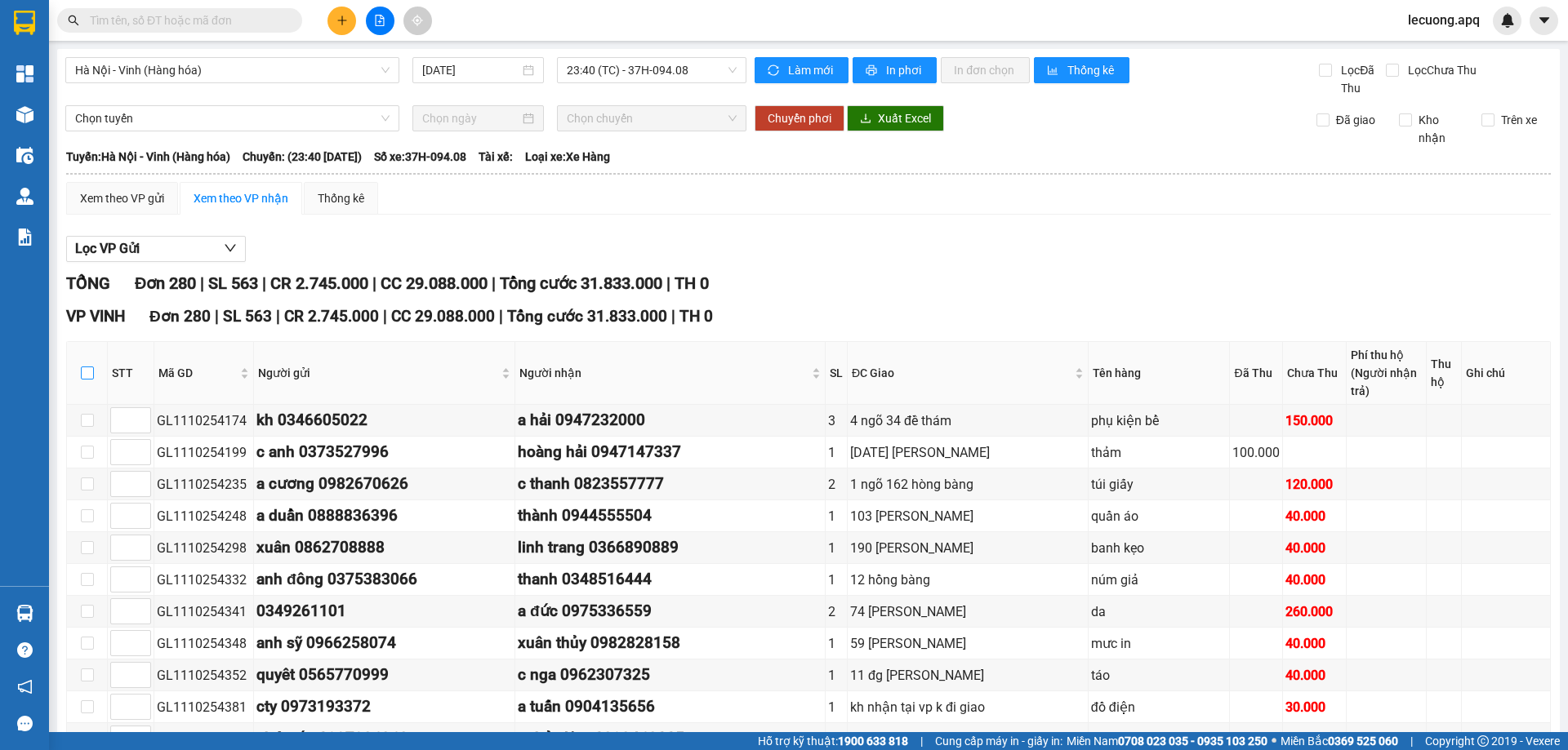
checkbox input "true"
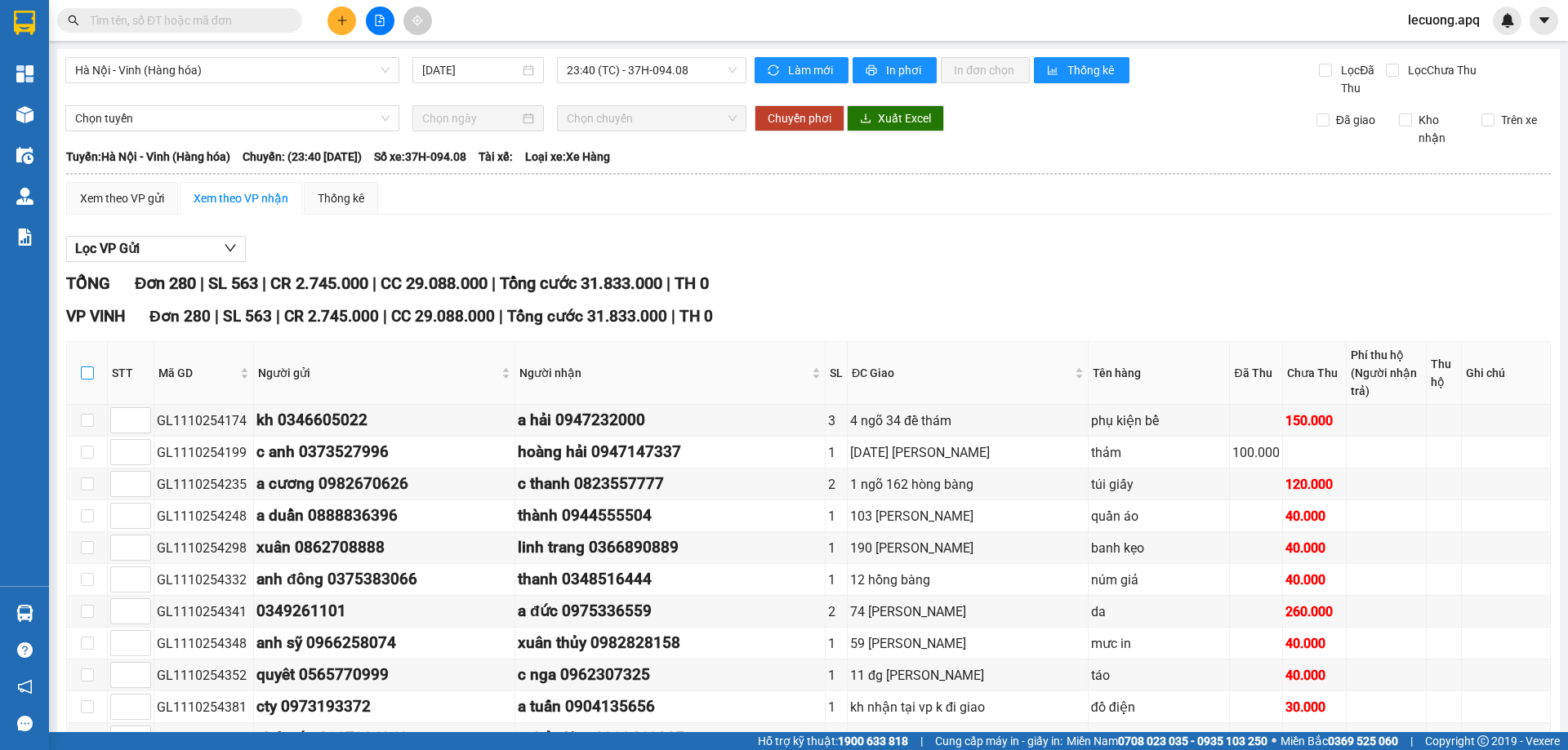
checkbox input "true"
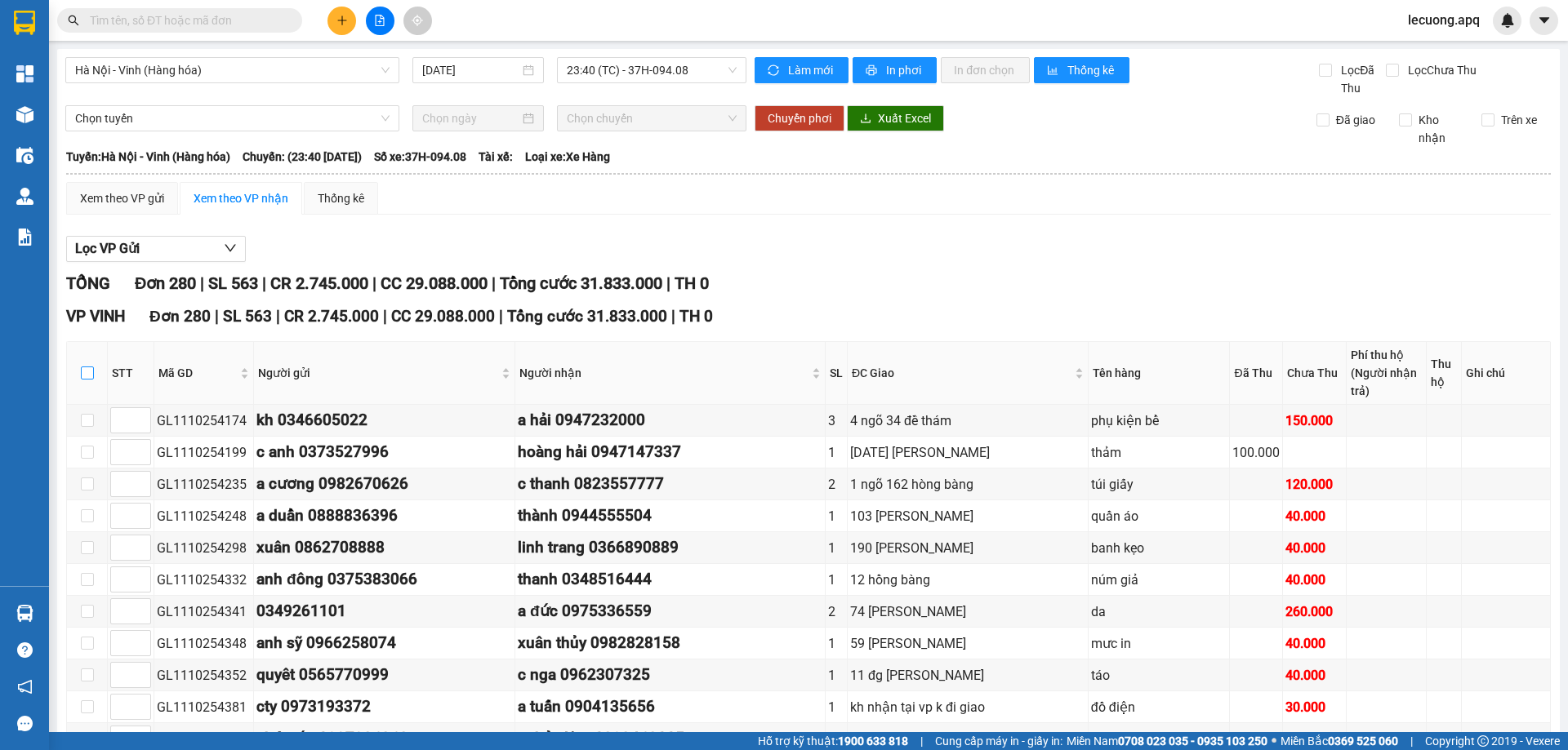
checkbox input "true"
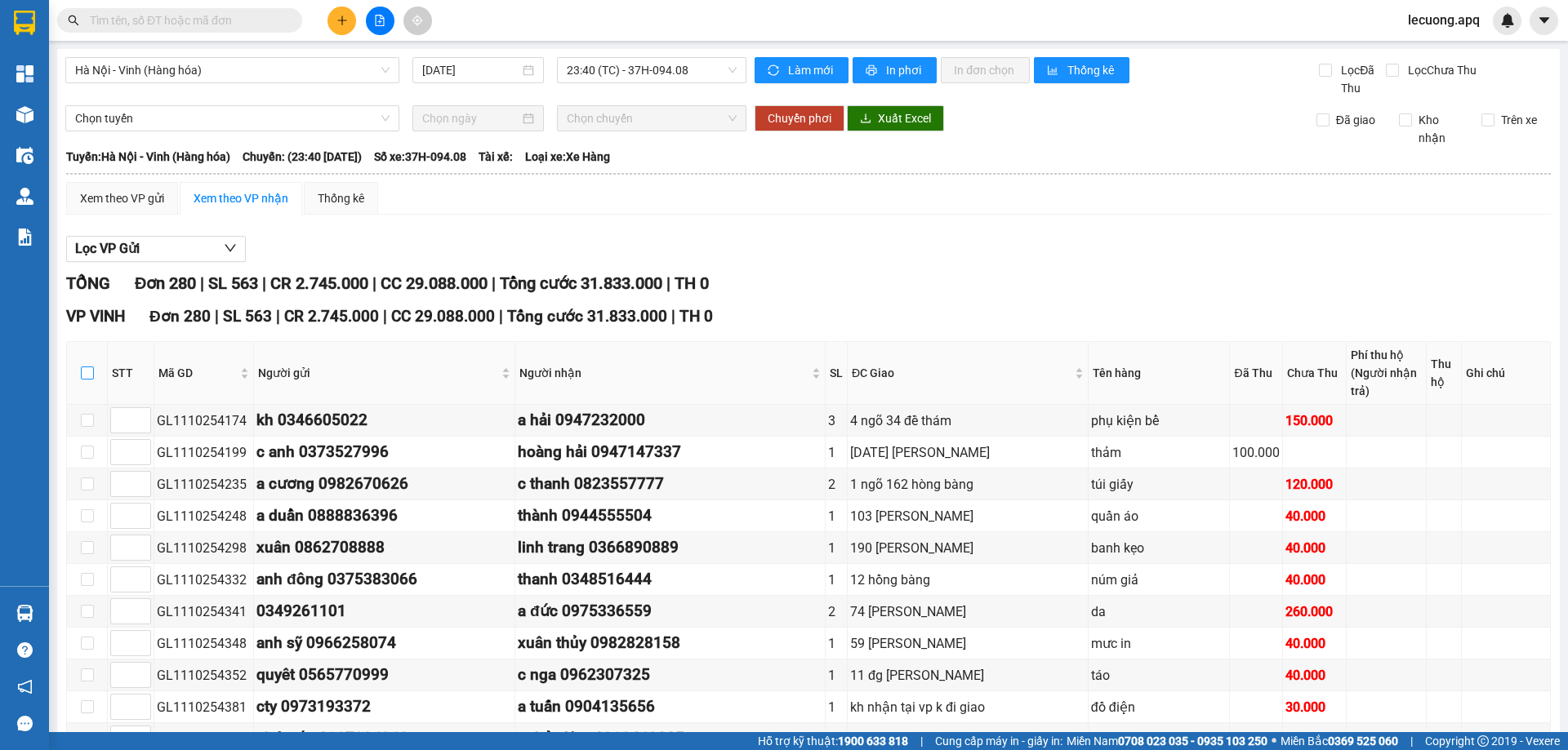
checkbox input "true"
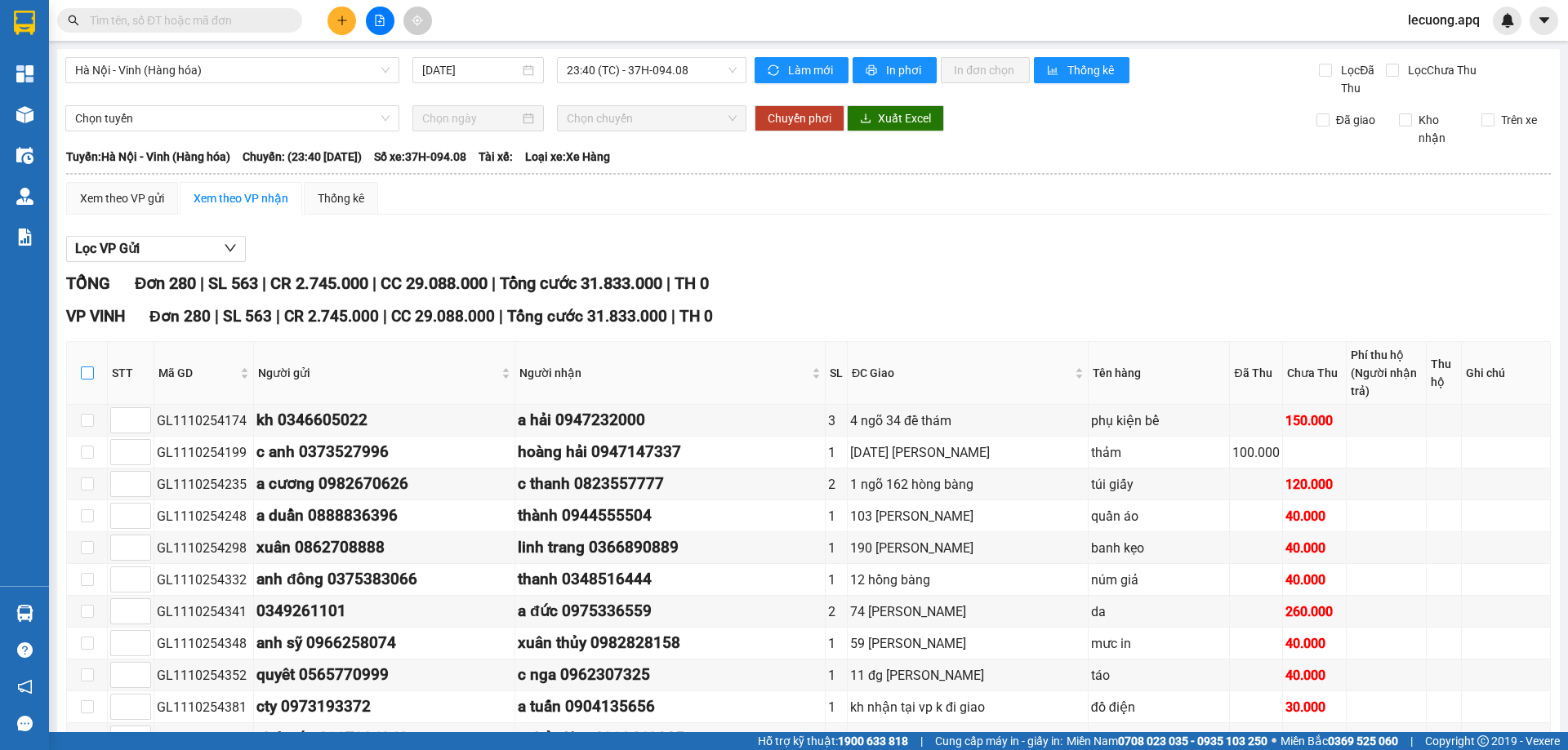
checkbox input "true"
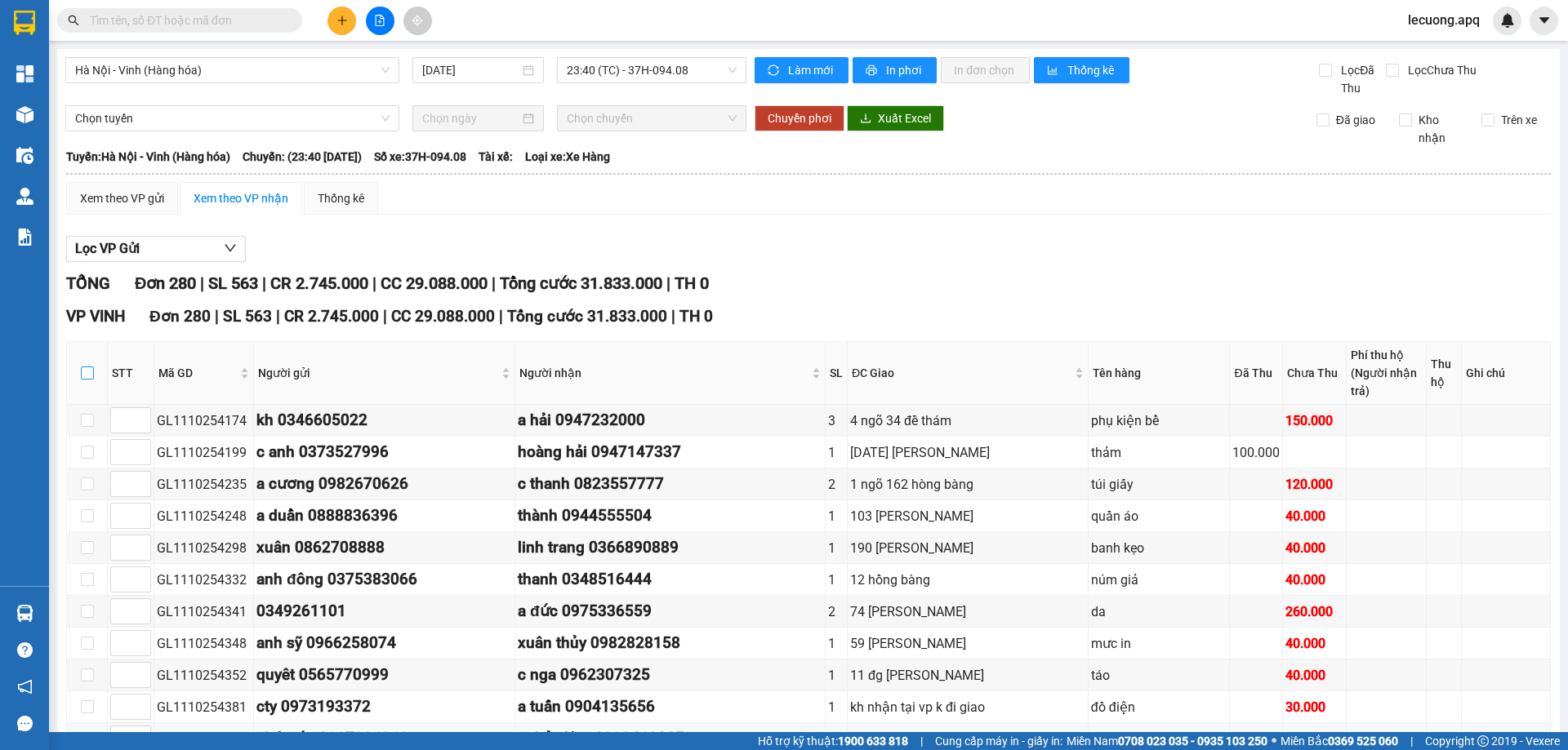
checkbox input "true"
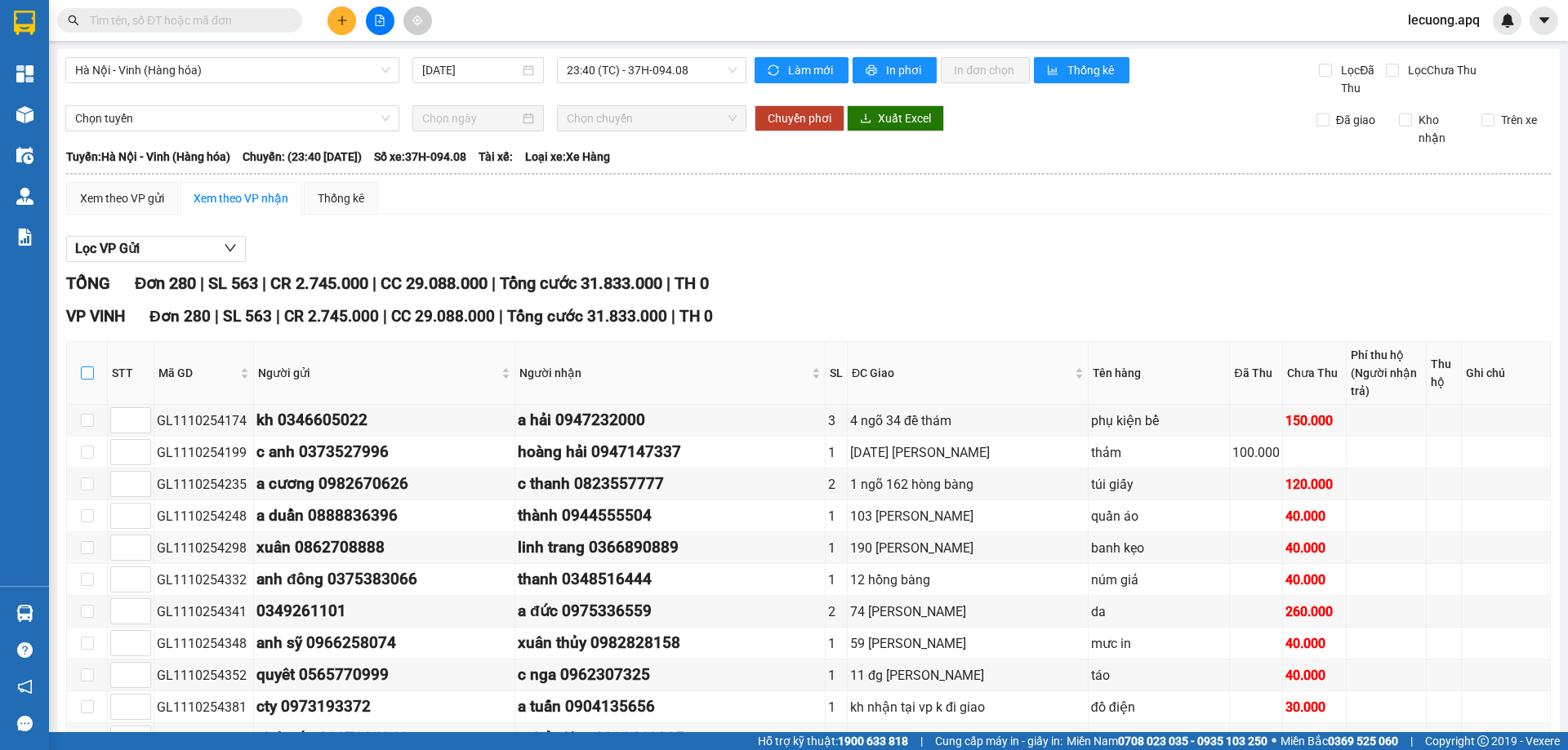
checkbox input "true"
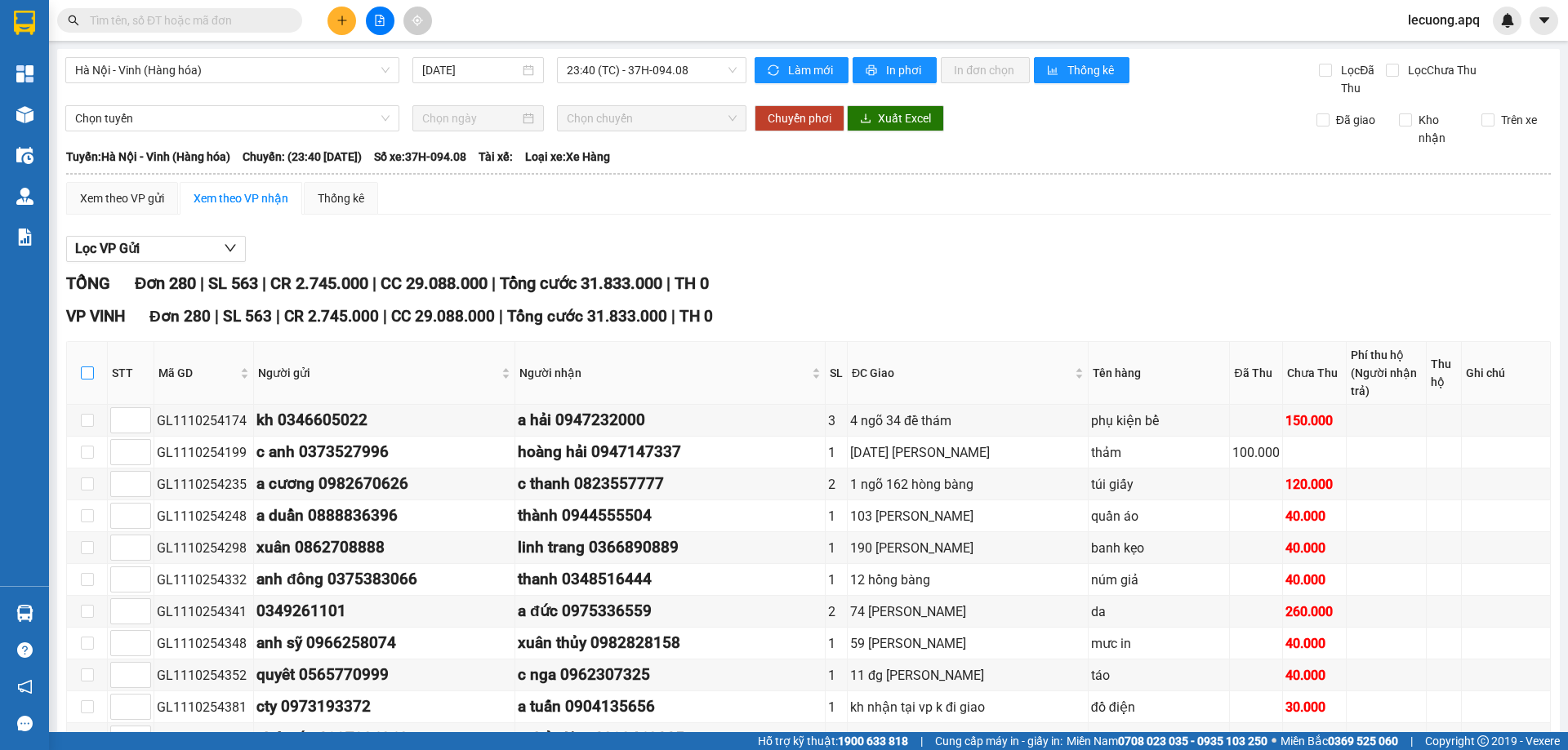
checkbox input "true"
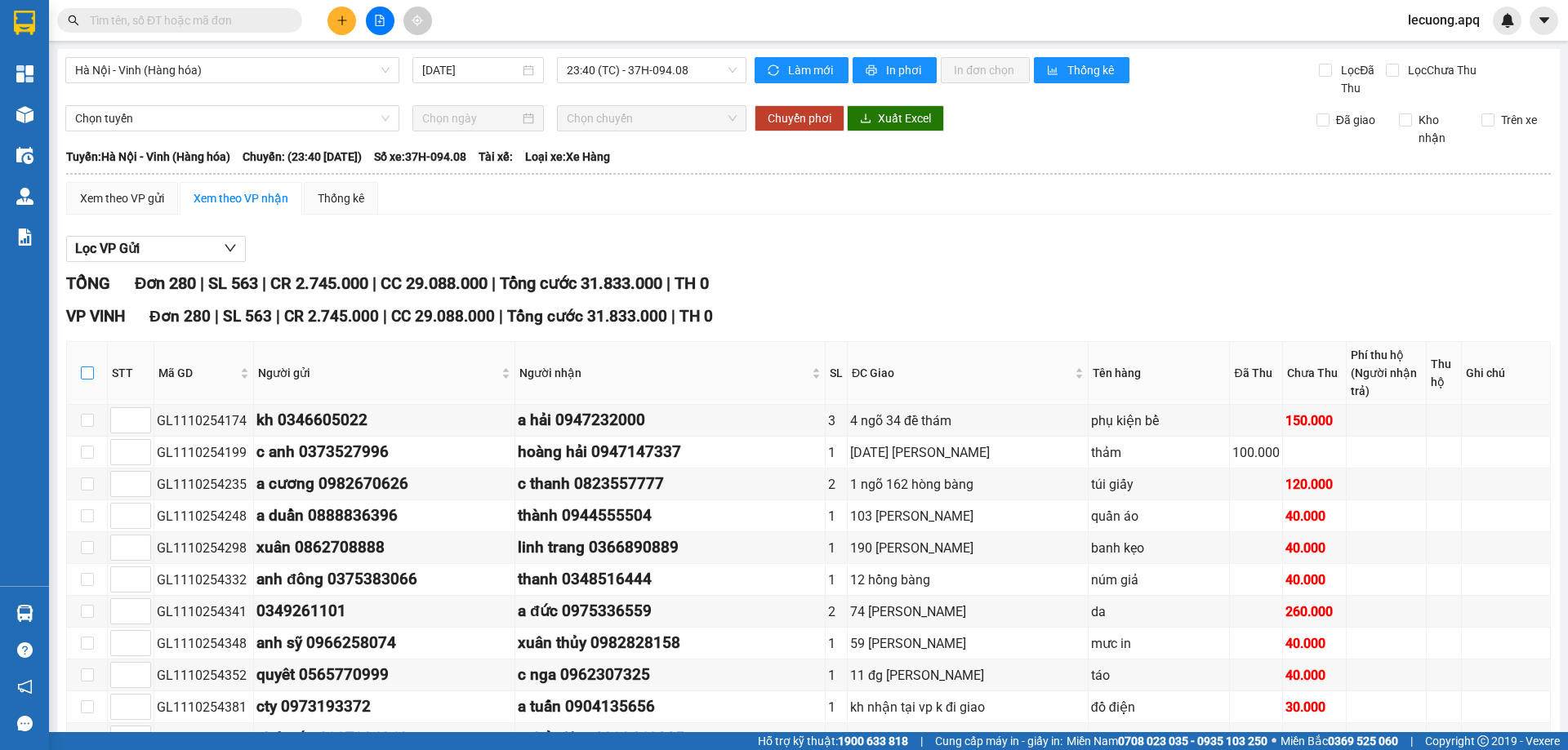
checkbox input "true"
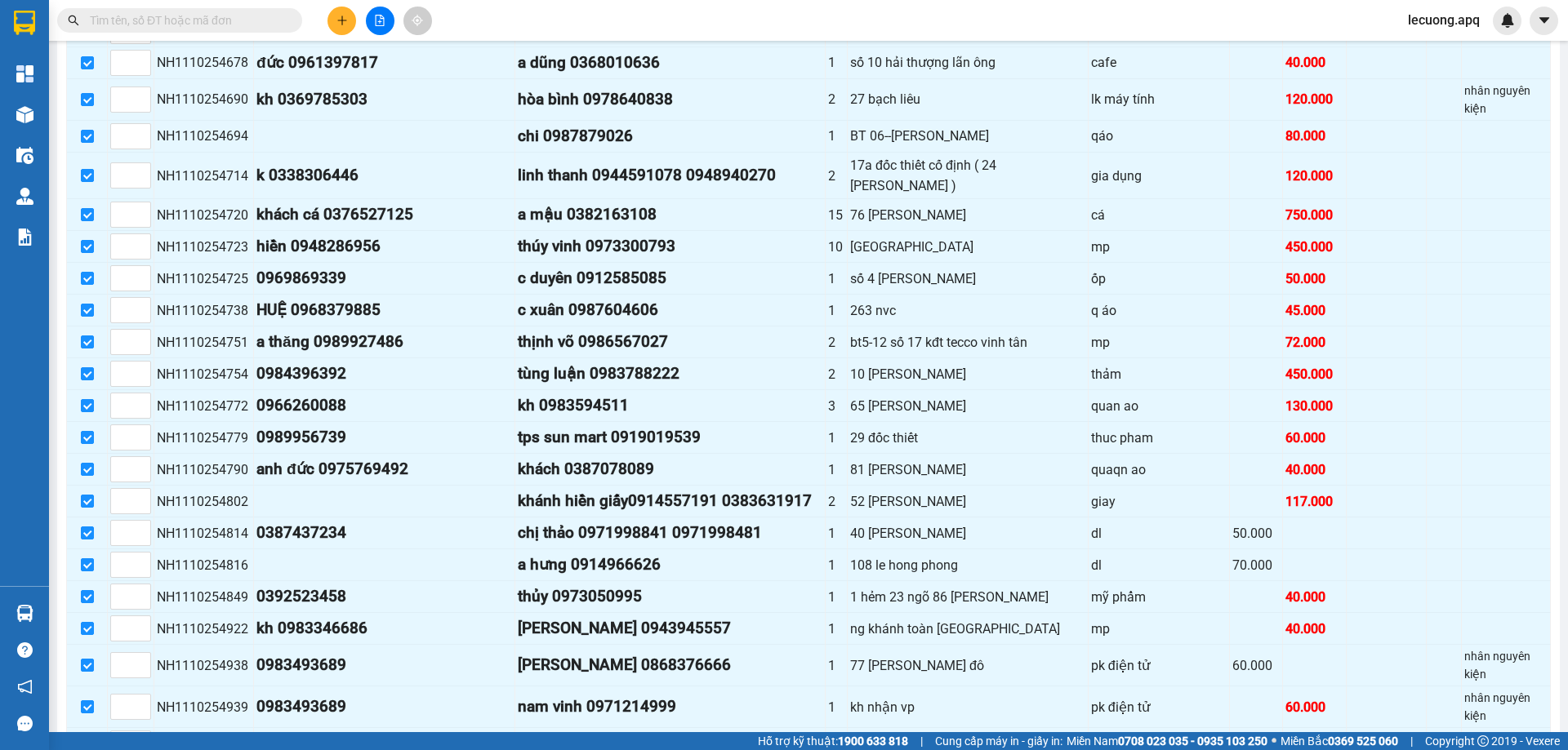
scroll to position [8988, 0]
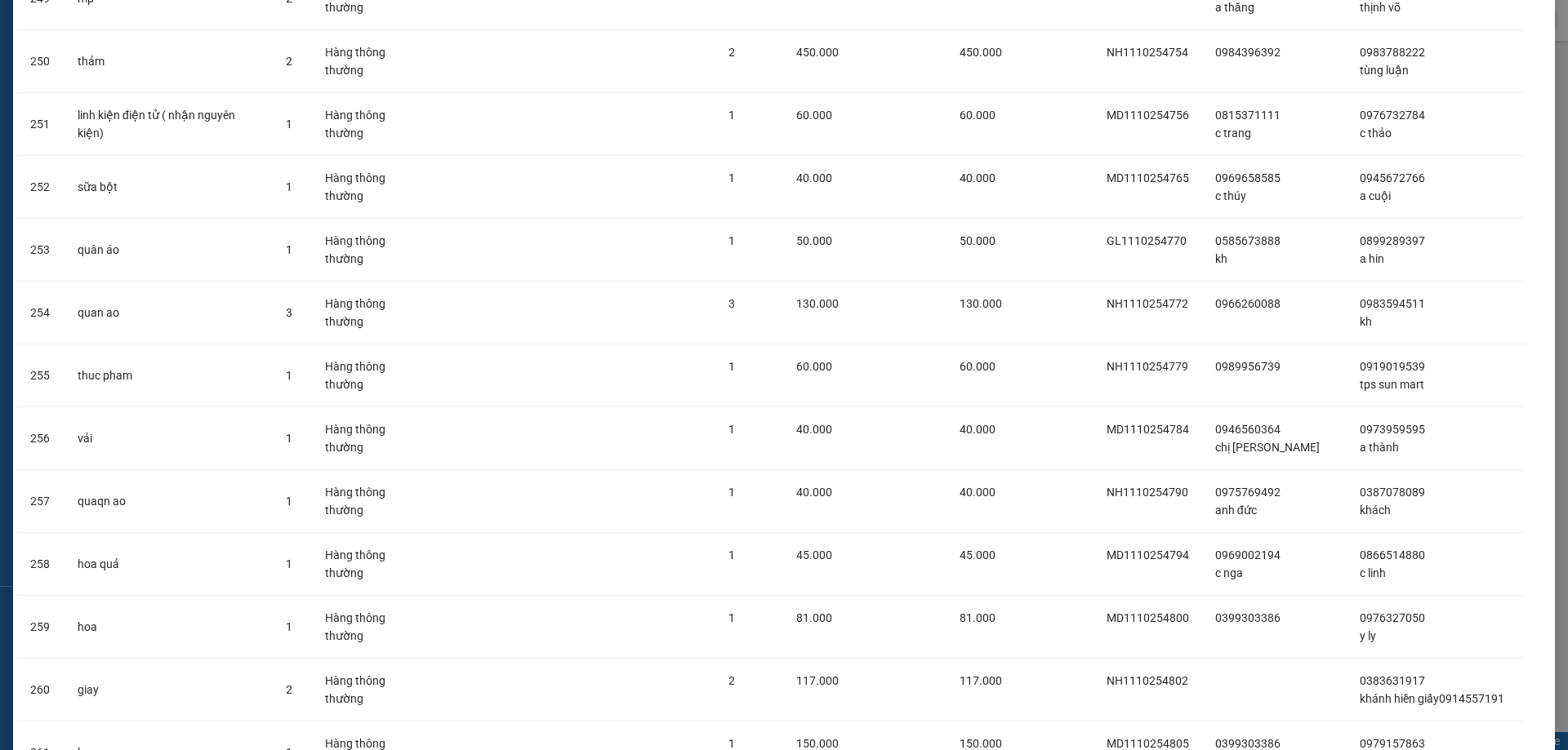
scroll to position [17109, 0]
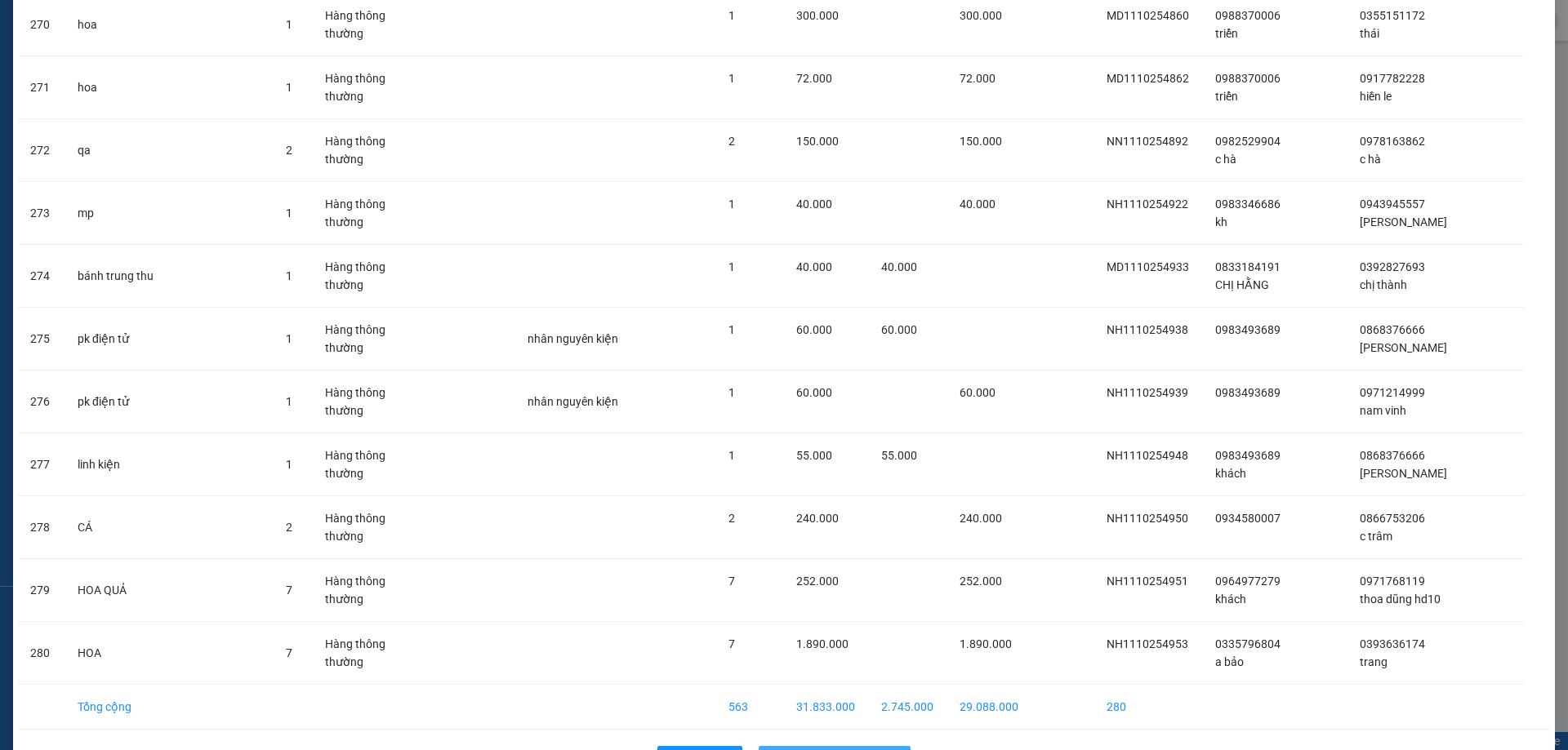
click at [807, 749] on span "Nhập hàng kho nhận" at bounding box center [843, 758] width 108 height 18
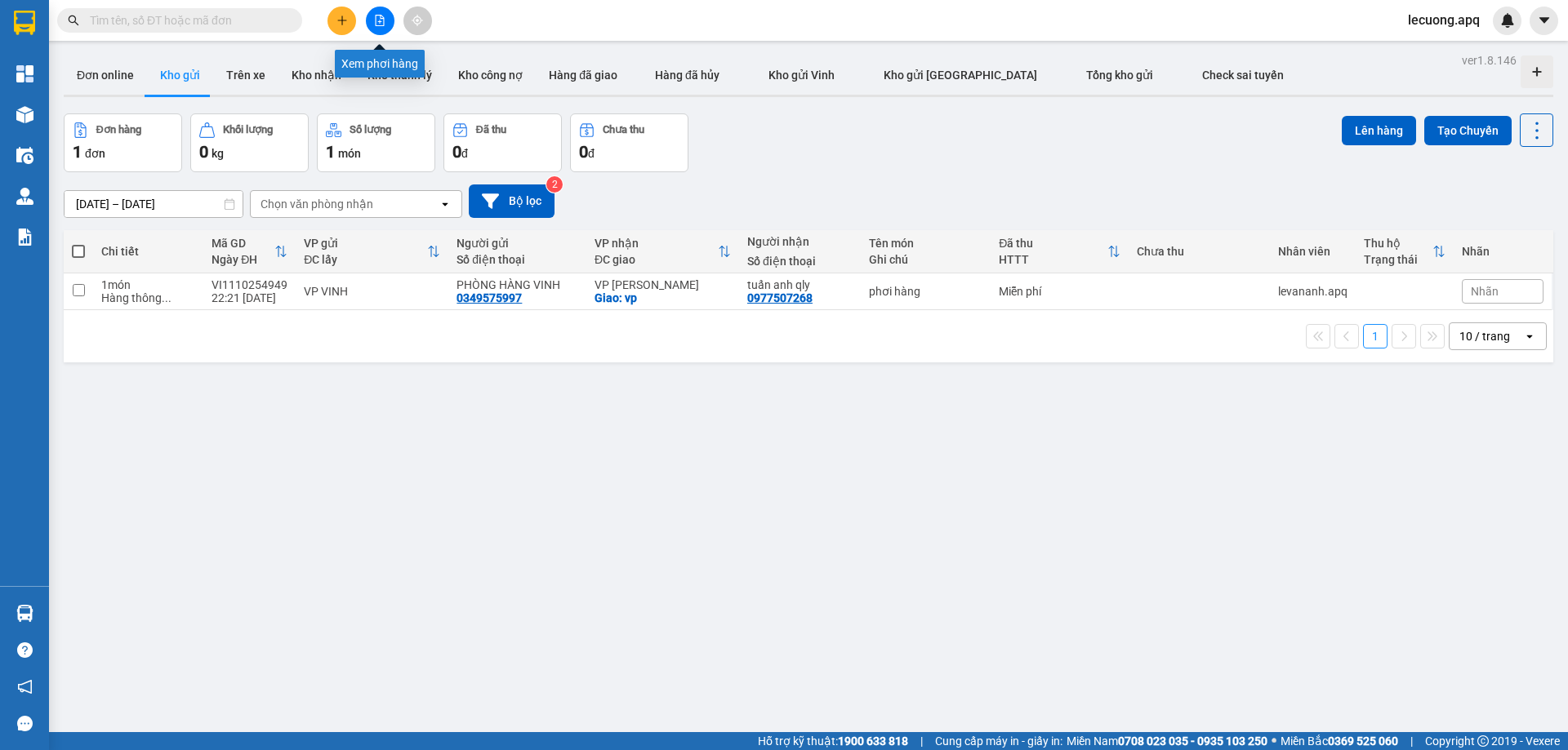
click at [377, 22] on icon "file-add" at bounding box center [379, 21] width 11 height 11
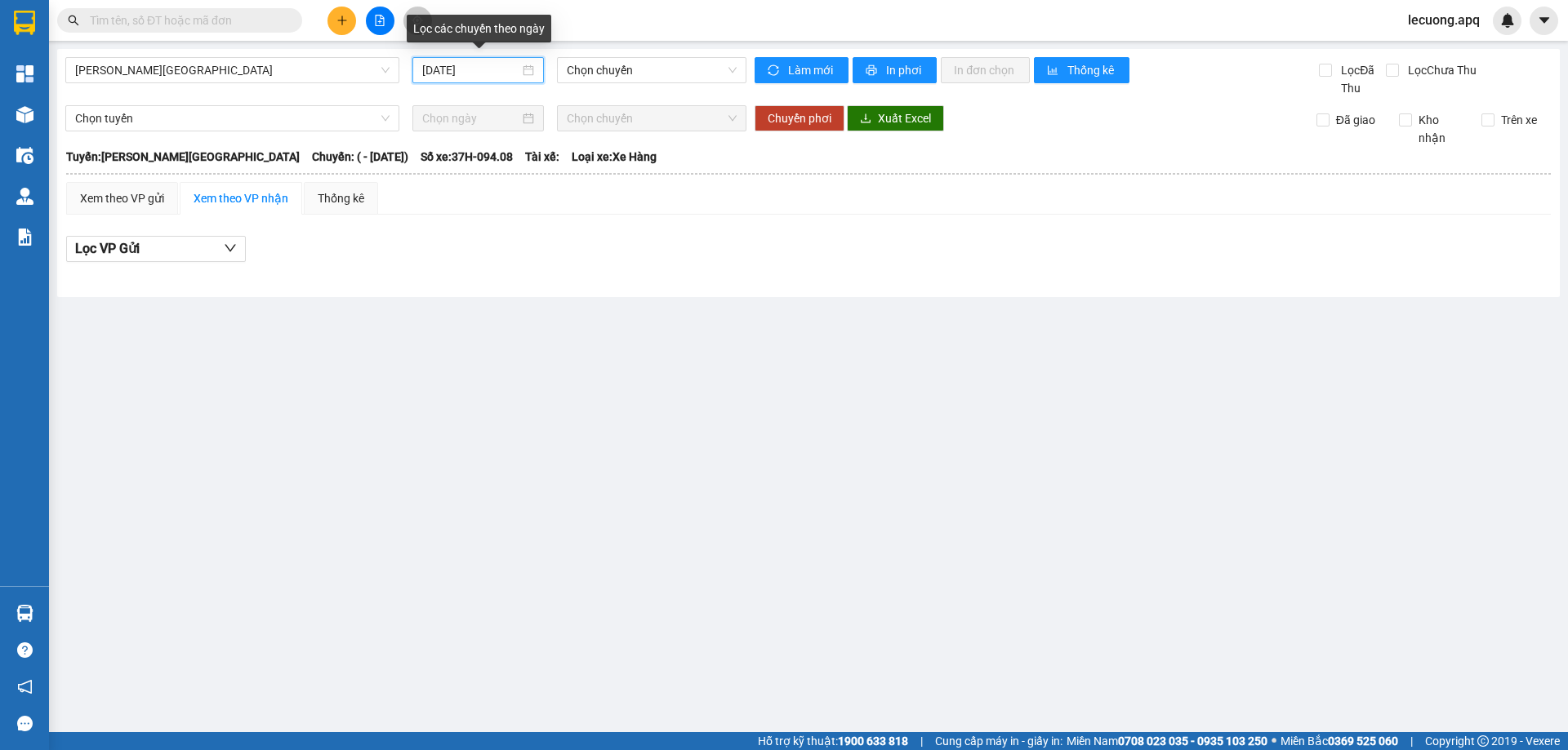
click at [430, 71] on input "[DATE]" at bounding box center [471, 69] width 98 height 18
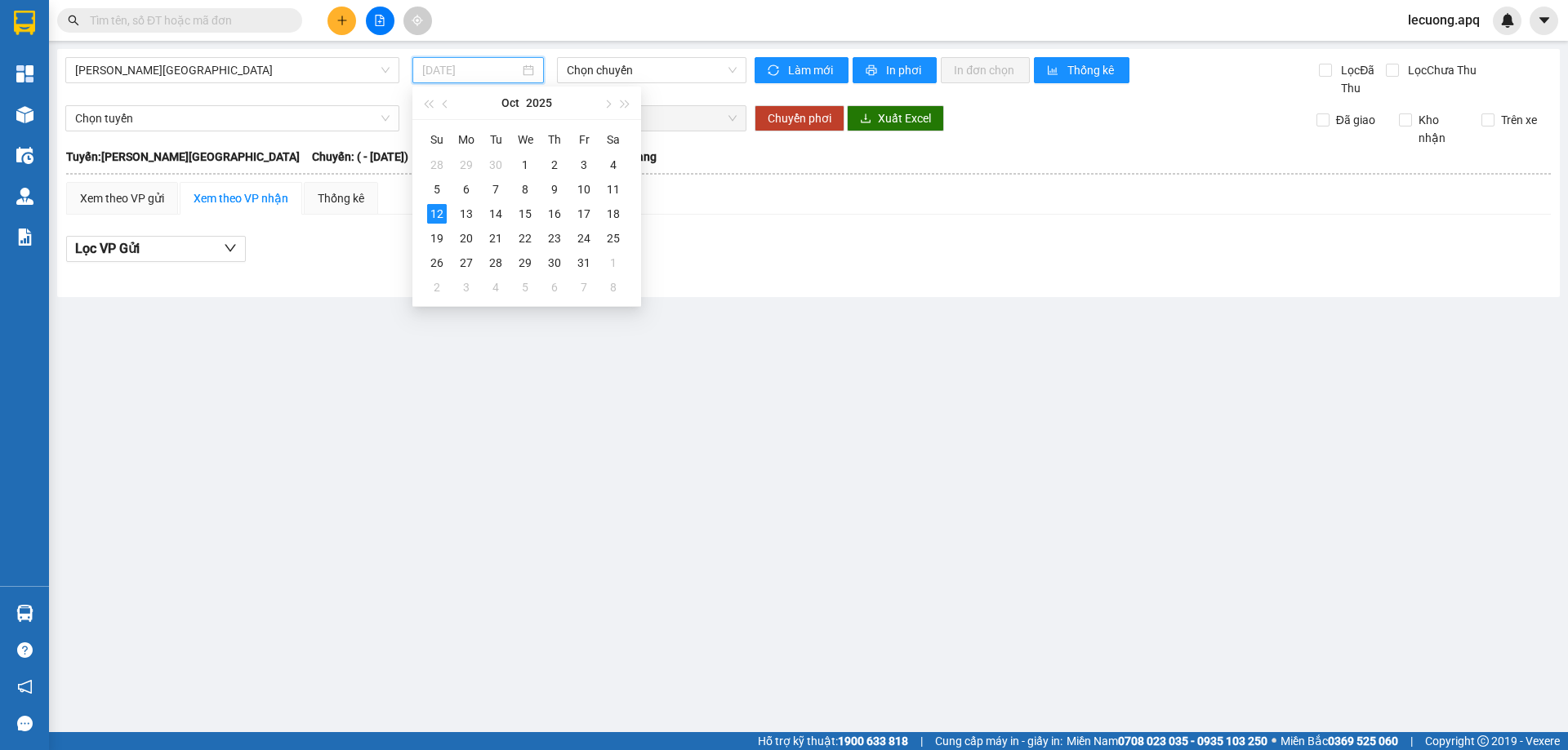
drag, startPoint x: 611, startPoint y: 189, endPoint x: 644, endPoint y: 91, distance: 103.4
click at [611, 187] on div "11" at bounding box center [613, 189] width 20 height 20
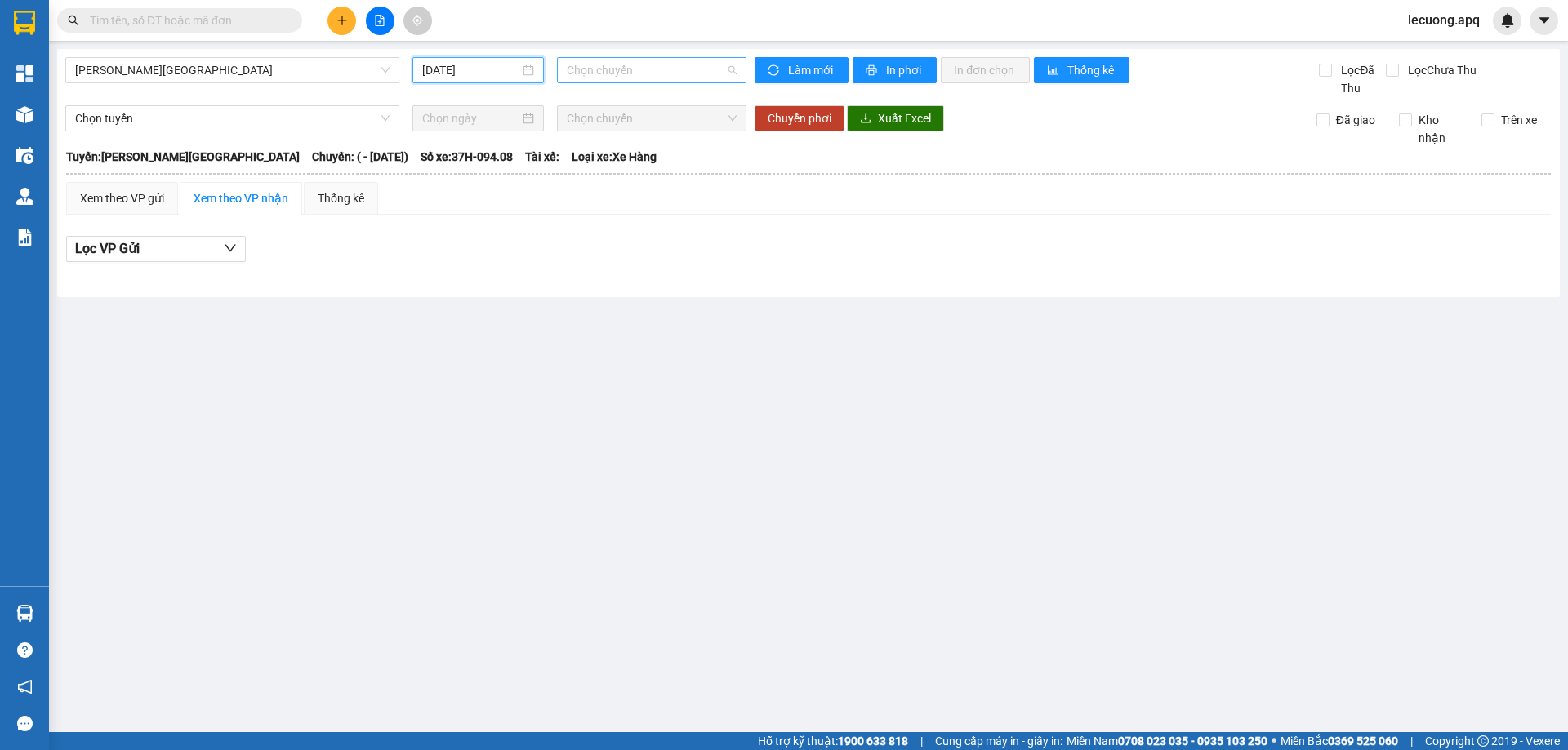
click at [648, 71] on span "Chọn chuyến" at bounding box center [652, 70] width 170 height 24
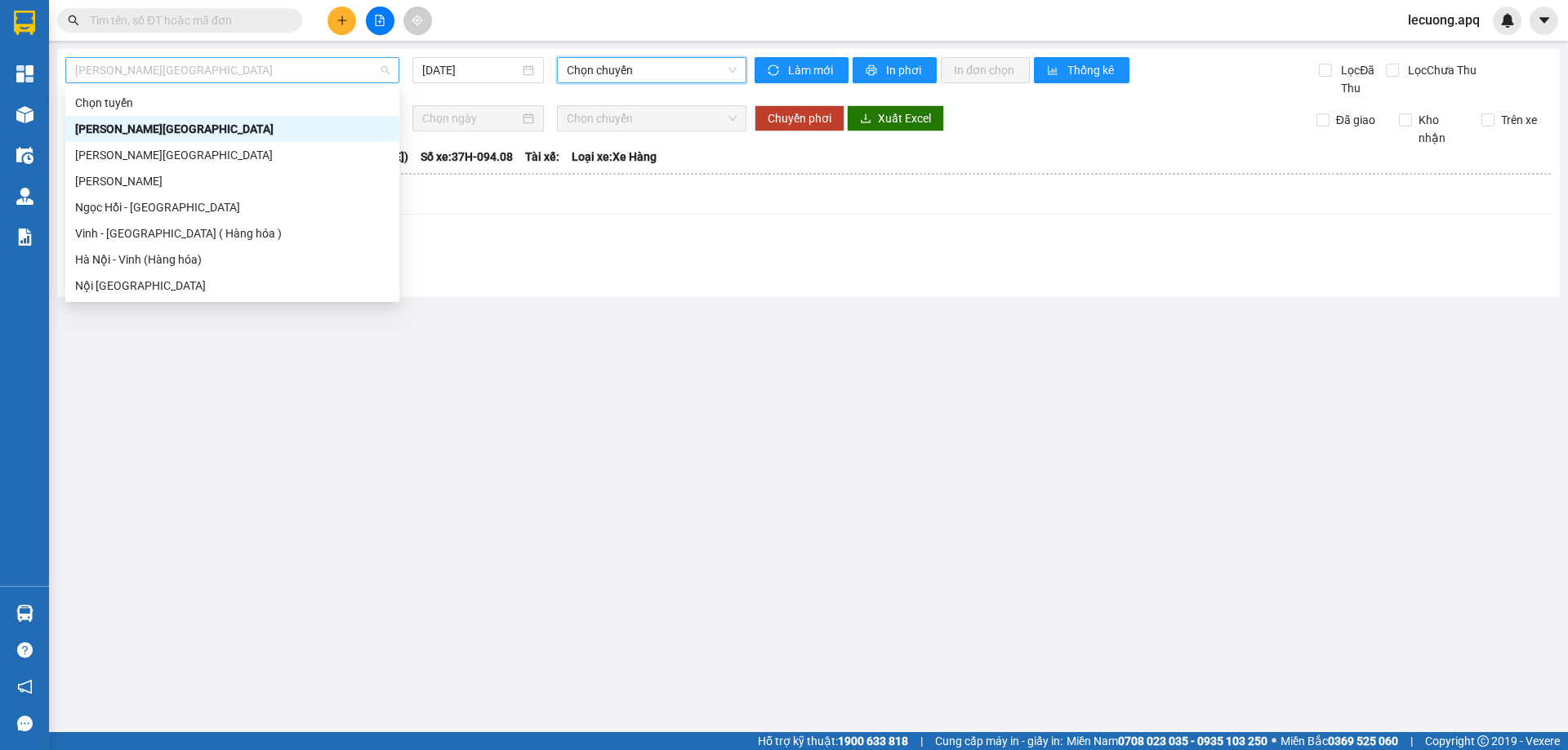
click at [325, 71] on span "[PERSON_NAME][GEOGRAPHIC_DATA]" at bounding box center [232, 70] width 315 height 24
click at [283, 262] on div "Hà Nội - Vinh (Hàng hóa)" at bounding box center [232, 259] width 315 height 18
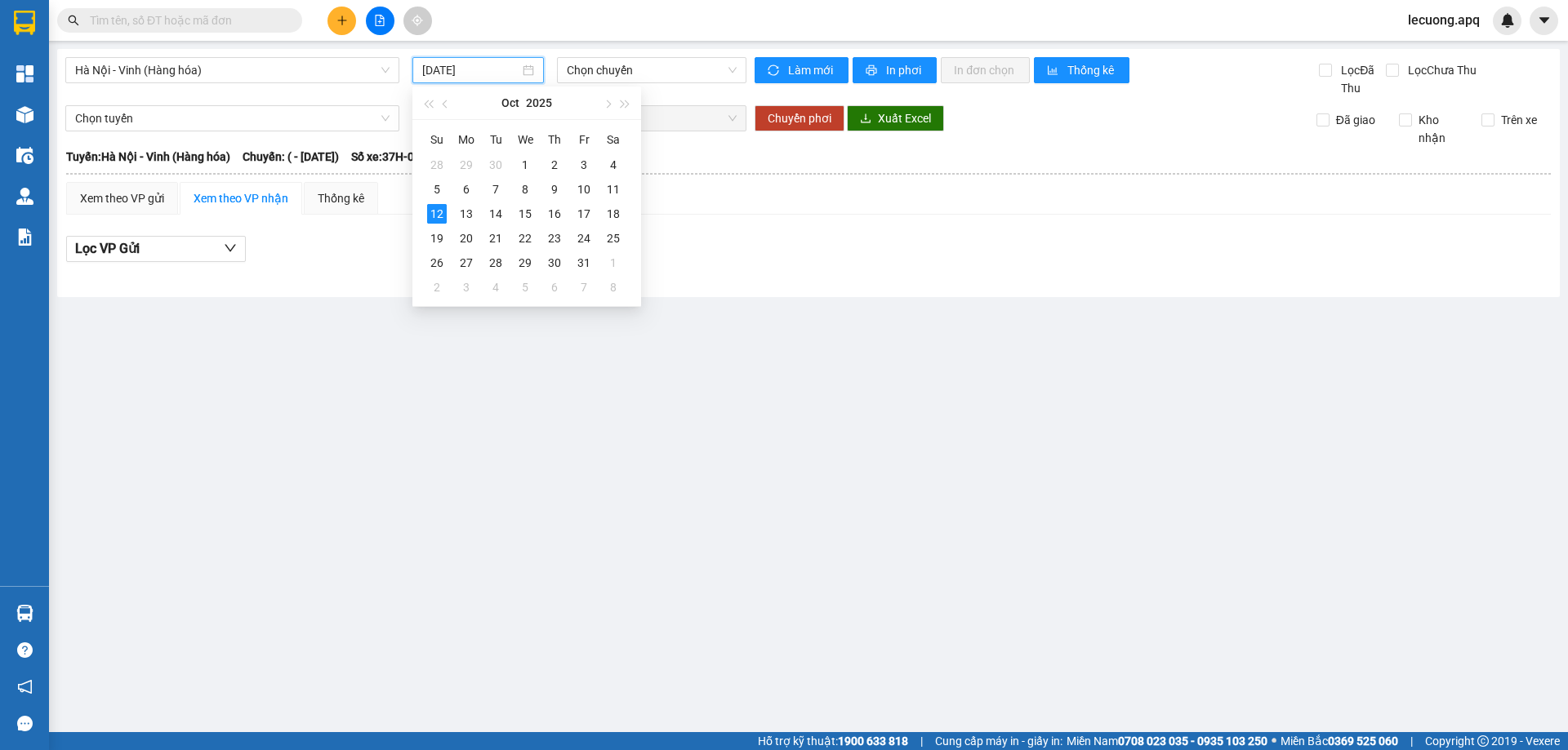
click at [455, 75] on input "[DATE]" at bounding box center [471, 69] width 98 height 18
click at [618, 185] on div "11" at bounding box center [613, 189] width 20 height 20
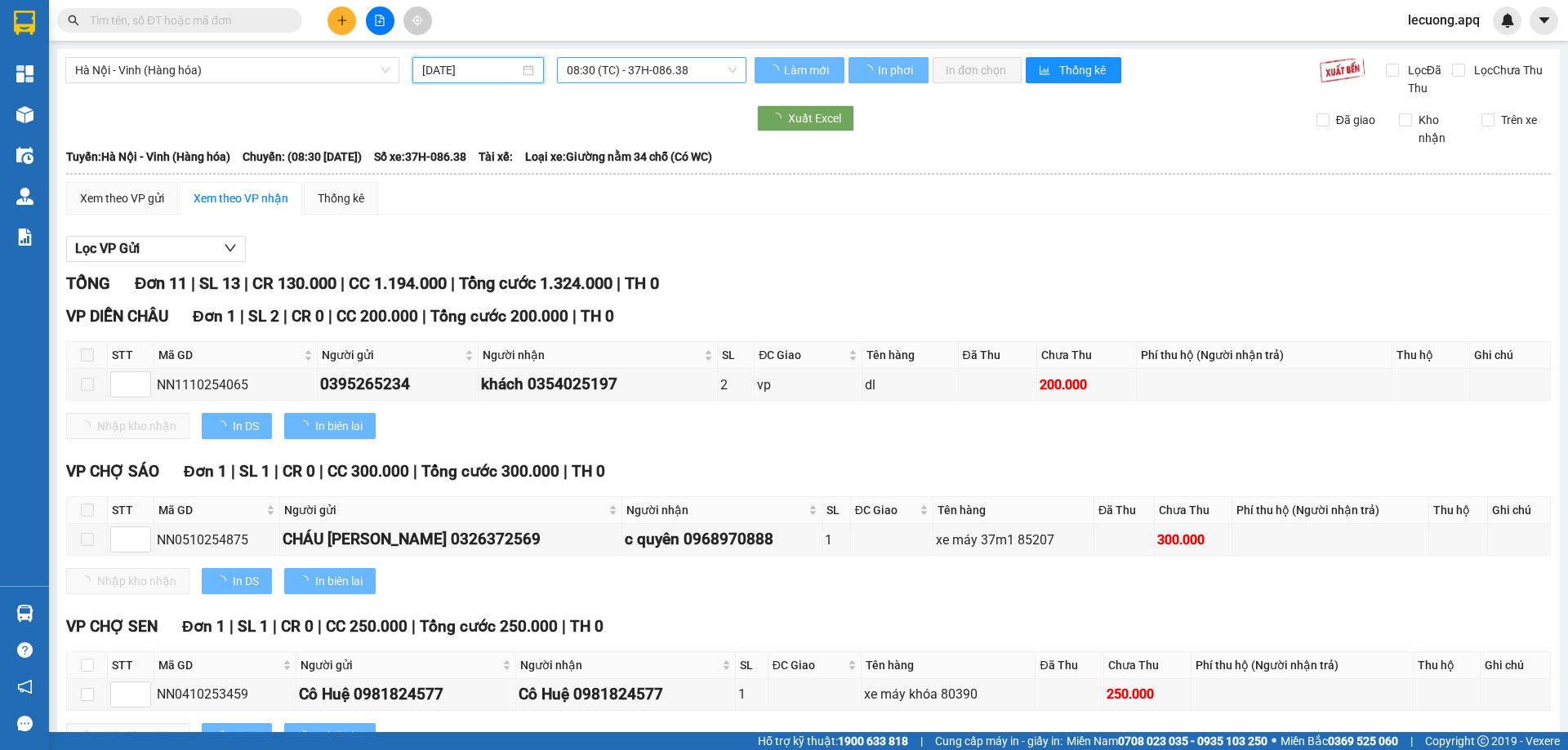
click at [635, 72] on span "08:30 (TC) - 37H-086.38" at bounding box center [652, 70] width 170 height 24
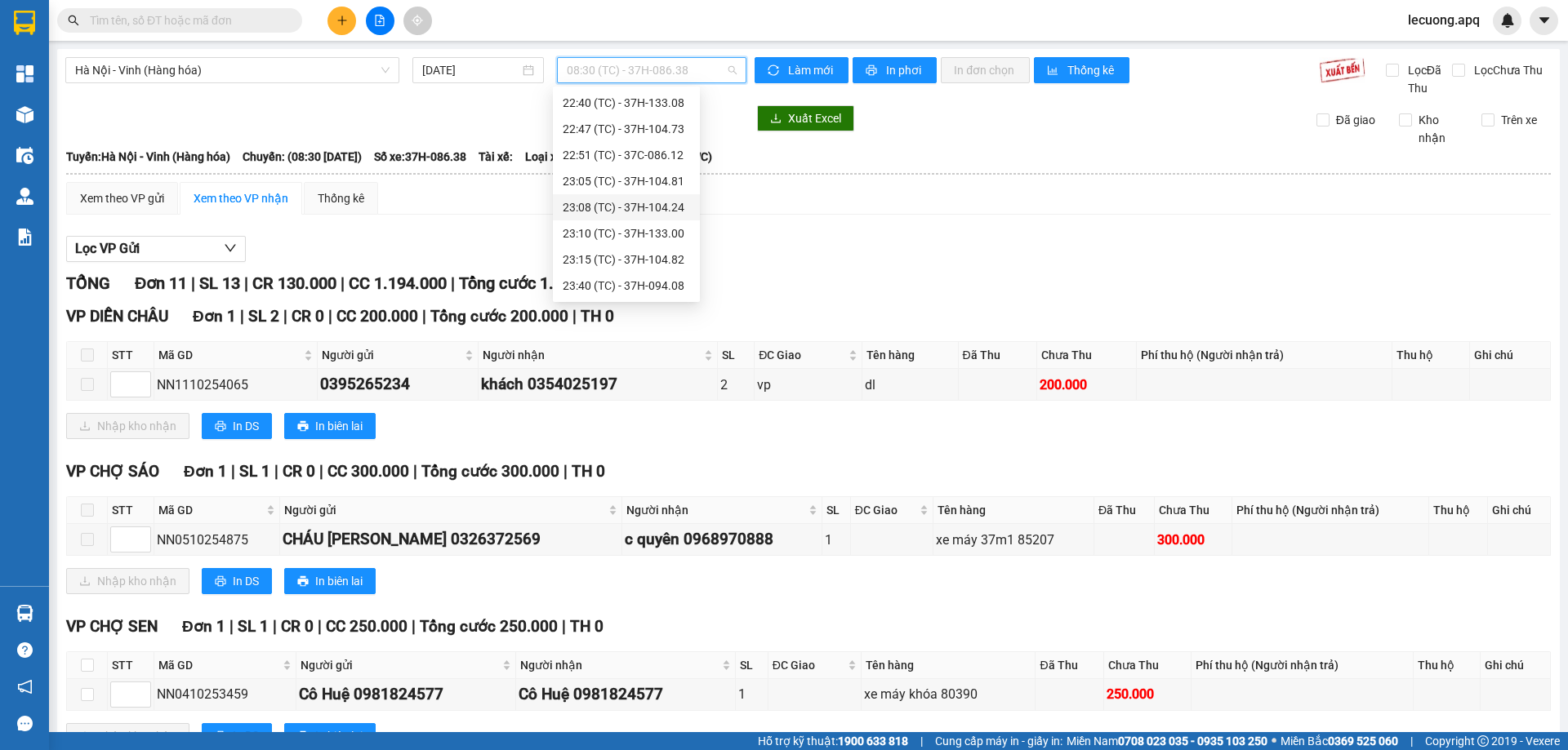
scroll to position [179, 0]
click at [626, 161] on div "17:05 (TC) - 37H-104.78" at bounding box center [626, 158] width 128 height 18
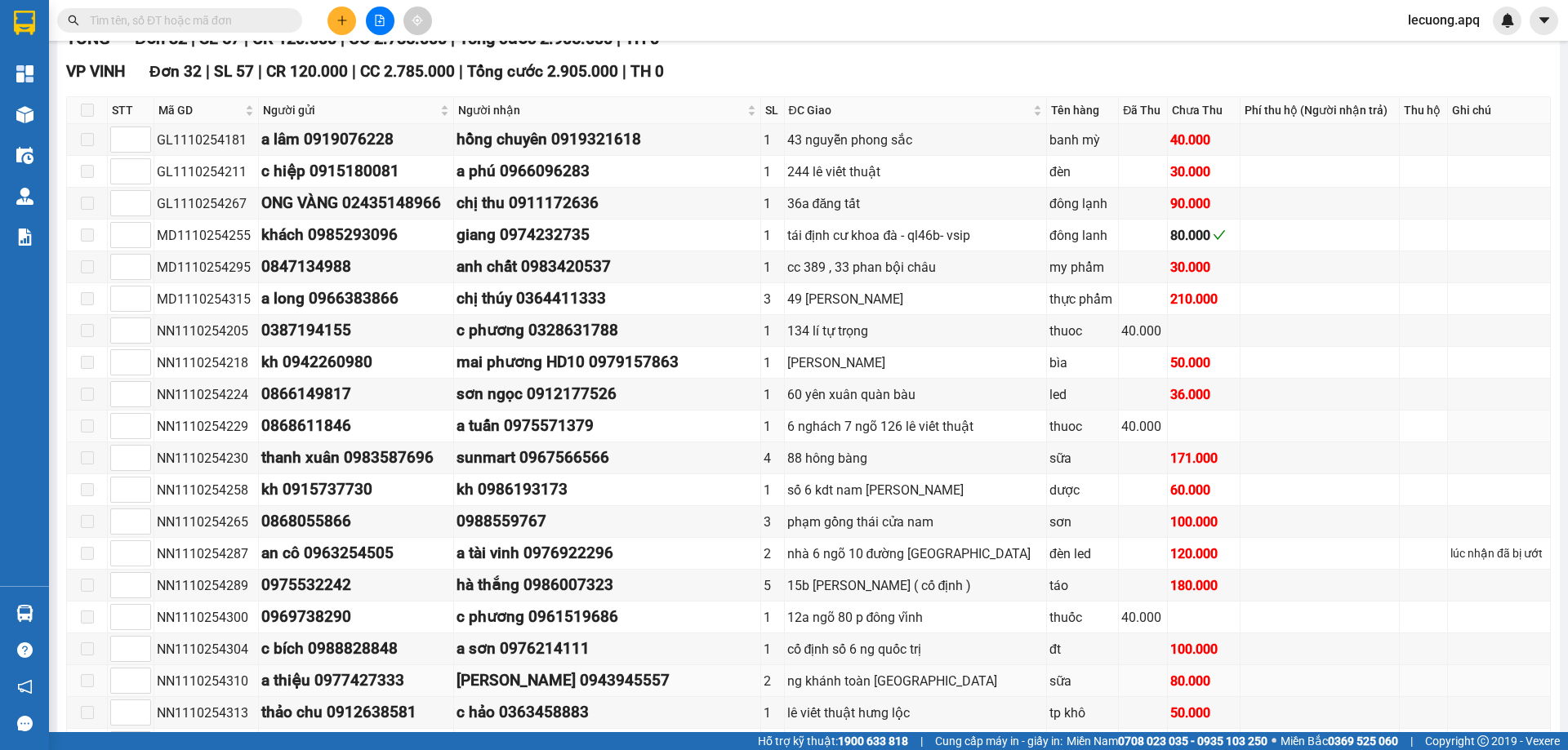
scroll to position [163, 0]
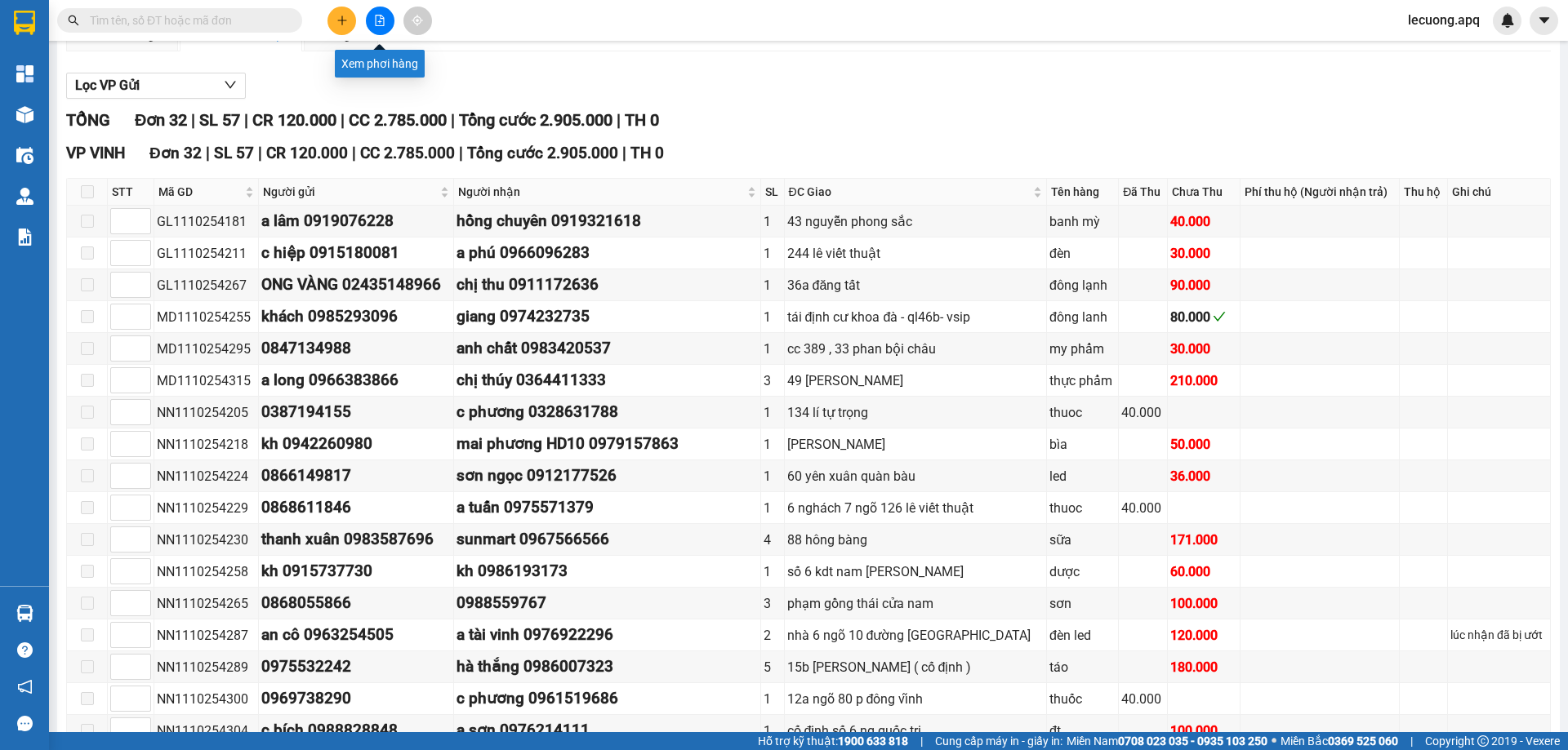
click at [381, 23] on icon "file-add" at bounding box center [379, 21] width 11 height 11
click at [377, 24] on icon "file-add" at bounding box center [379, 21] width 11 height 11
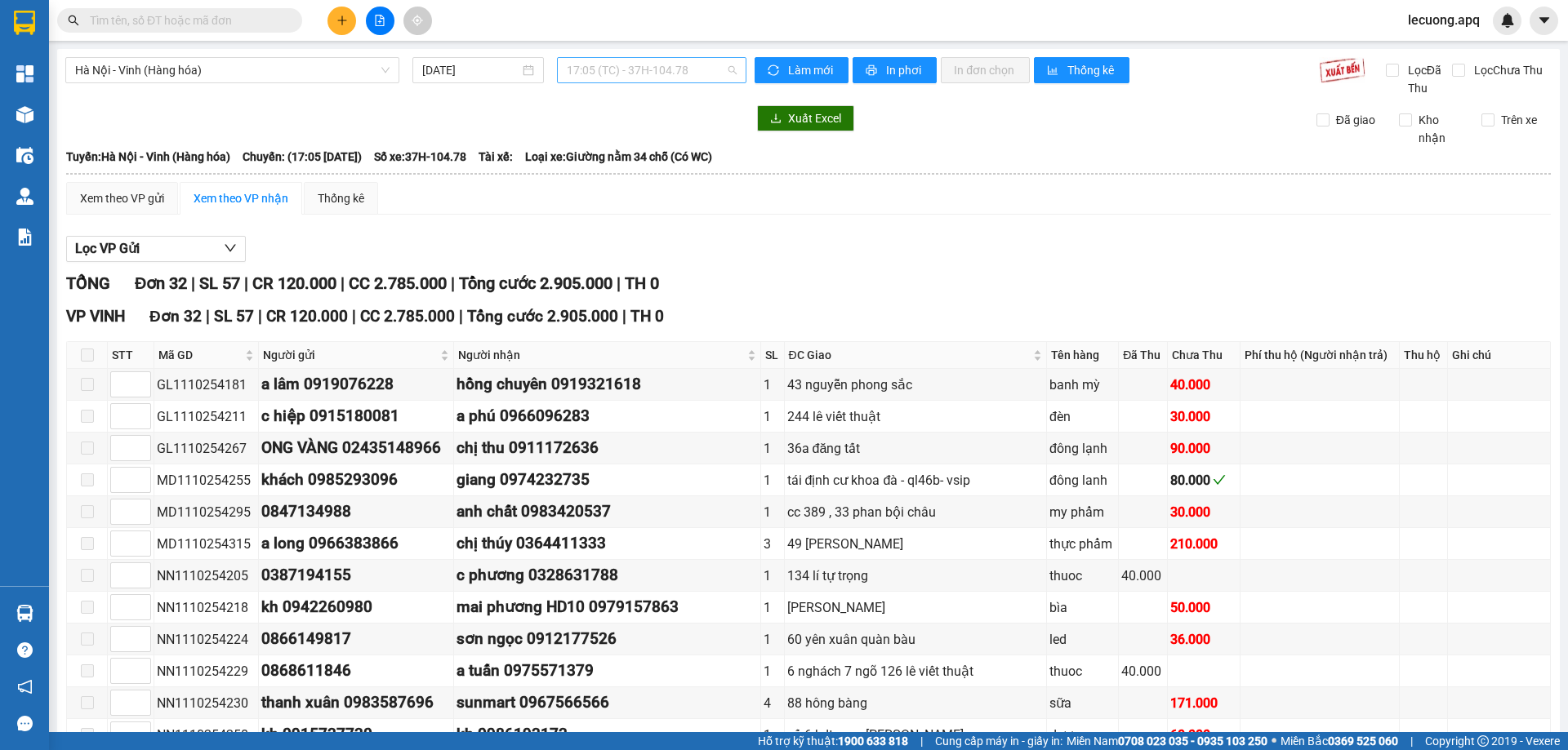
click at [611, 79] on span "17:05 (TC) - 37H-104.78" at bounding box center [652, 70] width 170 height 24
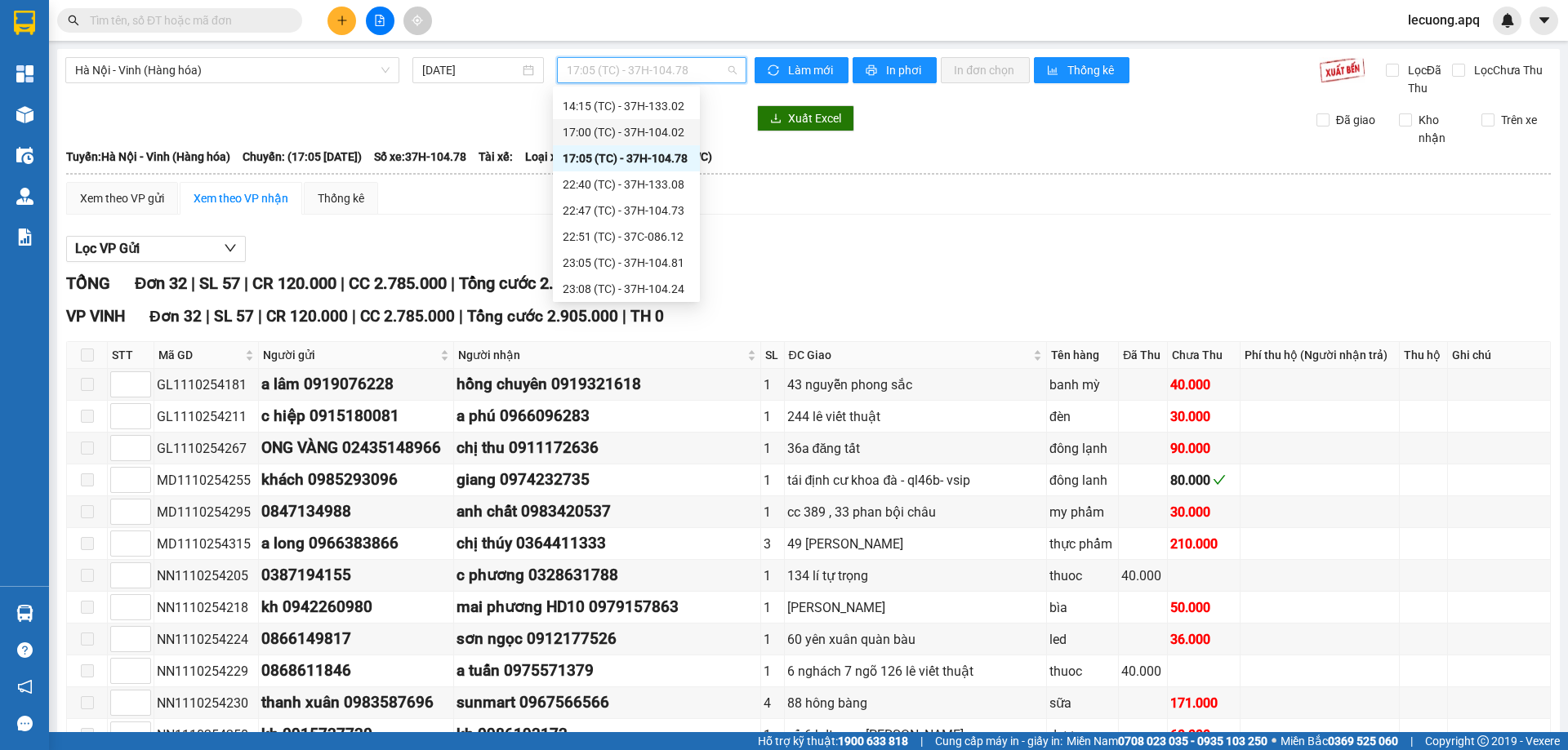
click at [602, 131] on div "17:00 (TC) - 37H-104.02" at bounding box center [626, 131] width 128 height 18
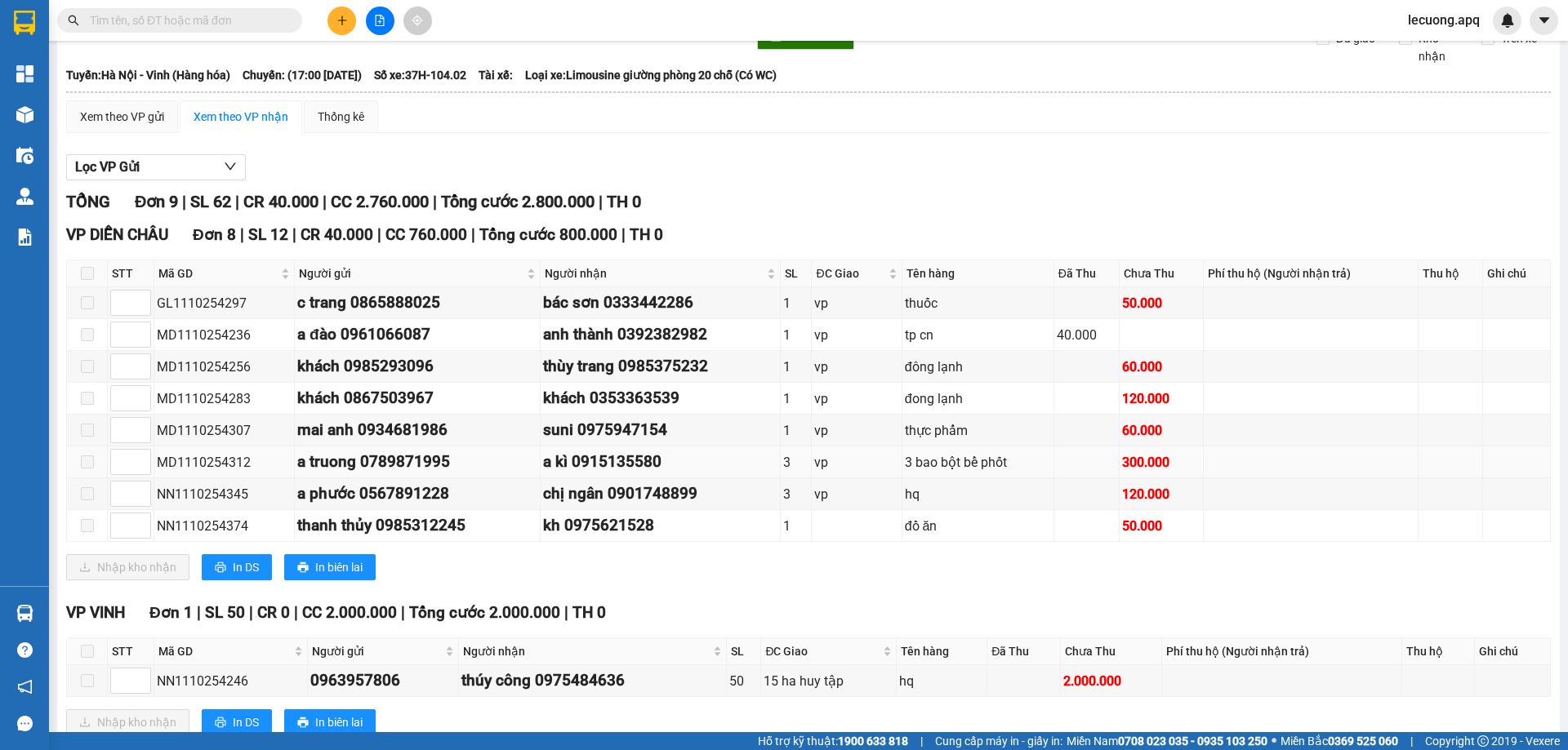
scroll to position [130, 0]
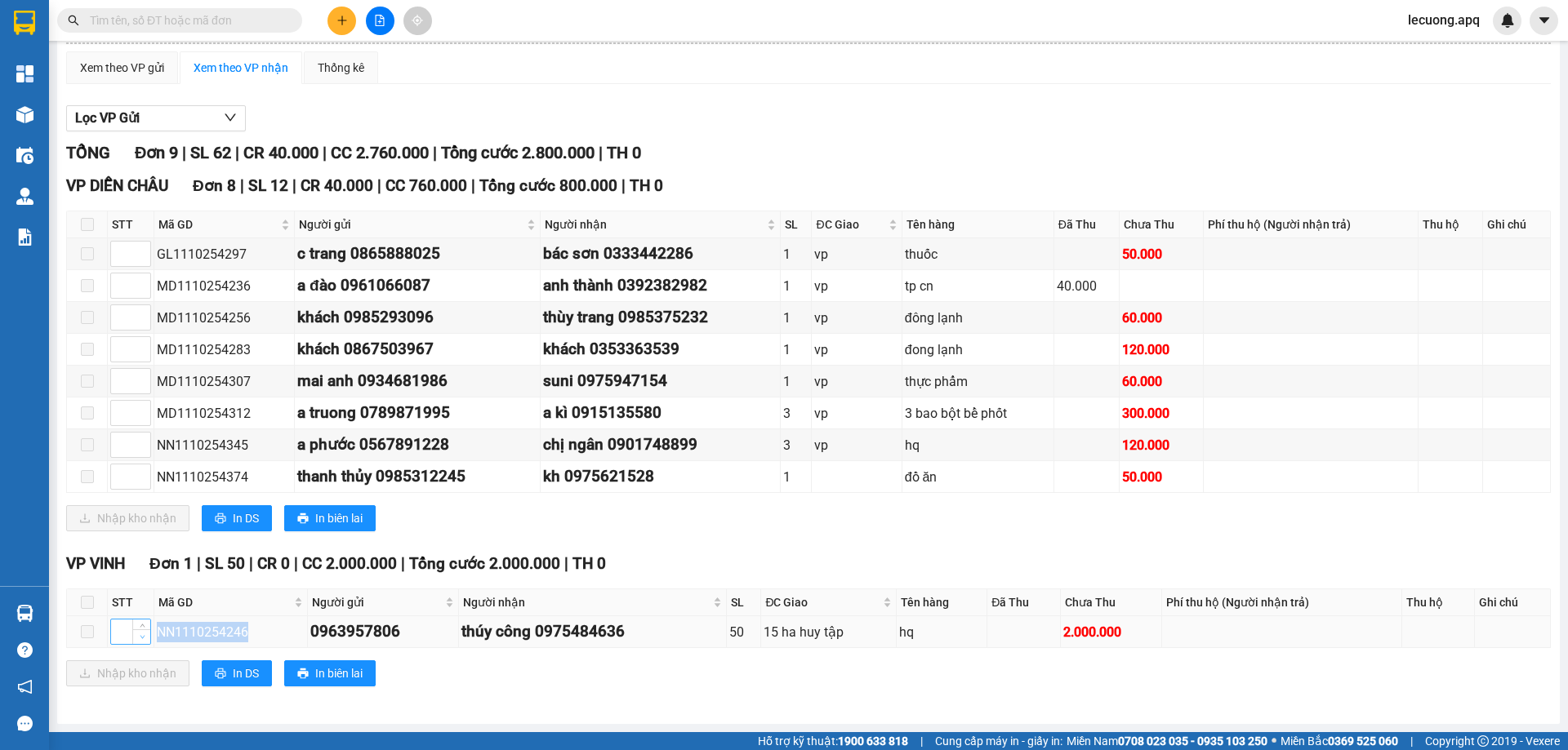
drag, startPoint x: 250, startPoint y: 634, endPoint x: 146, endPoint y: 643, distance: 104.4
click at [146, 643] on tr "NN1110254246 0963957806 thúy công 0975484636 50 15 ha huy tập hq 2.000.000" at bounding box center [808, 633] width 1483 height 32
copy tr "NN1110254246"
paste input "NN1110254246"
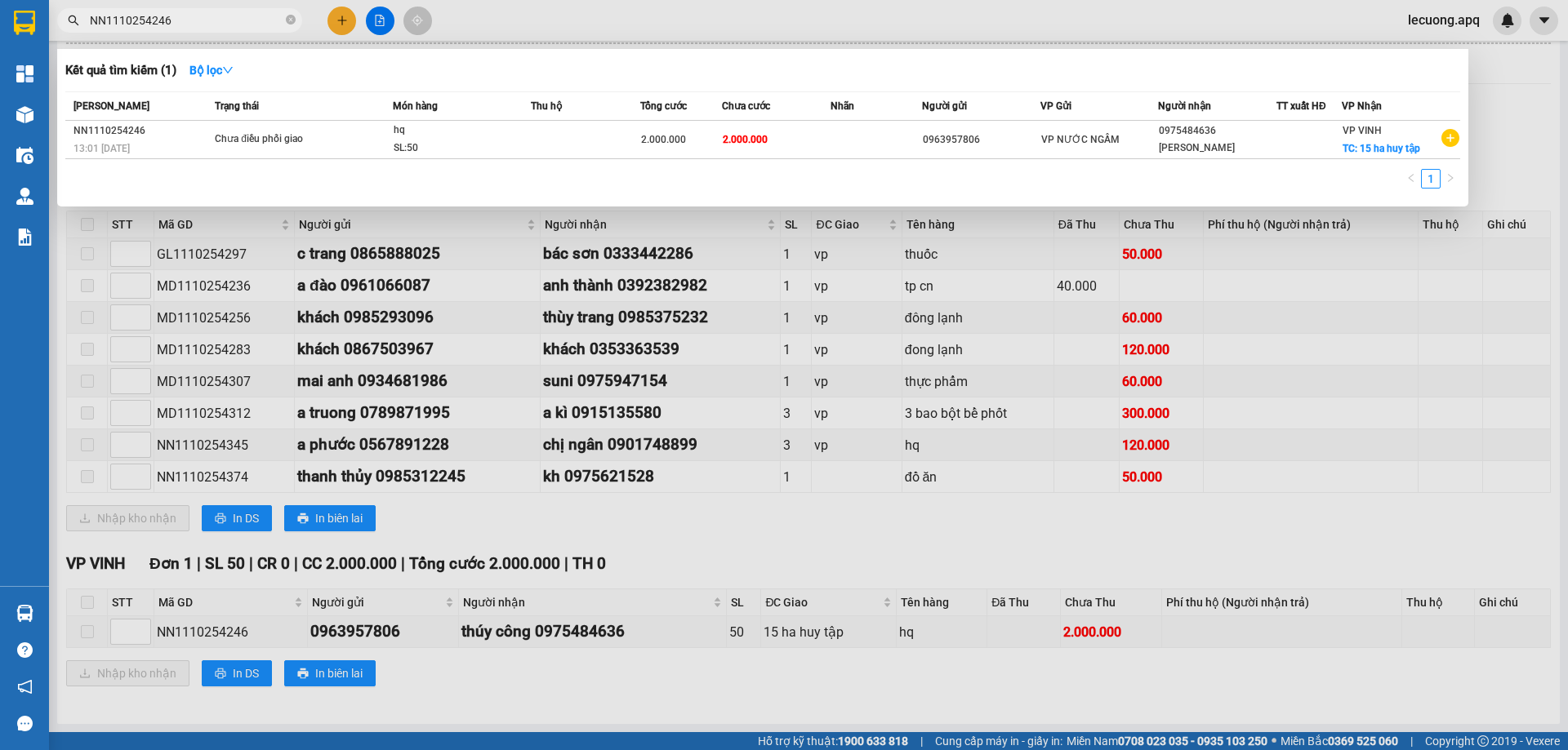
click at [506, 509] on div at bounding box center [784, 375] width 1568 height 750
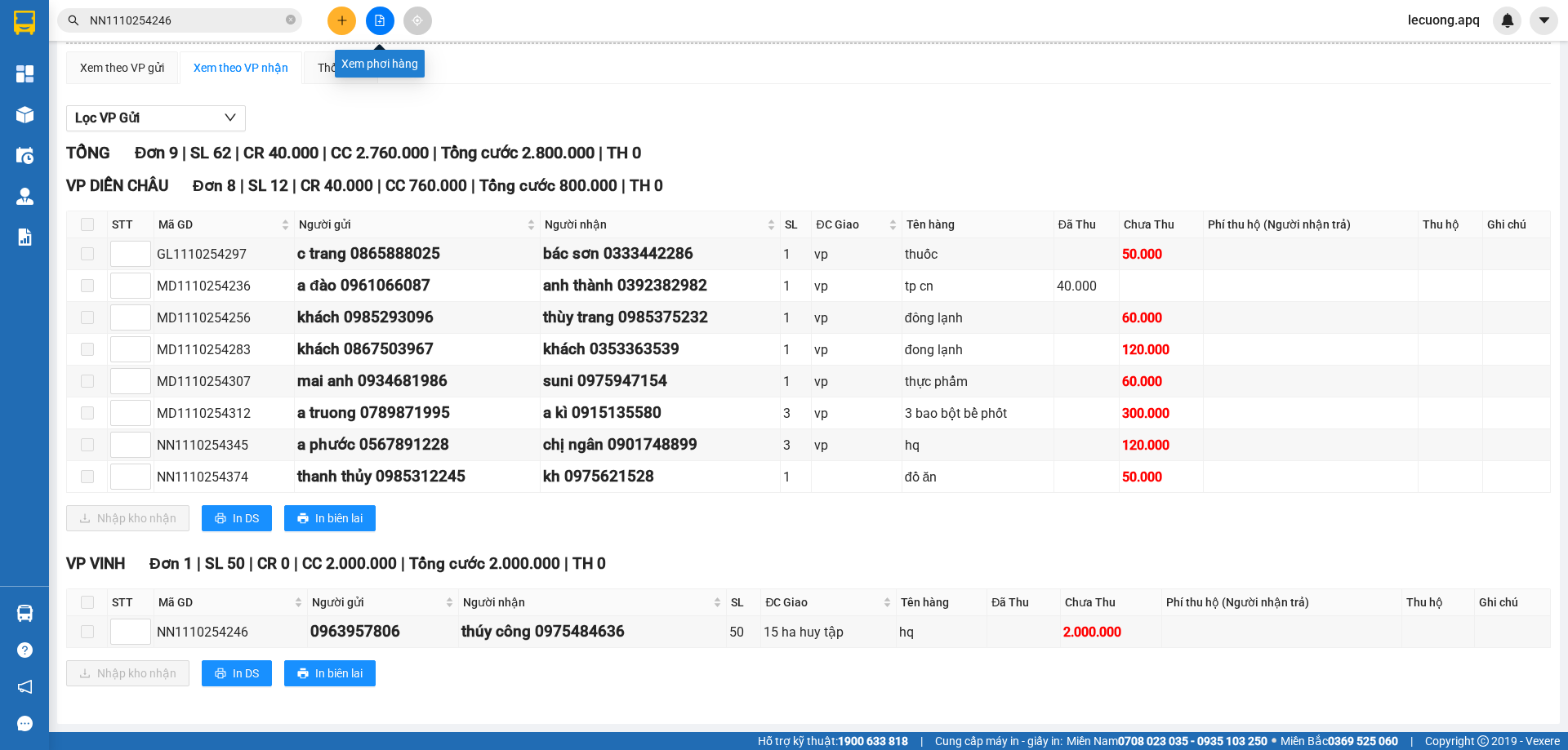
click at [370, 23] on button at bounding box center [380, 21] width 28 height 28
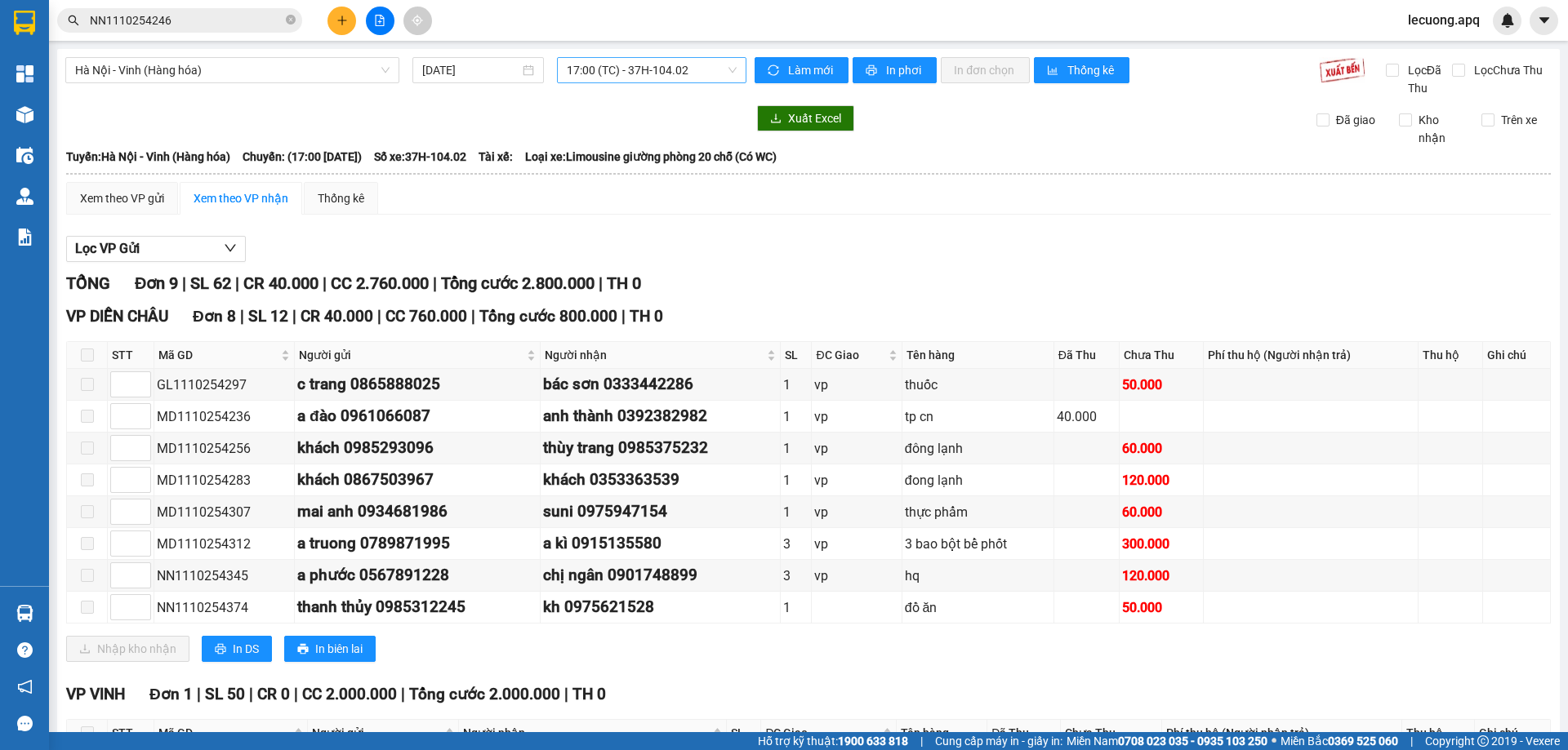
click at [567, 68] on span "17:00 (TC) - 37H-104.02" at bounding box center [652, 70] width 170 height 24
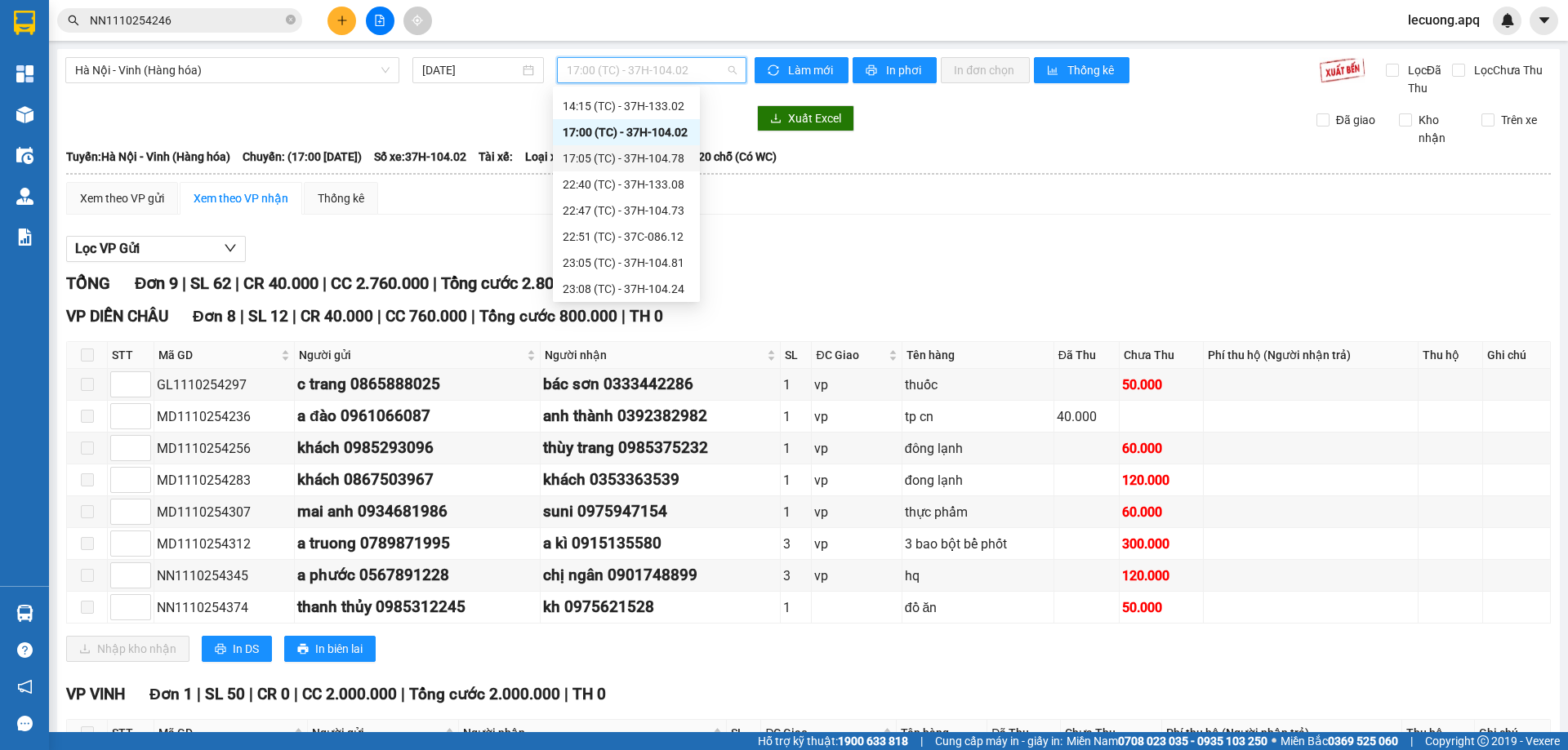
click at [587, 152] on div "17:05 (TC) - 37H-104.78" at bounding box center [626, 158] width 128 height 18
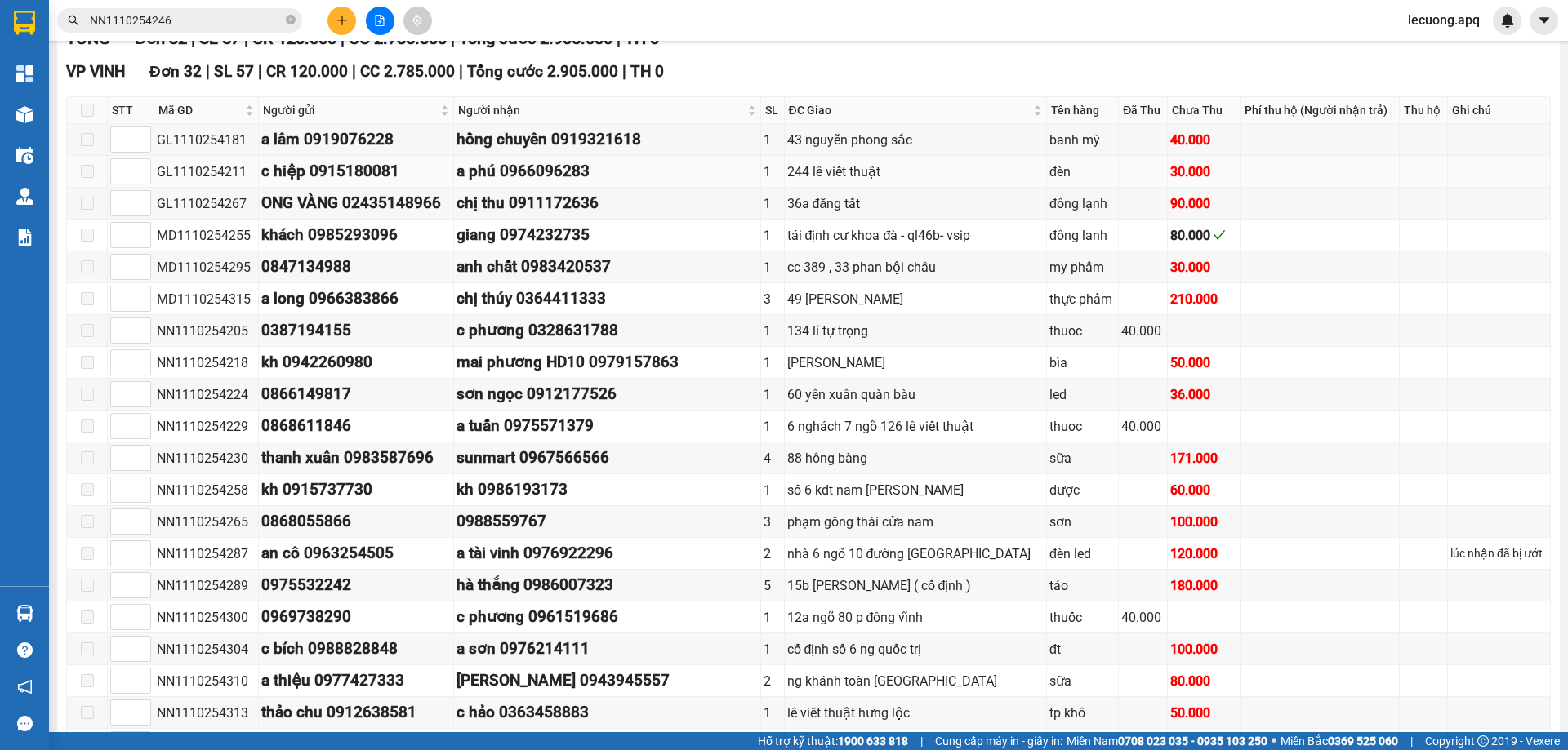
scroll to position [490, 0]
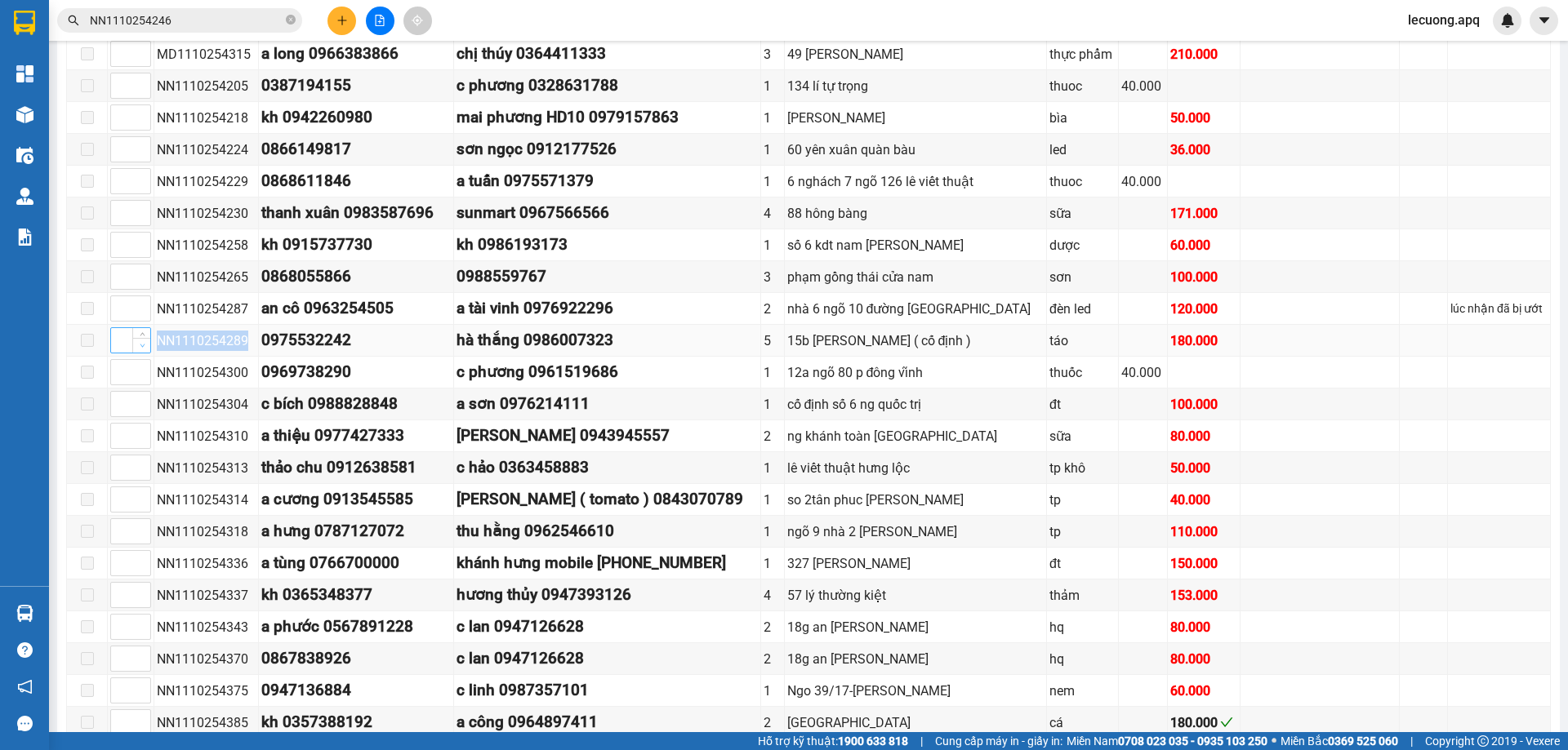
drag, startPoint x: 248, startPoint y: 344, endPoint x: 145, endPoint y: 348, distance: 103.1
click at [145, 348] on tr "NN1110254289 0975532242 hà thắng 0986007323 5 15b [PERSON_NAME] ( cố định ) táo…" at bounding box center [808, 341] width 1483 height 32
copy tr "NN1110254289"
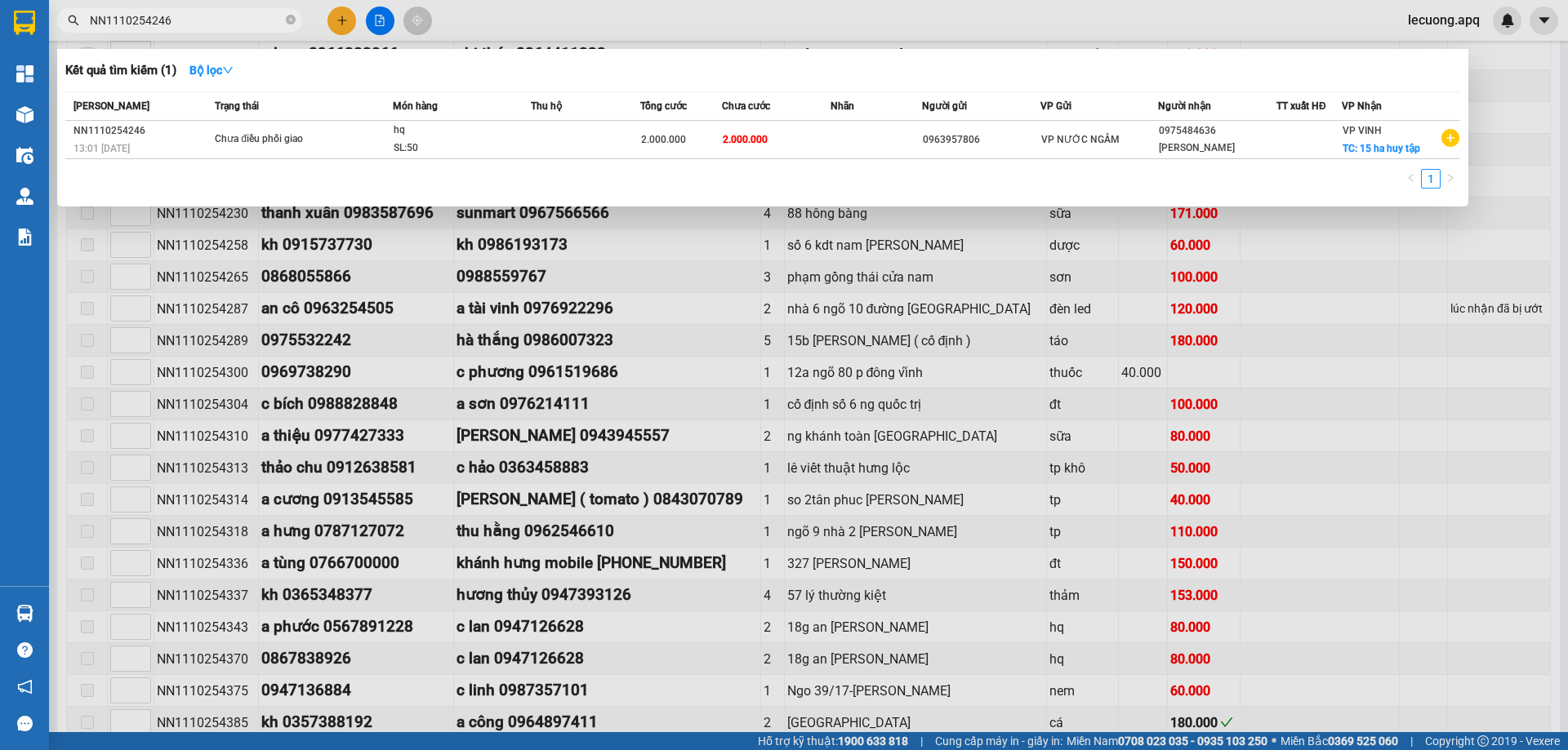
click at [245, 19] on input "NN1110254246" at bounding box center [186, 20] width 192 height 18
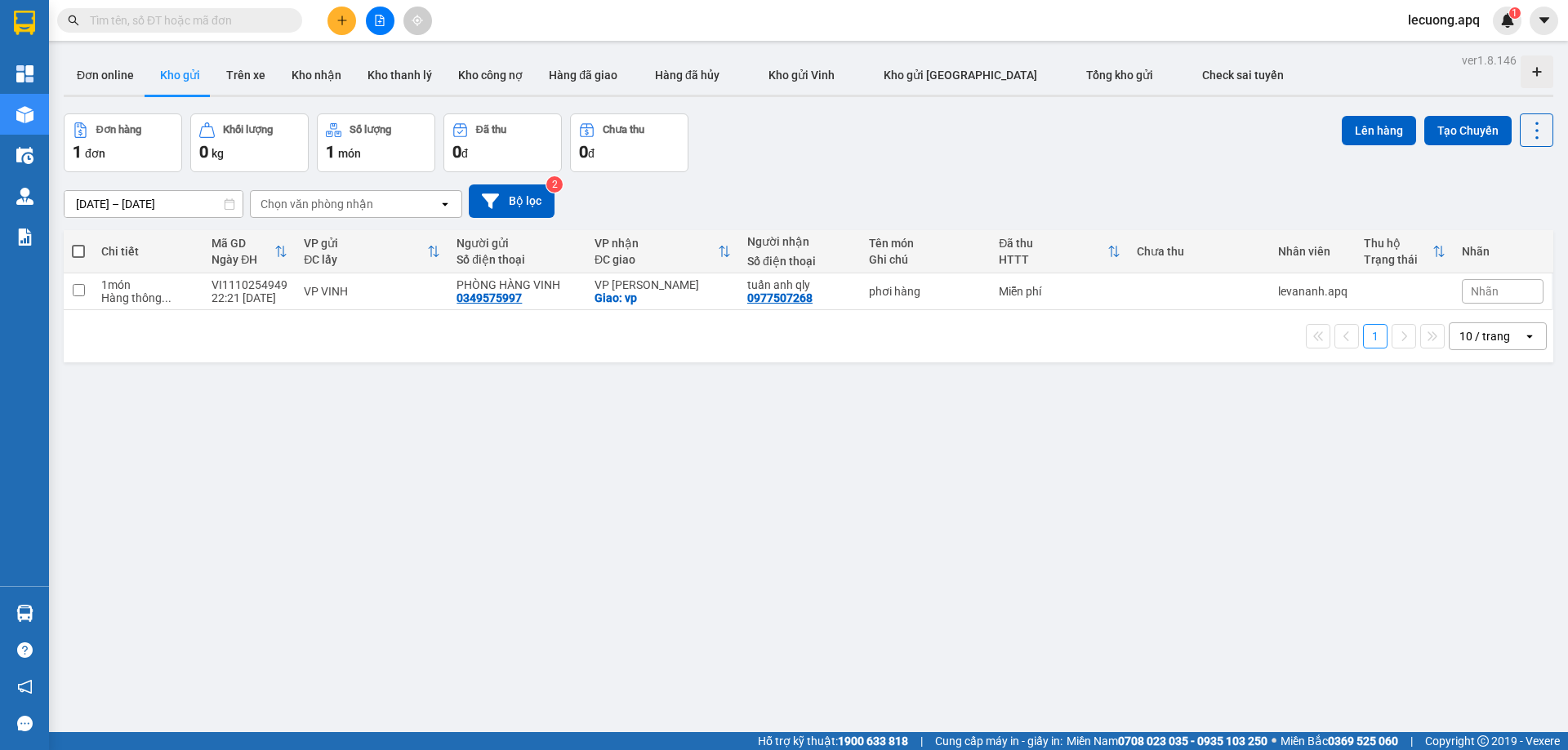
click at [239, 15] on input "text" at bounding box center [186, 20] width 192 height 18
paste input "NN1110254289"
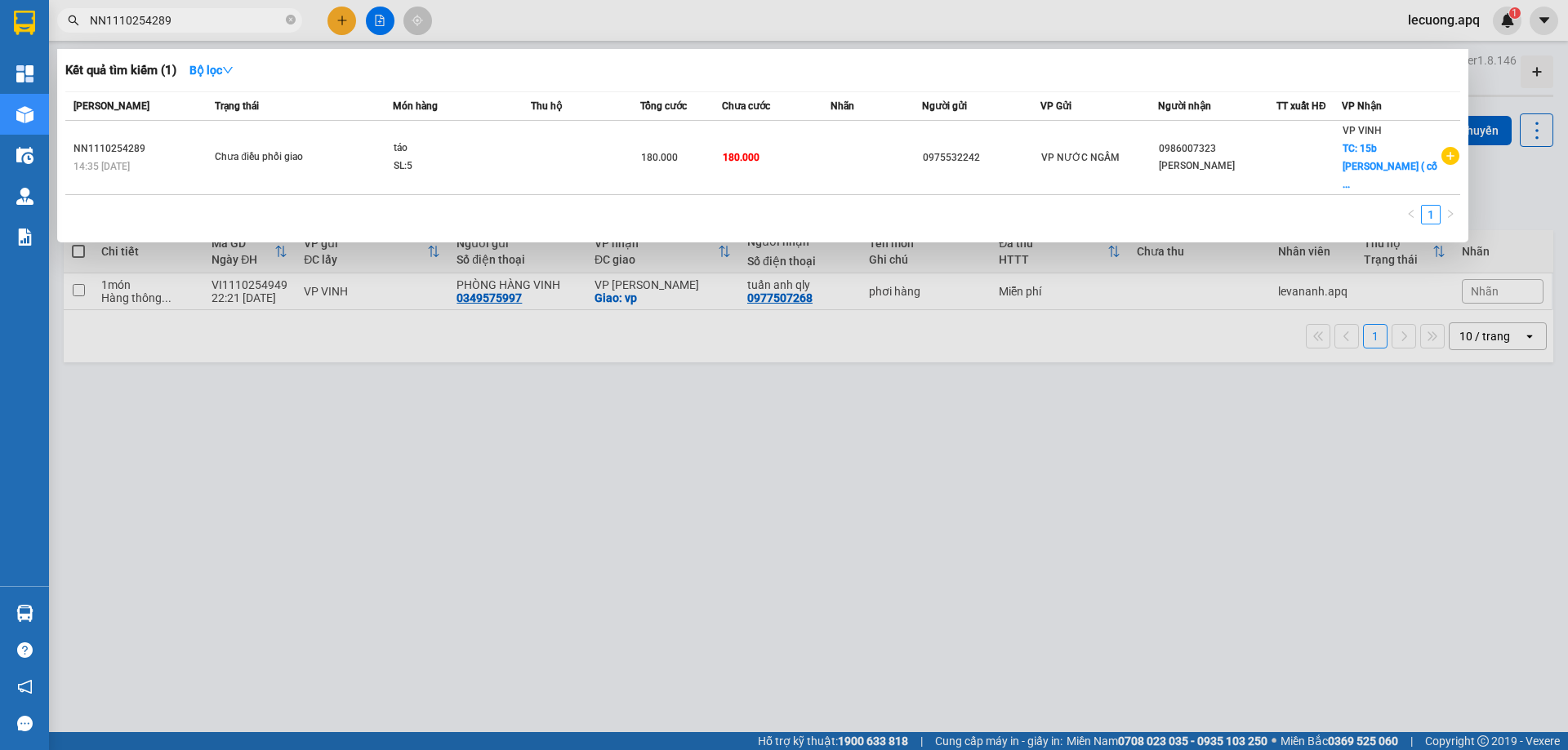
type input "NN1110254289"
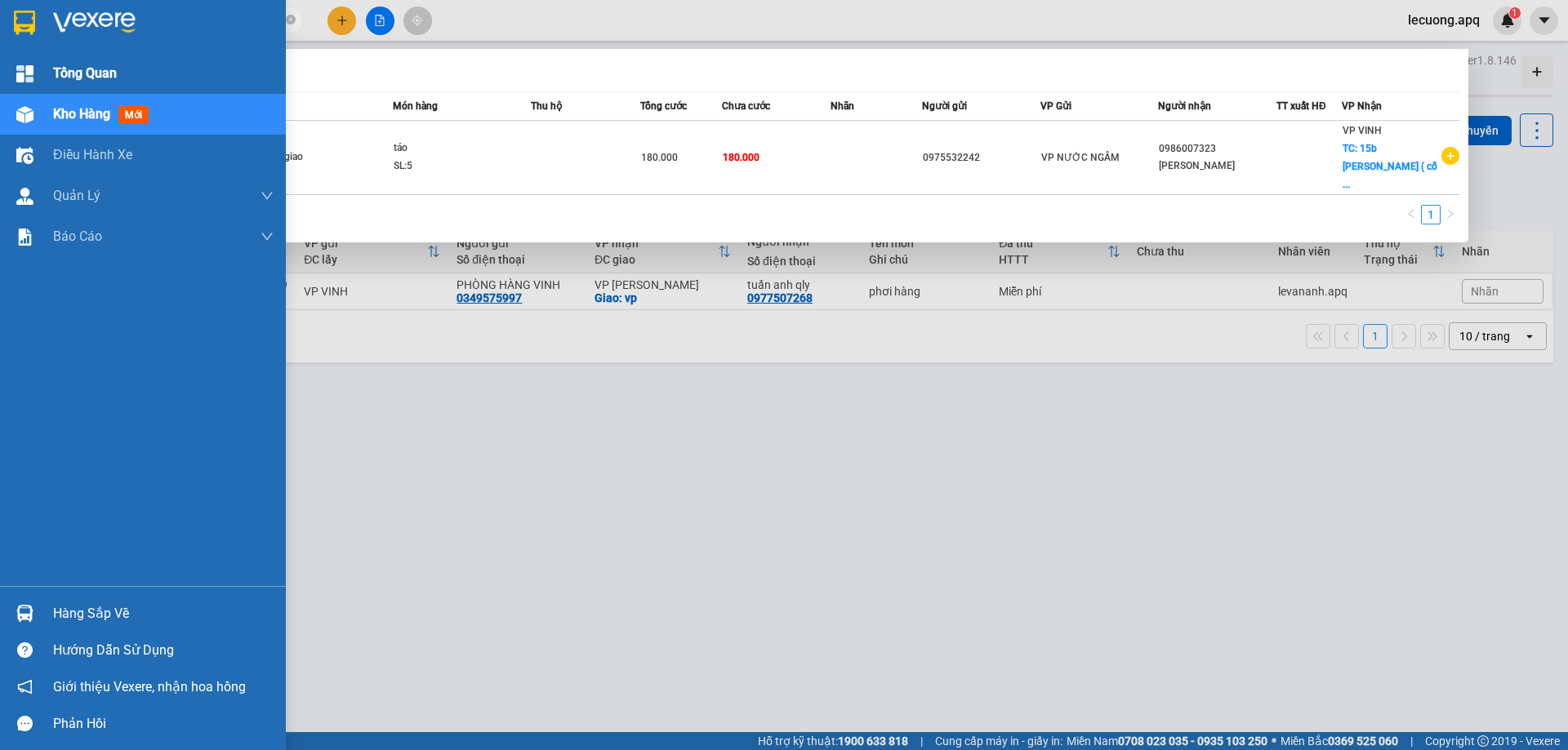
click at [28, 66] on img at bounding box center [24, 74] width 17 height 17
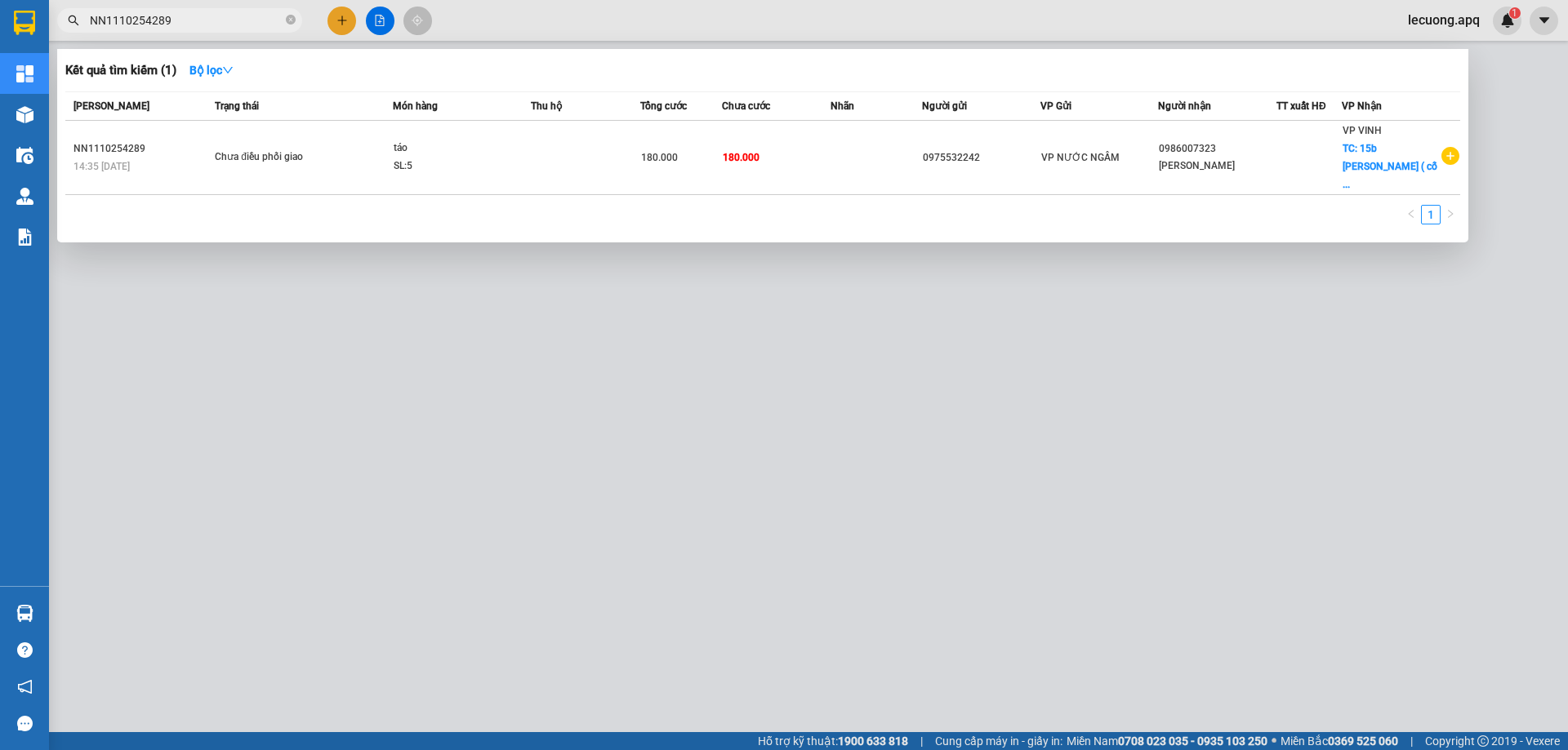
click at [702, 468] on div at bounding box center [784, 375] width 1568 height 750
